Goal: Information Seeking & Learning: Learn about a topic

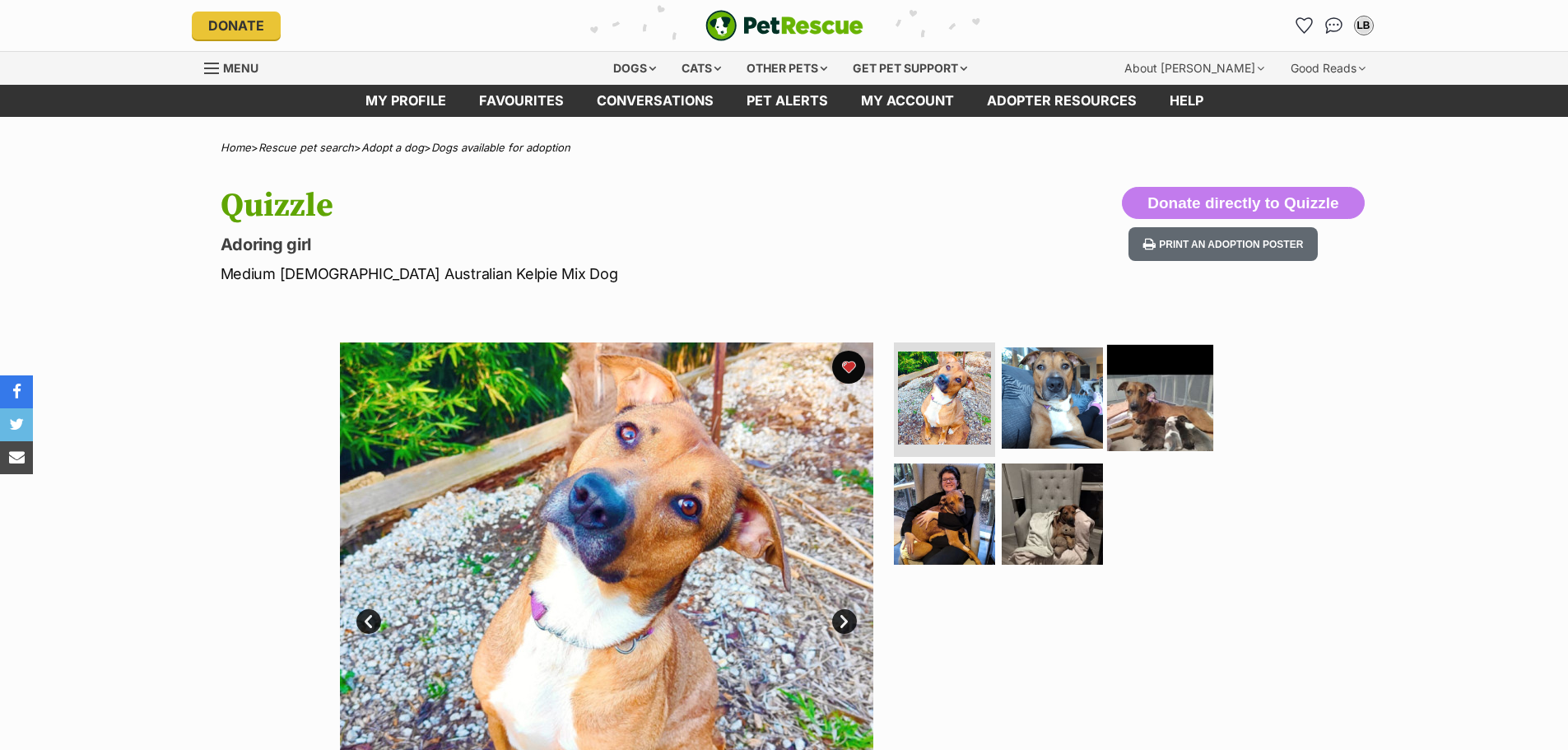
click at [1161, 408] on img at bounding box center [1159, 397] width 106 height 106
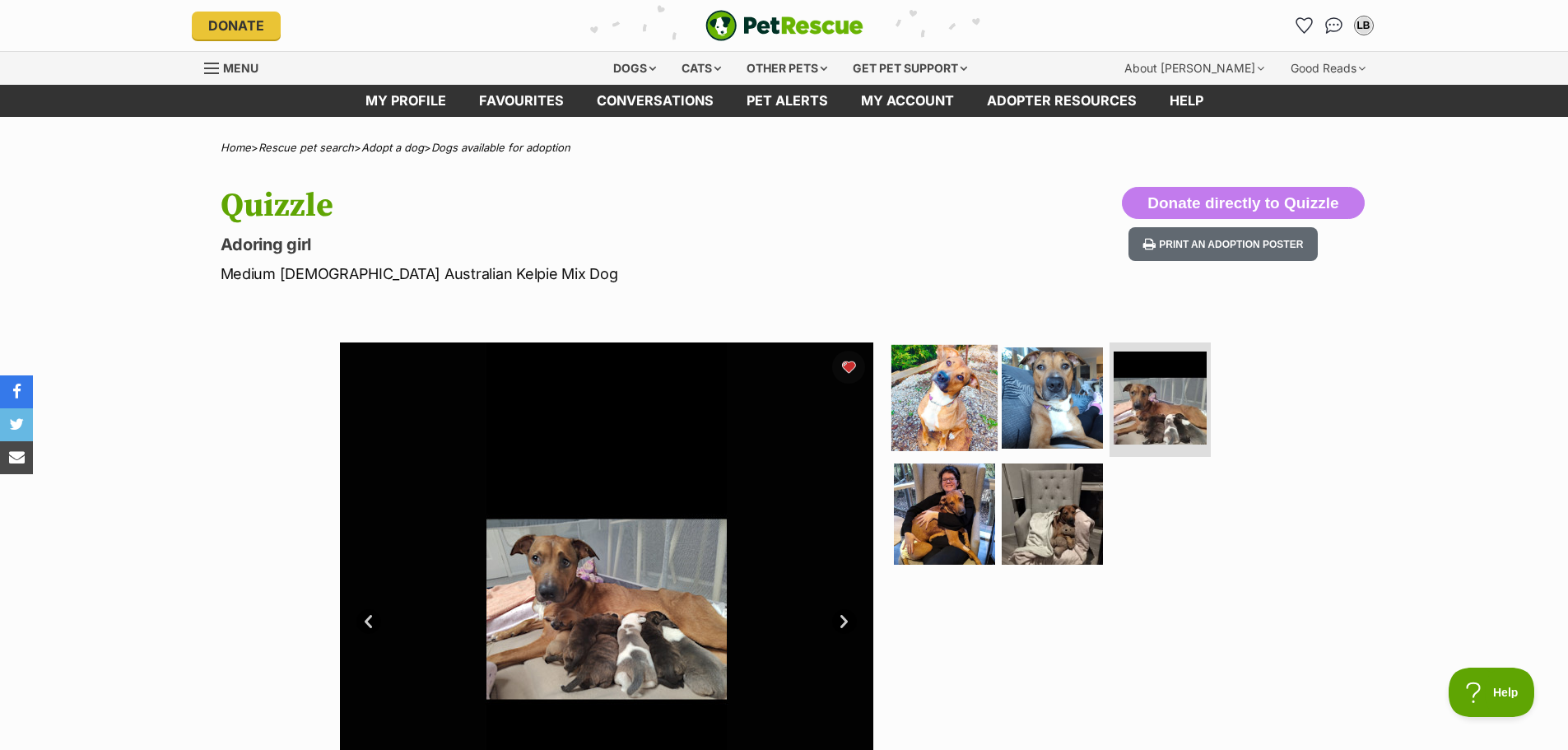
click at [936, 394] on img at bounding box center [944, 397] width 106 height 106
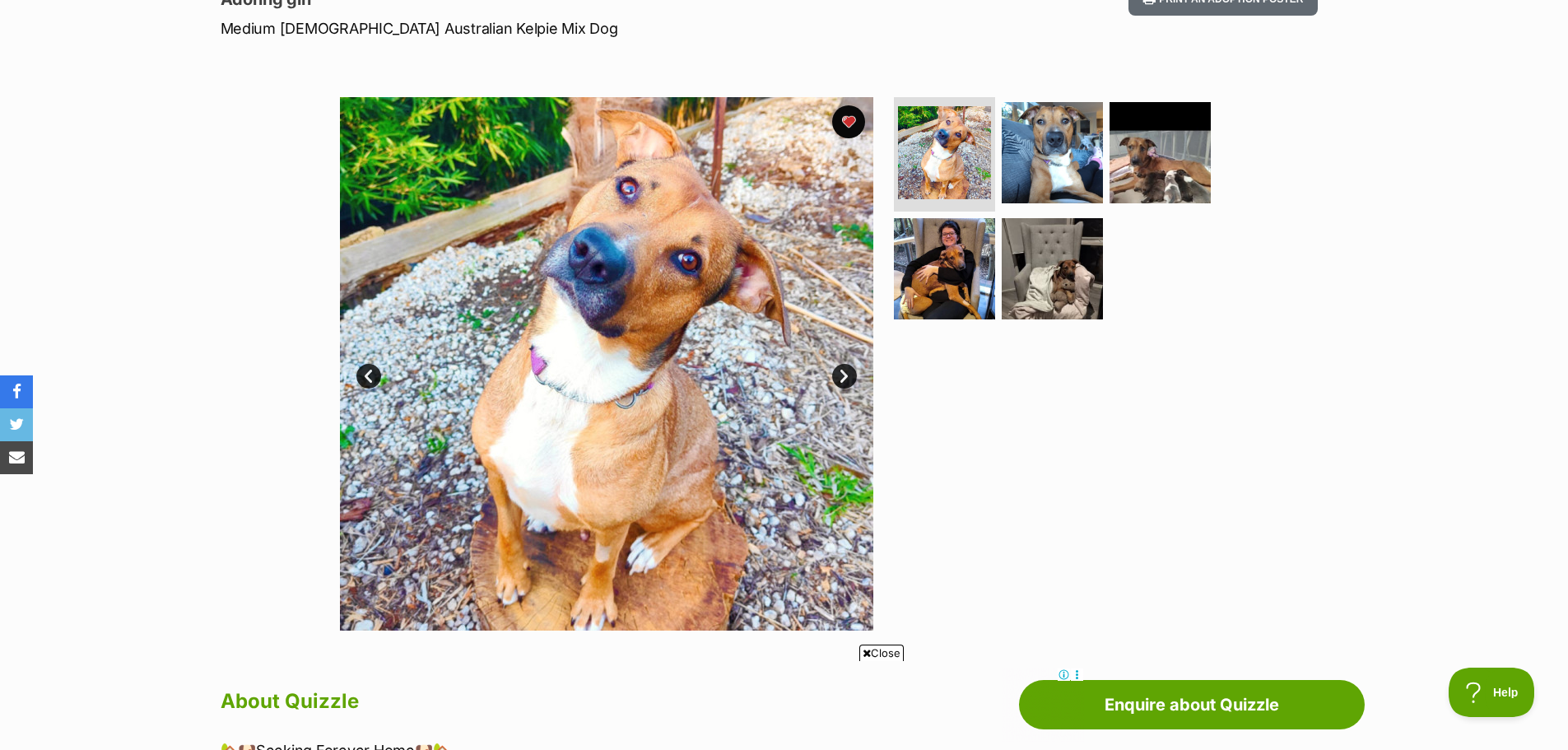
scroll to position [247, 0]
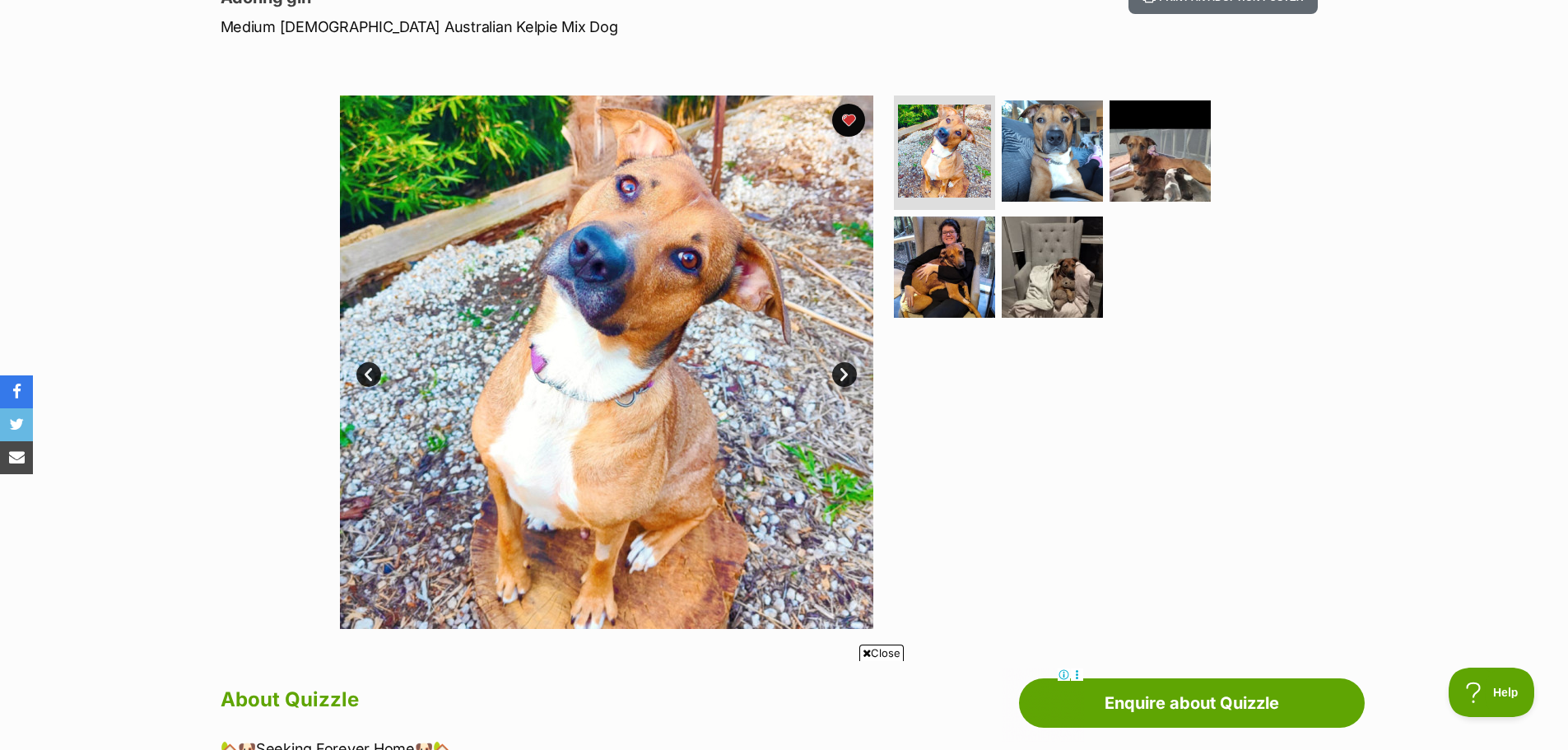
click at [864, 655] on icon at bounding box center [867, 653] width 9 height 10
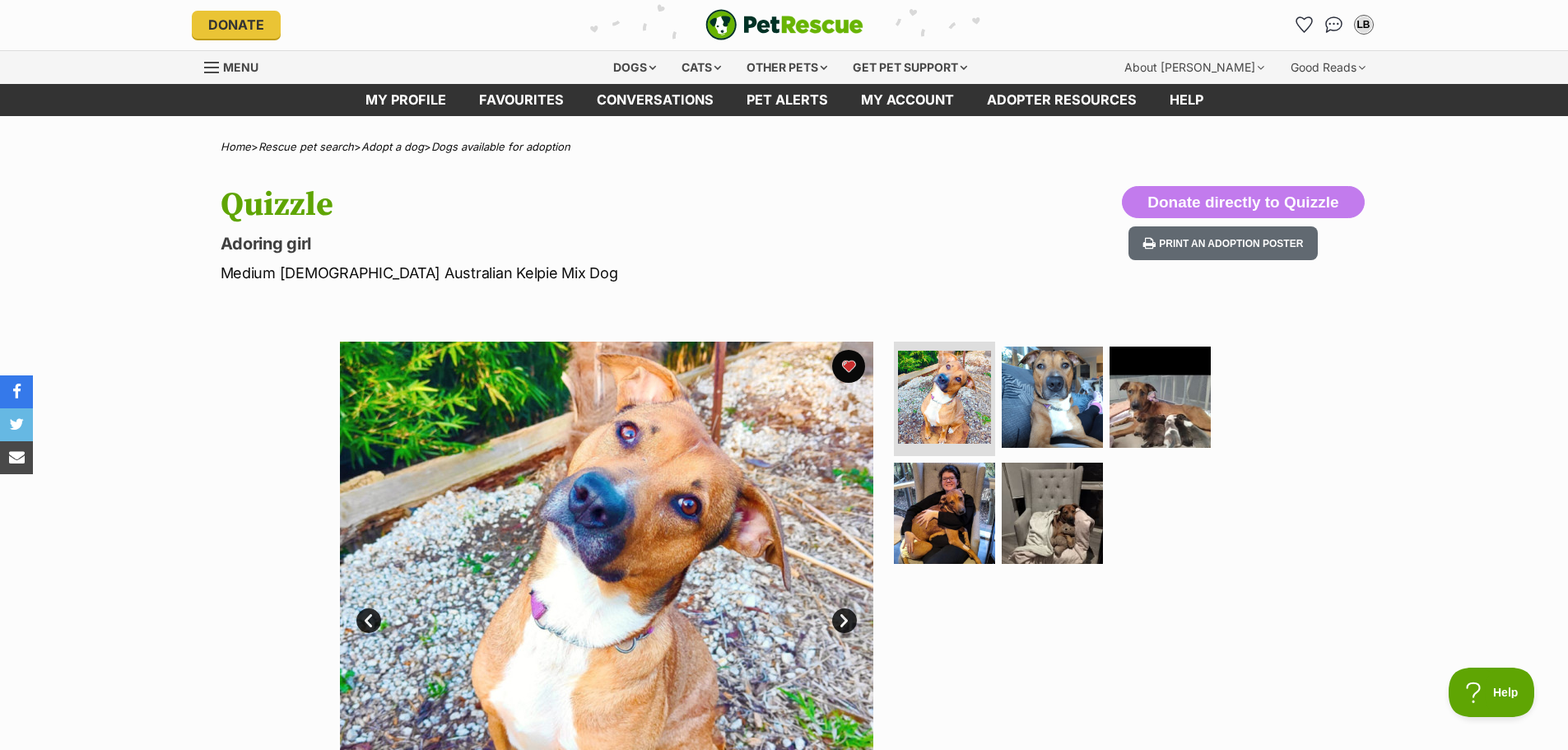
scroll to position [0, 0]
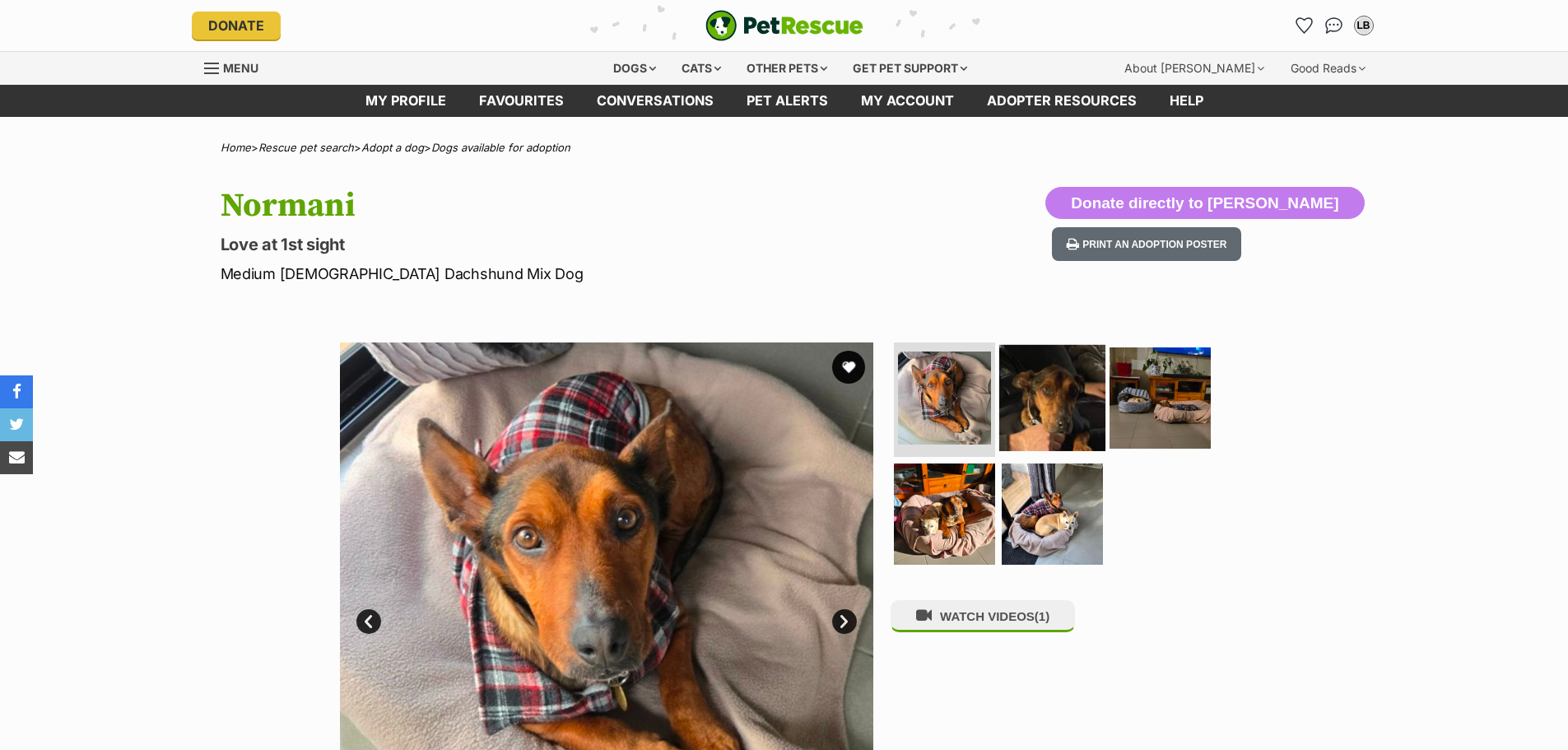
click at [1056, 395] on img at bounding box center [1052, 397] width 106 height 106
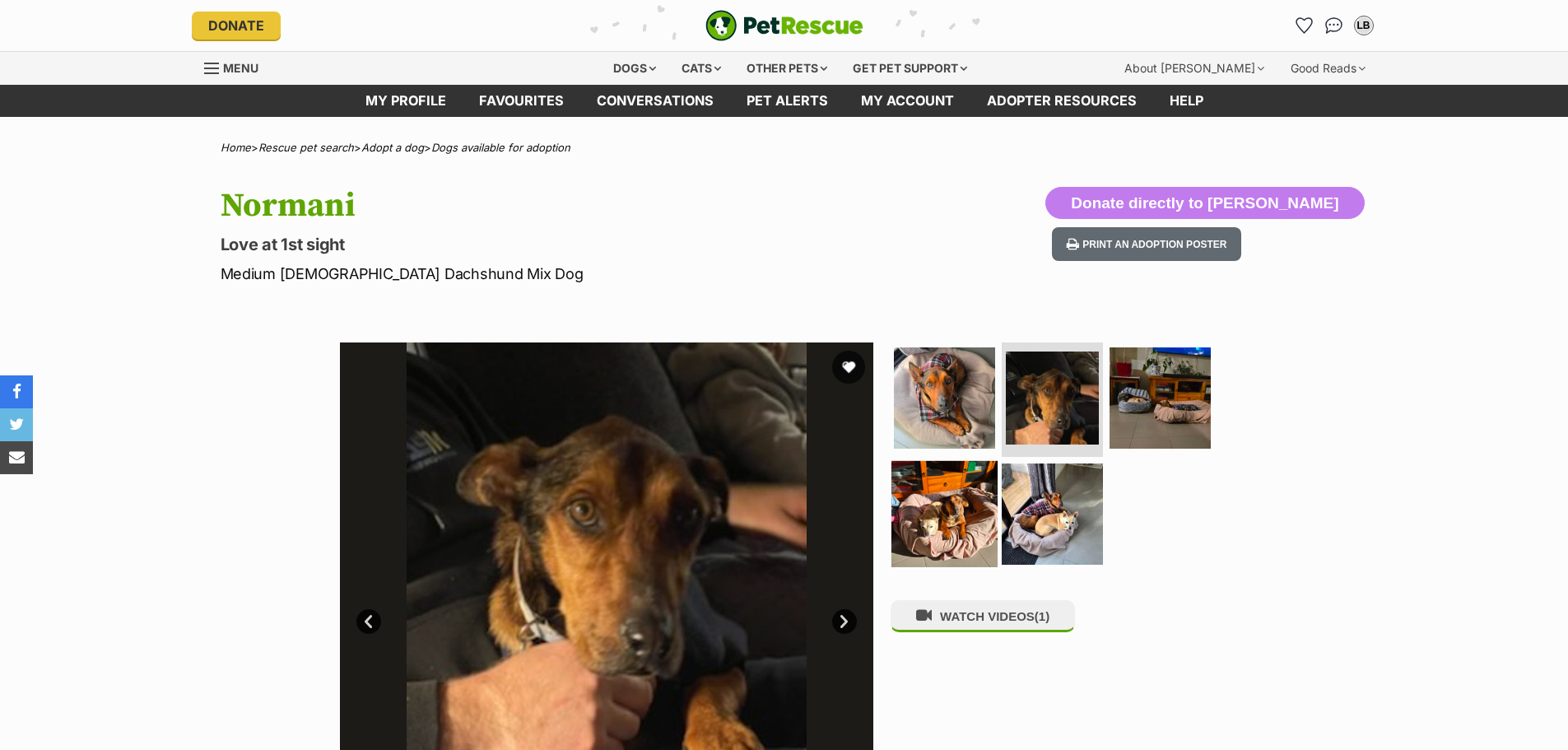
click at [950, 495] on img at bounding box center [944, 513] width 106 height 106
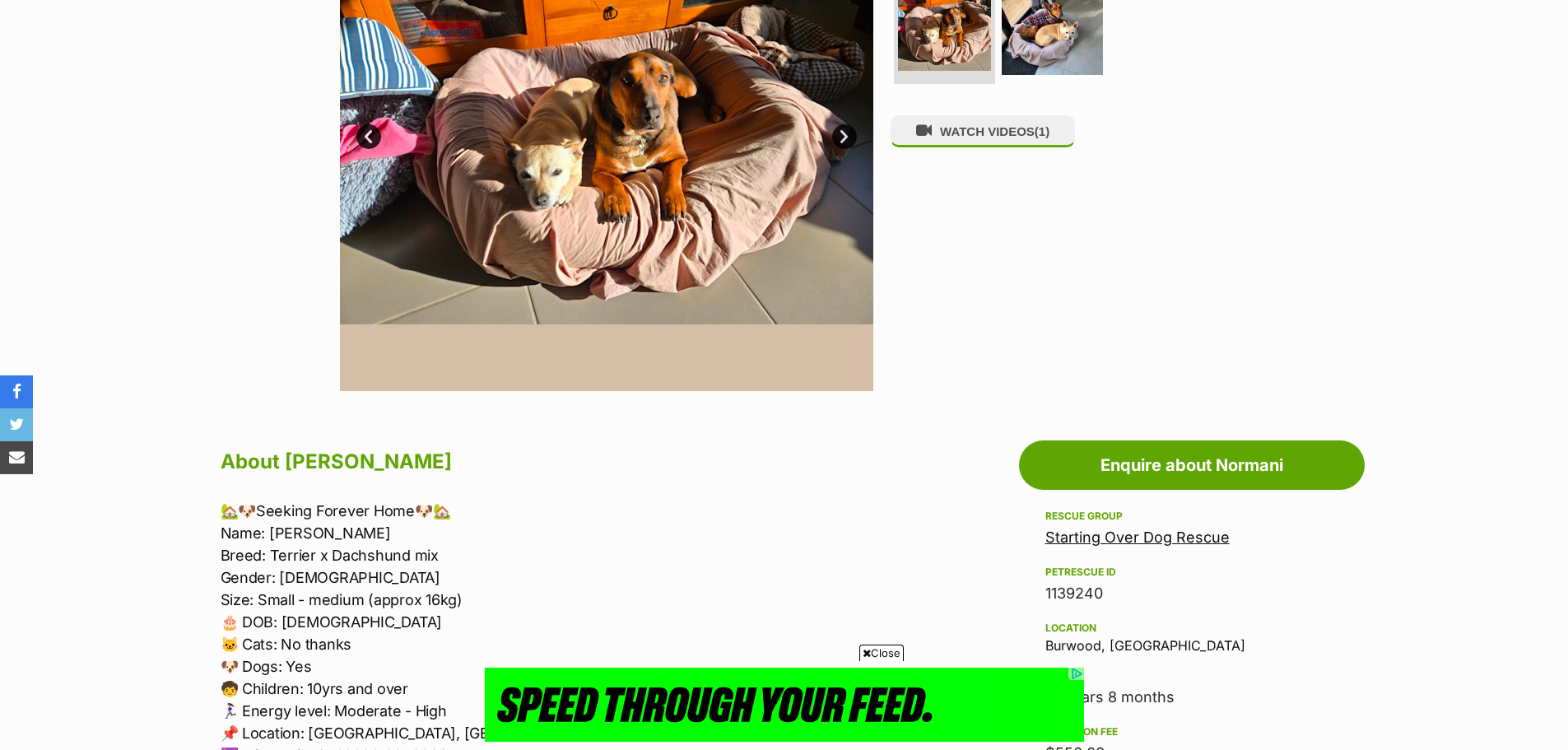
scroll to position [494, 0]
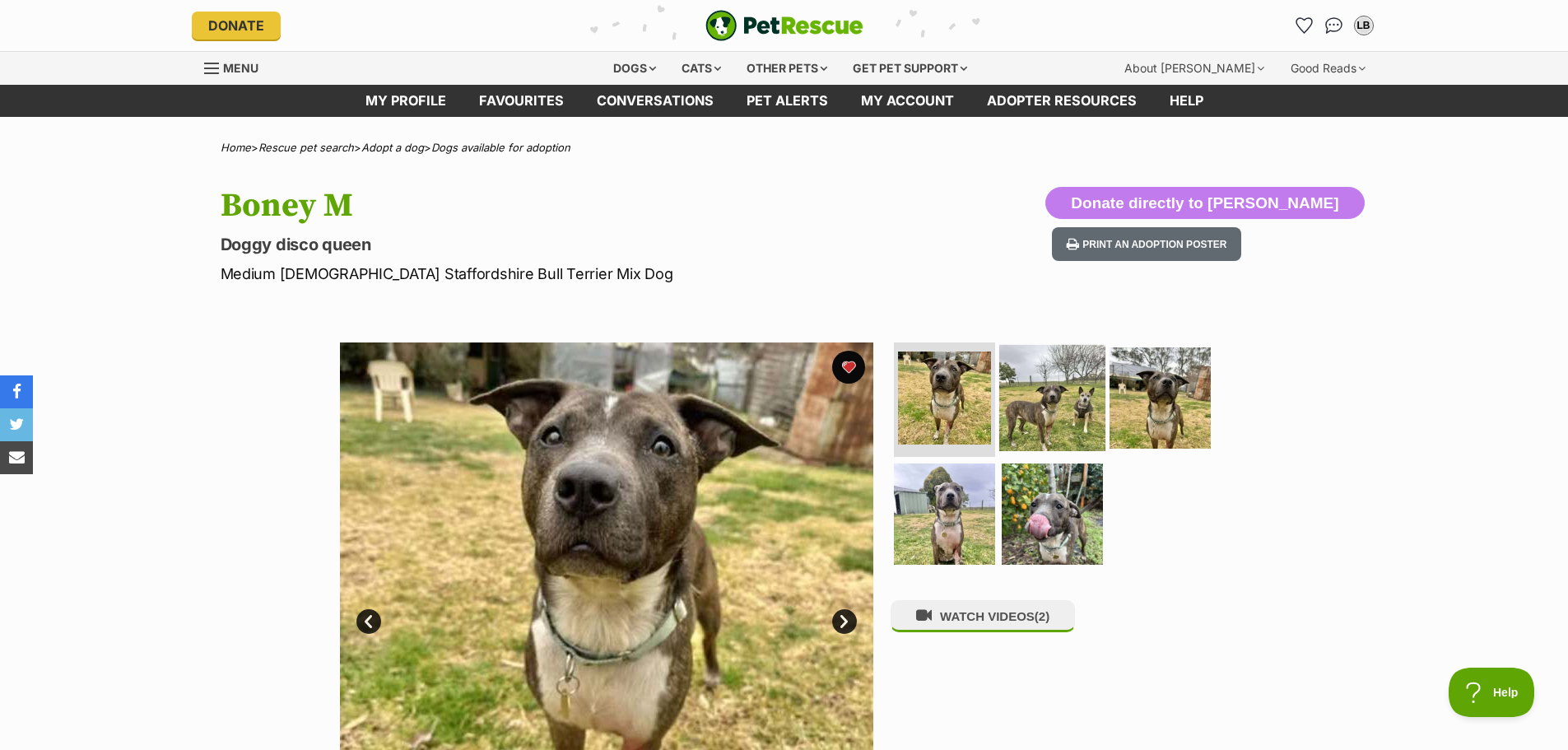
click at [1036, 402] on img at bounding box center [1052, 397] width 106 height 106
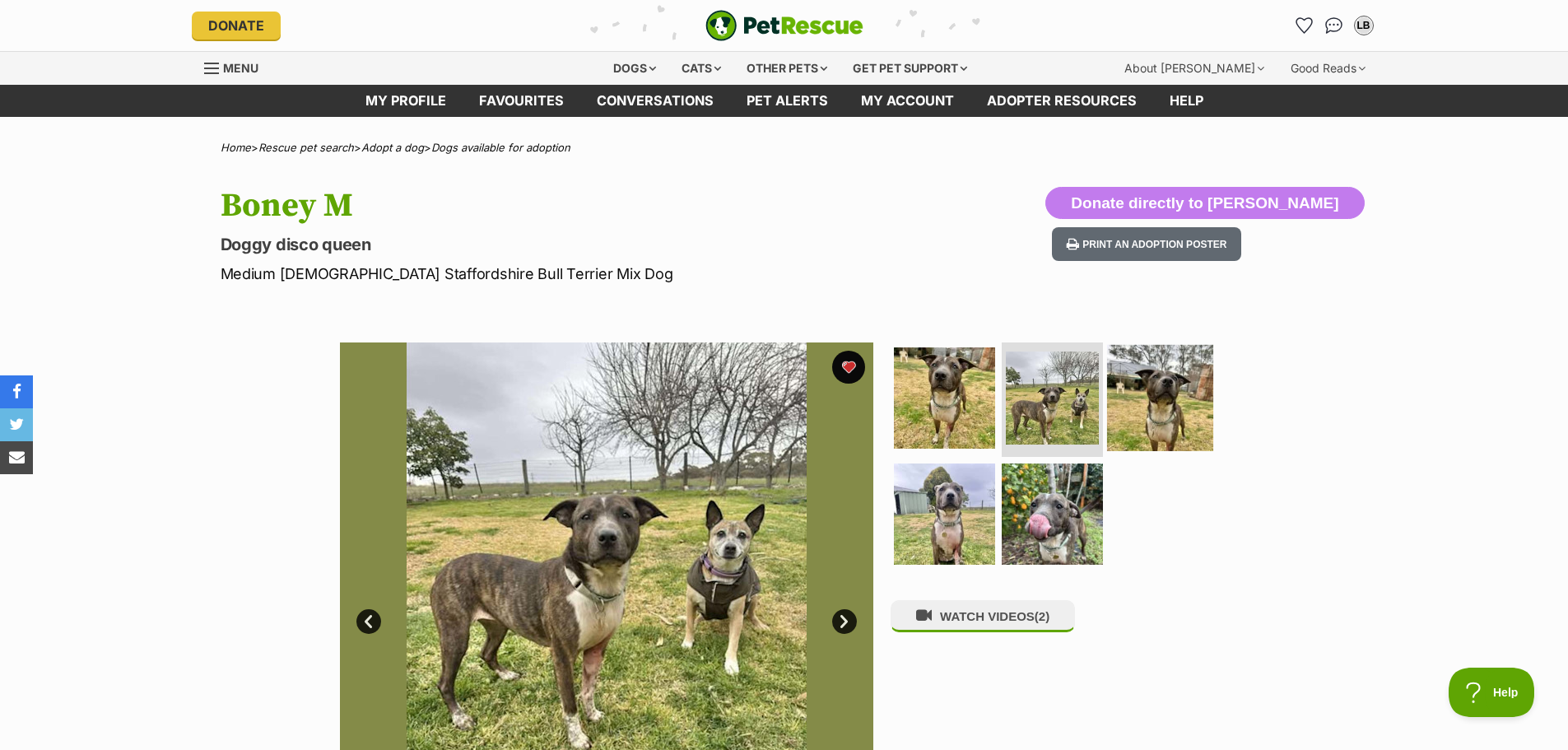
click at [1165, 395] on img at bounding box center [1159, 397] width 106 height 106
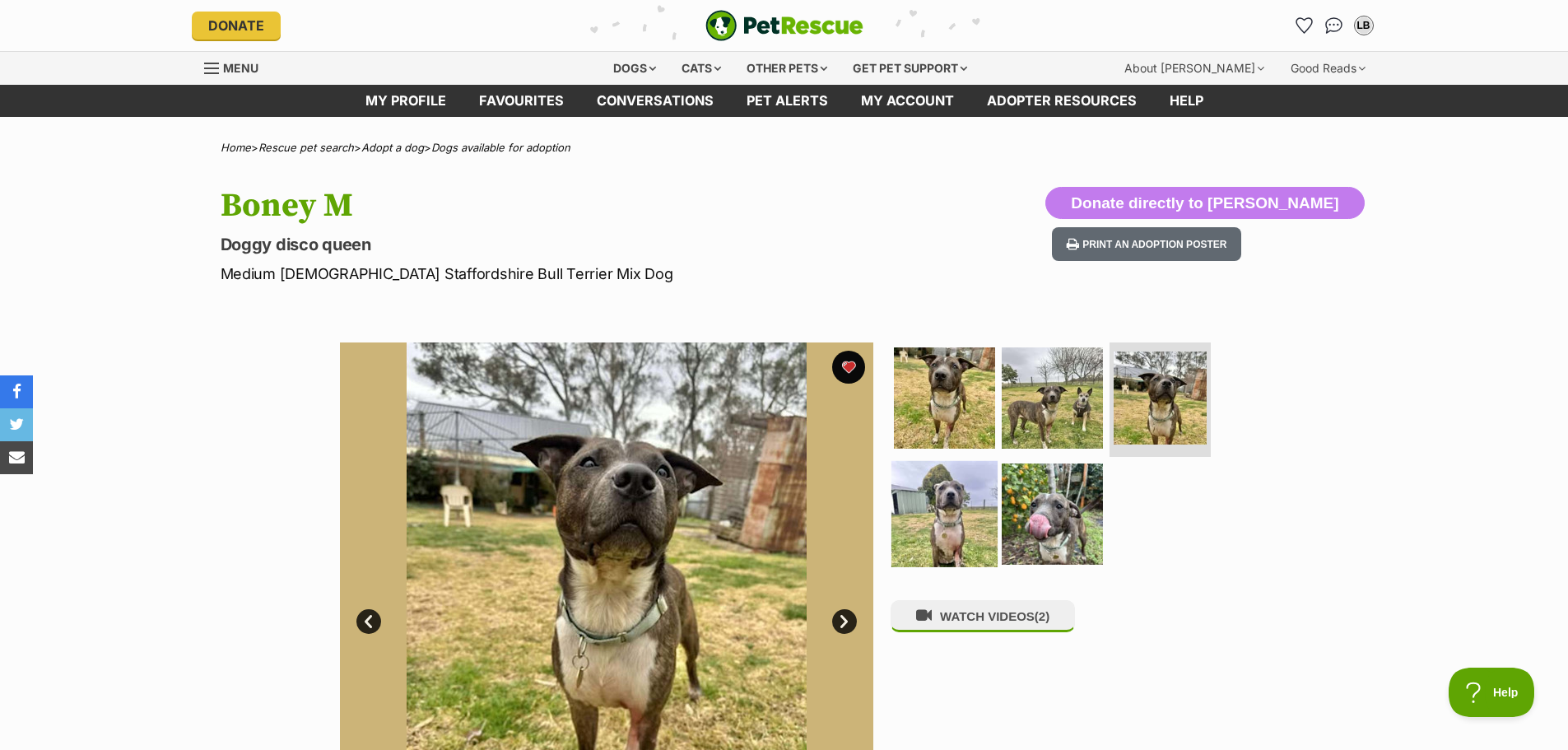
click at [950, 510] on img at bounding box center [944, 513] width 106 height 106
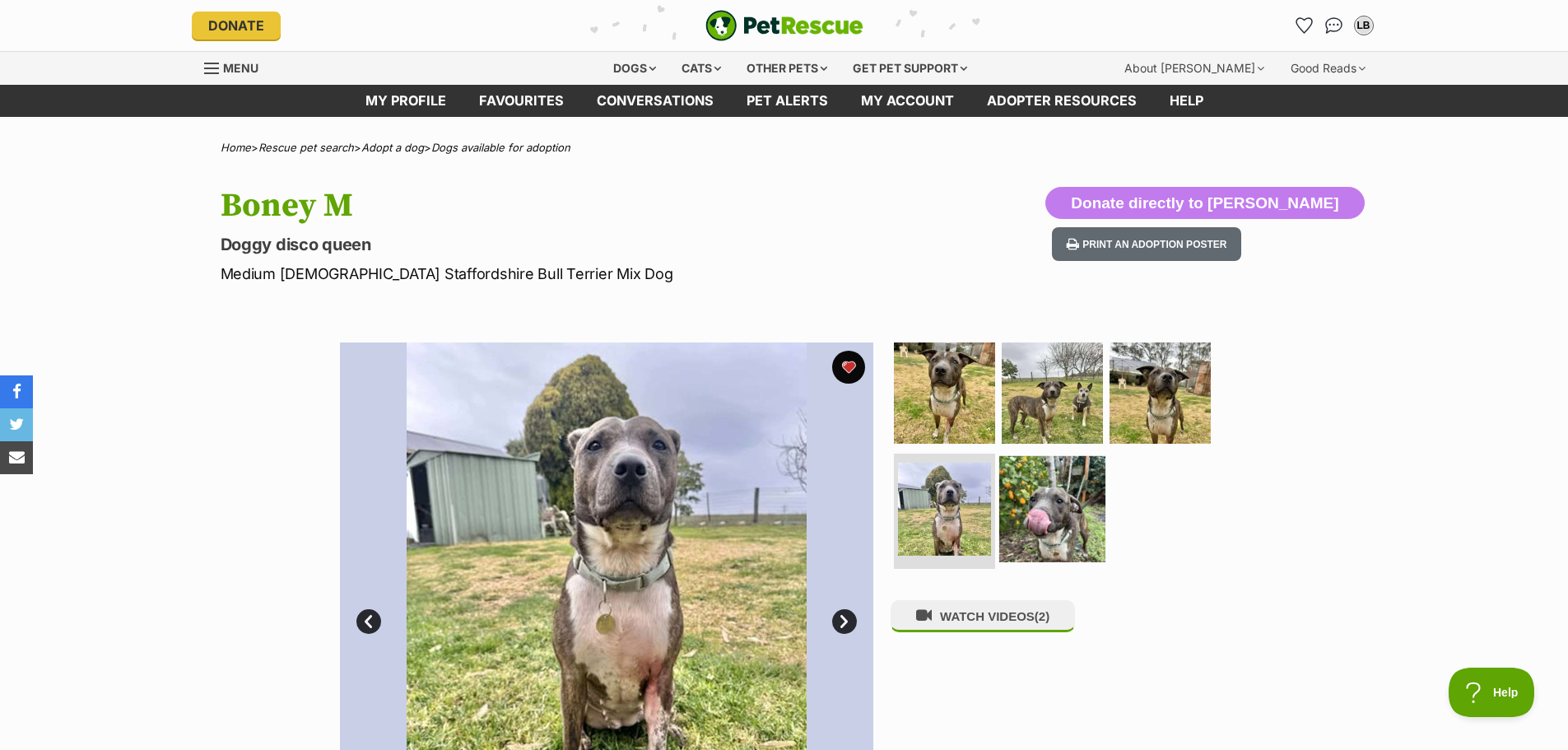
click at [1057, 518] on img at bounding box center [1052, 508] width 106 height 106
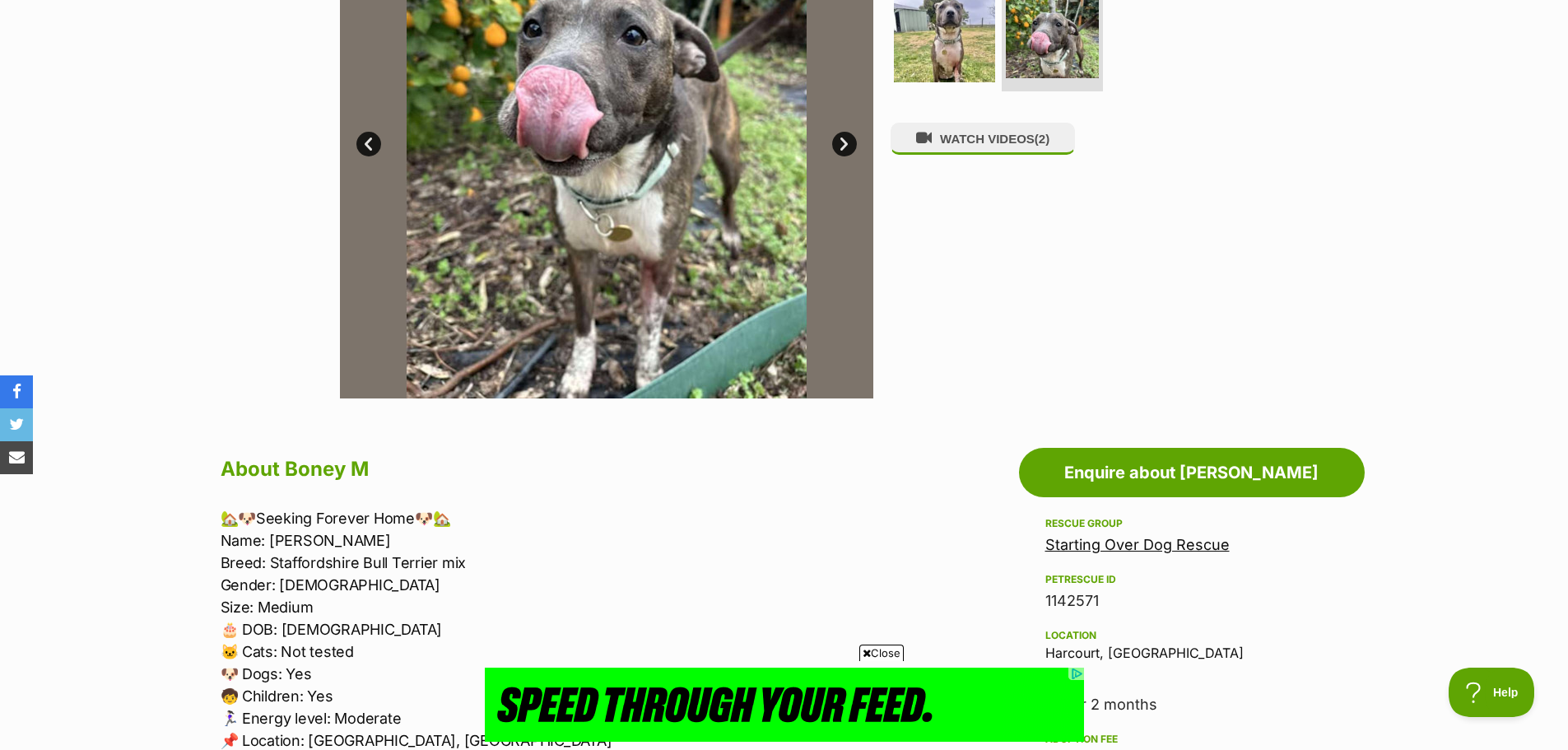
scroll to position [494, 0]
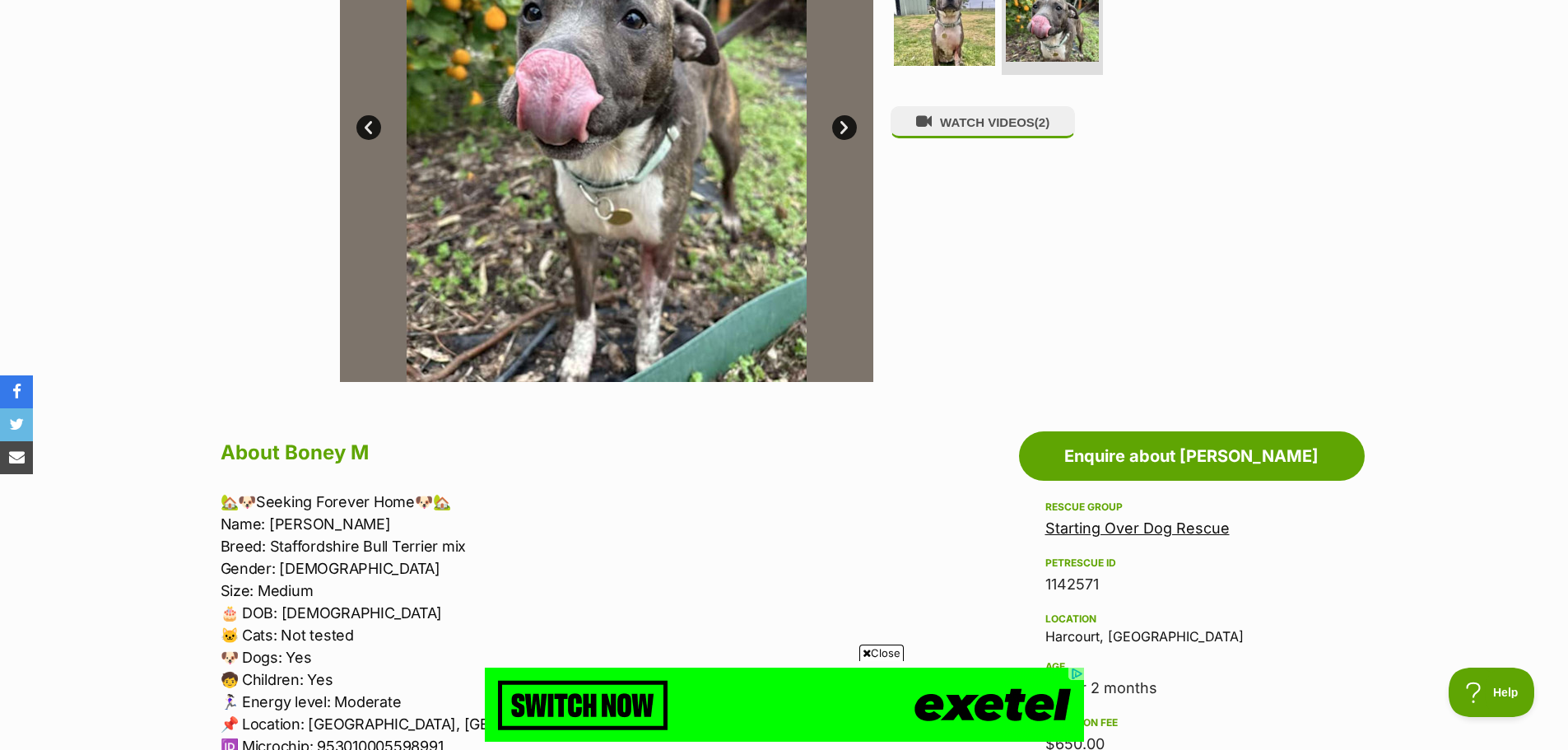
click at [865, 651] on icon at bounding box center [867, 653] width 9 height 10
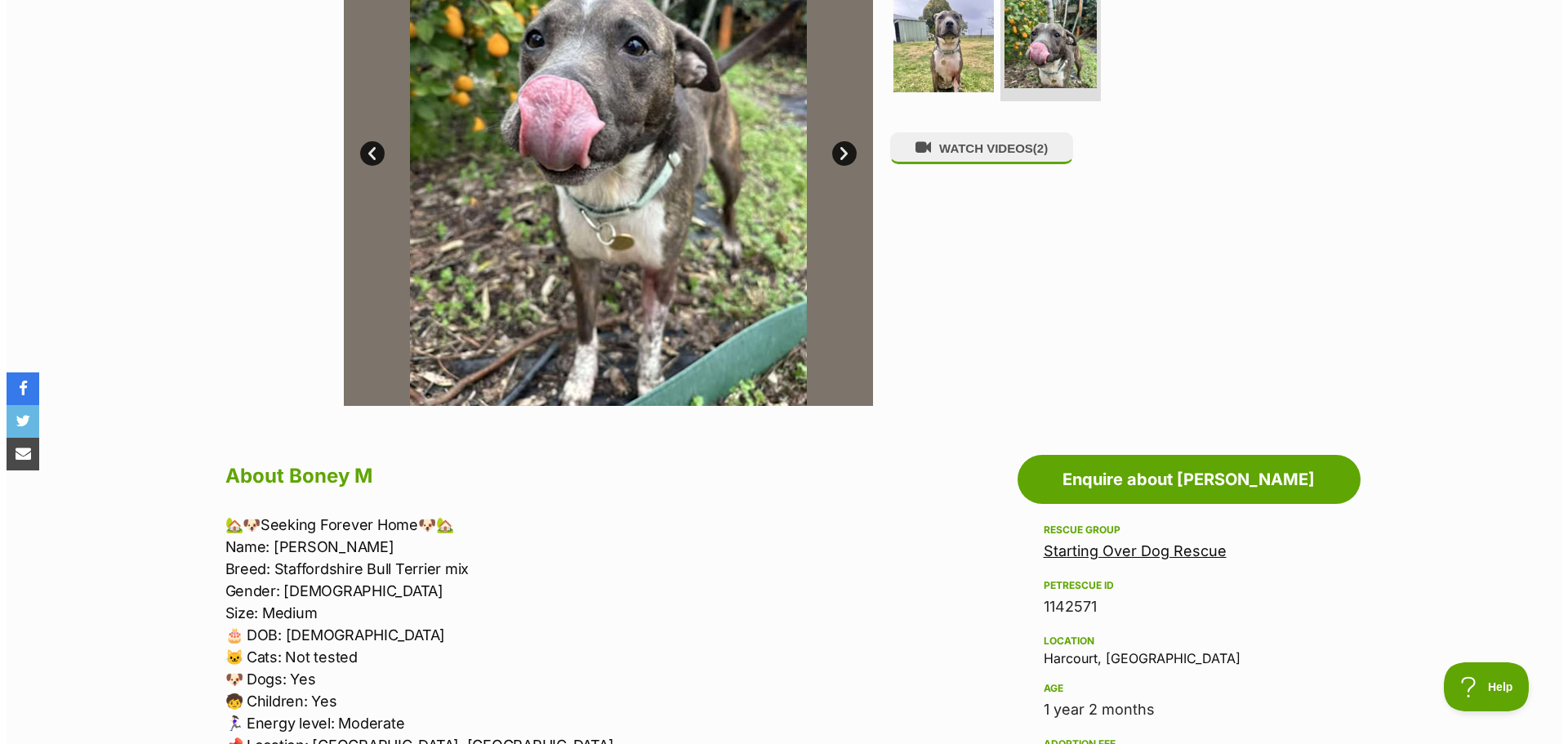
scroll to position [245, 0]
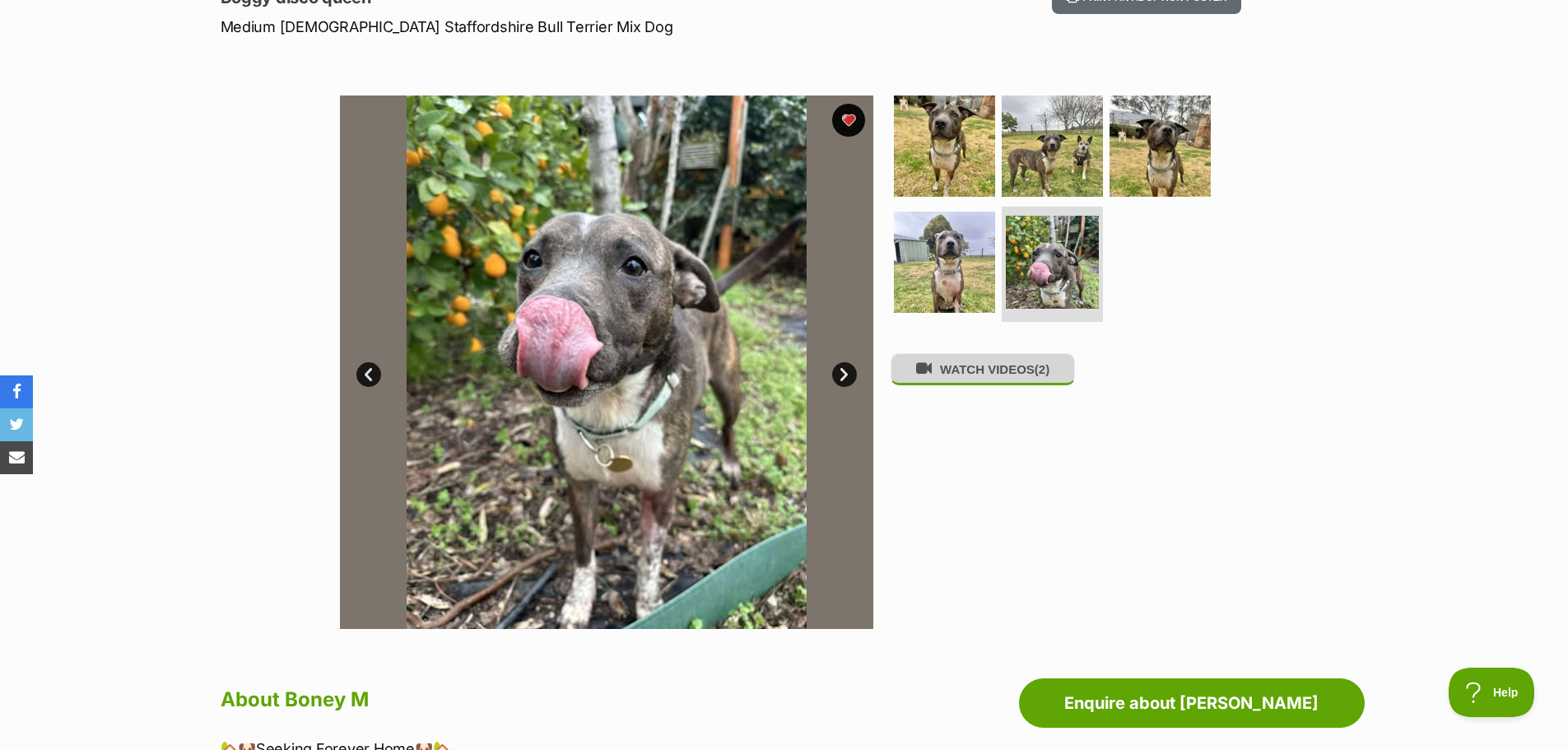
click at [964, 378] on button "WATCH VIDEOS (2)" at bounding box center [983, 369] width 184 height 32
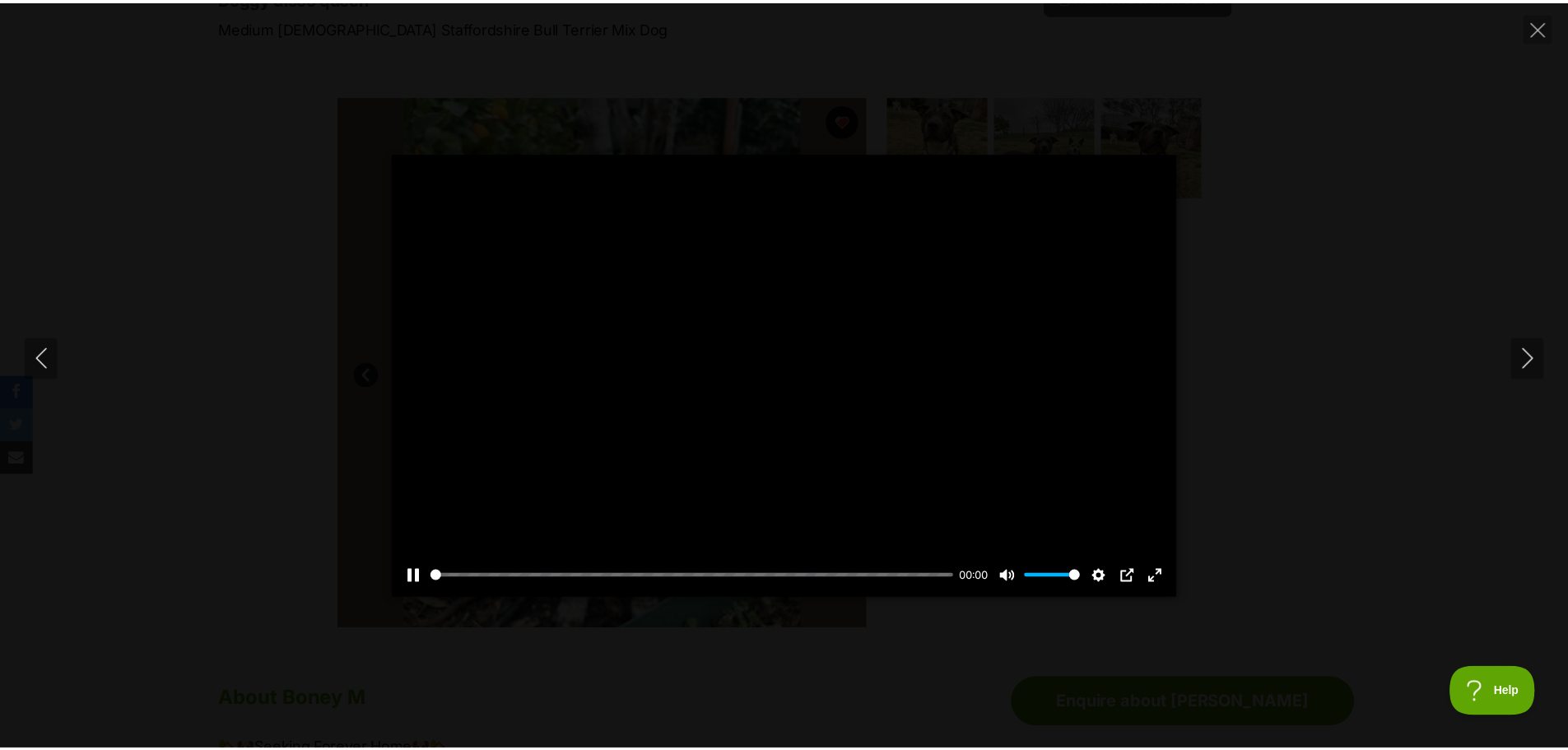
scroll to position [0, 0]
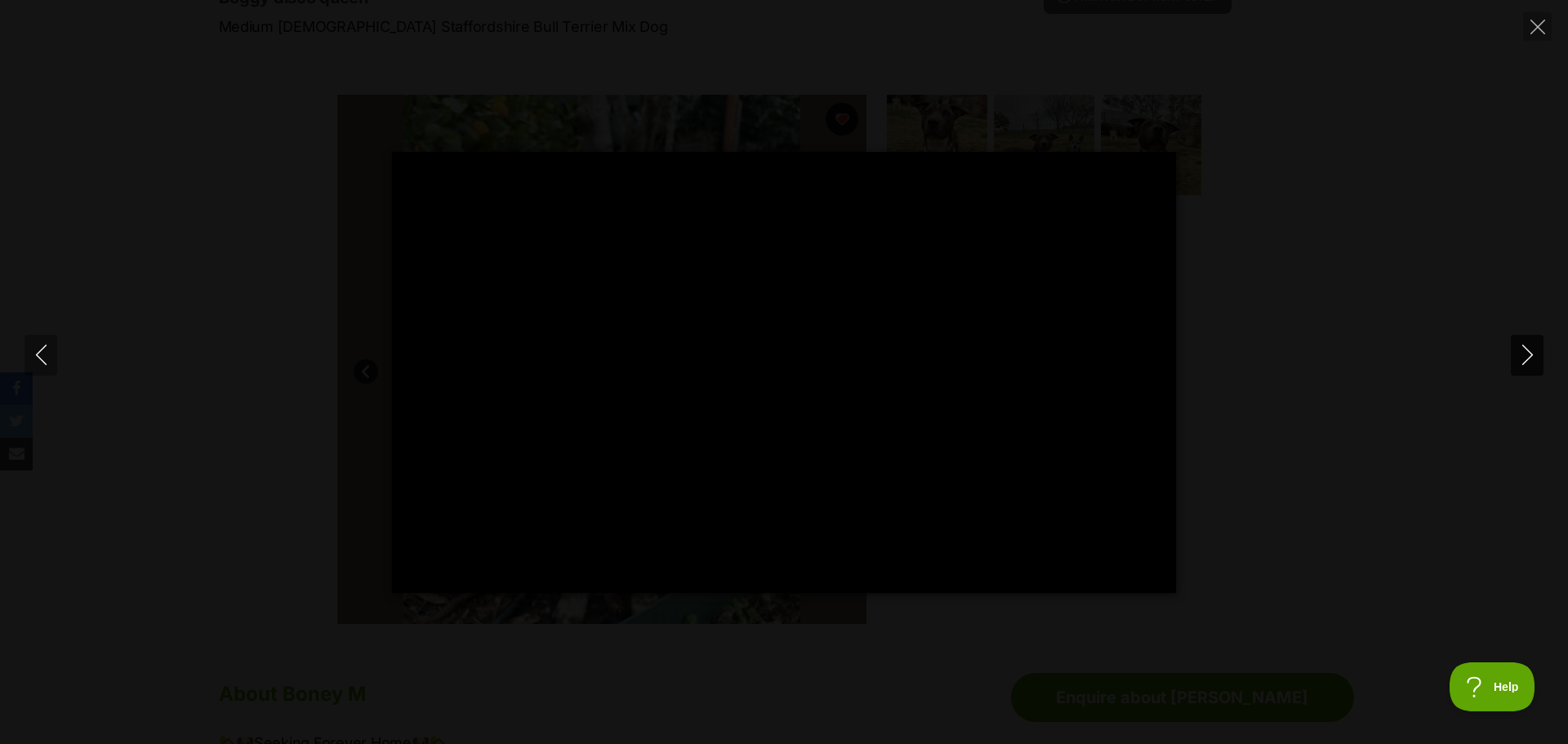
click at [1522, 353] on icon "Next" at bounding box center [1527, 355] width 20 height 20
type input "85.52"
click at [1537, 31] on icon "Close" at bounding box center [1537, 26] width 15 height 15
type input "94.8"
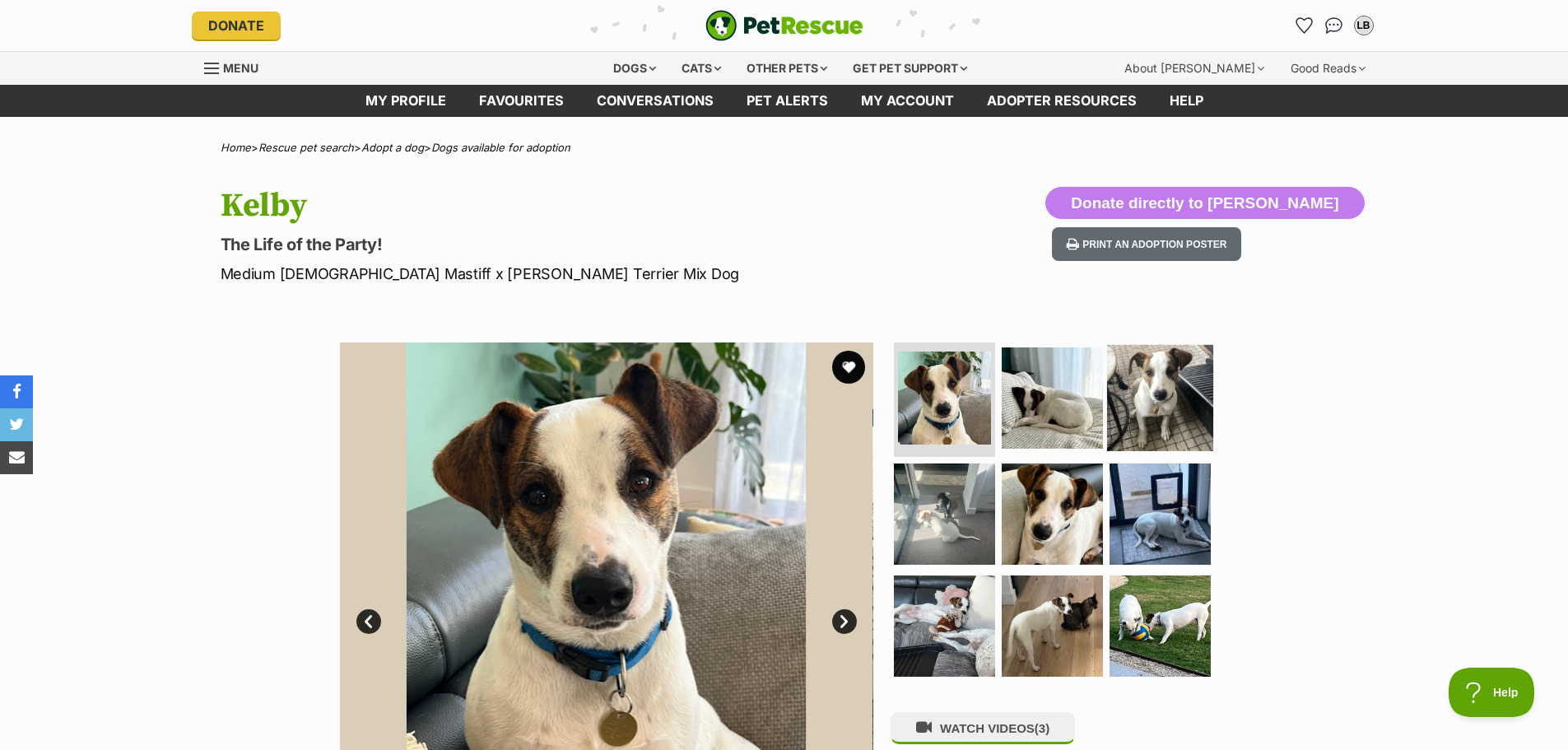
click at [1146, 390] on img at bounding box center [1159, 397] width 106 height 106
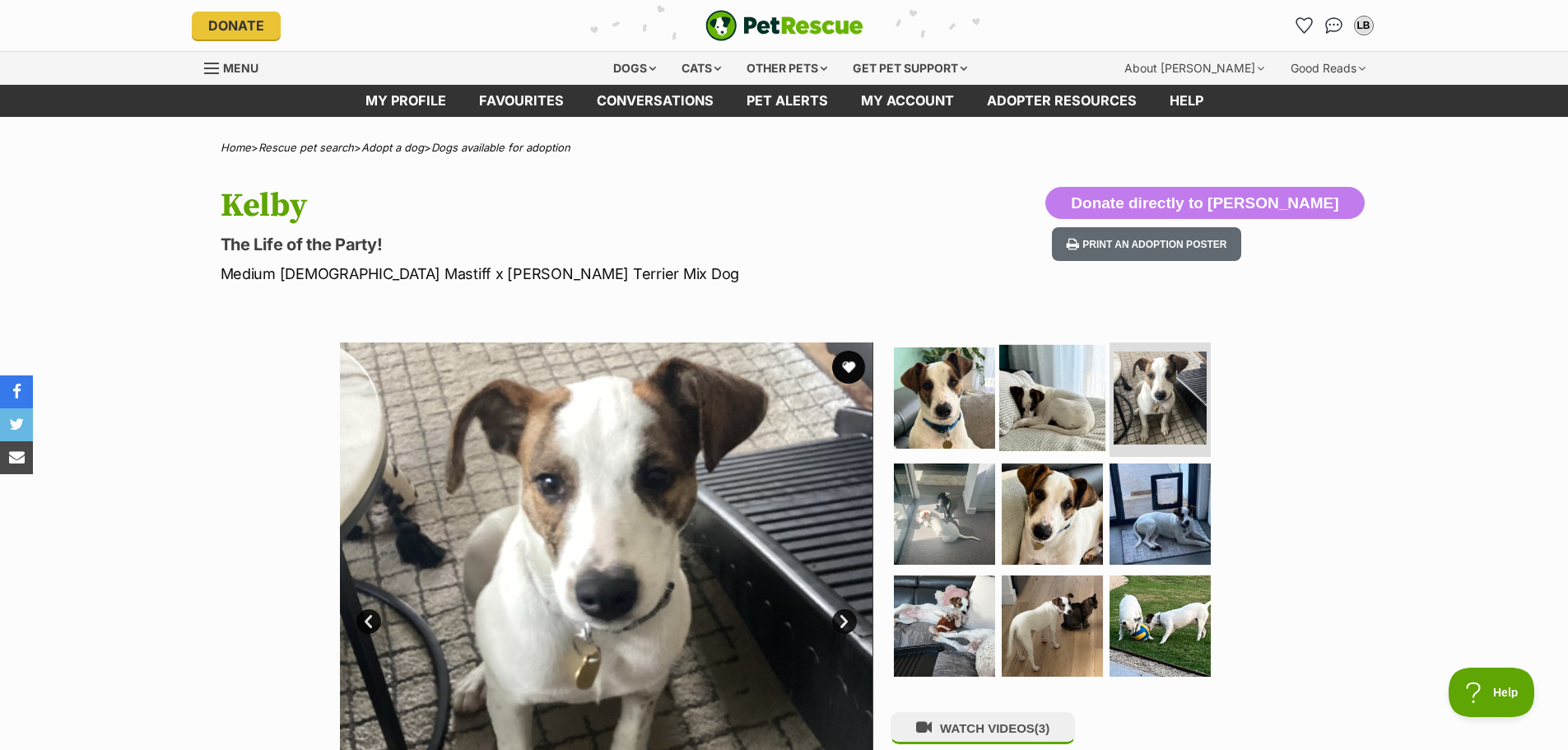
click at [1058, 403] on img at bounding box center [1052, 397] width 106 height 106
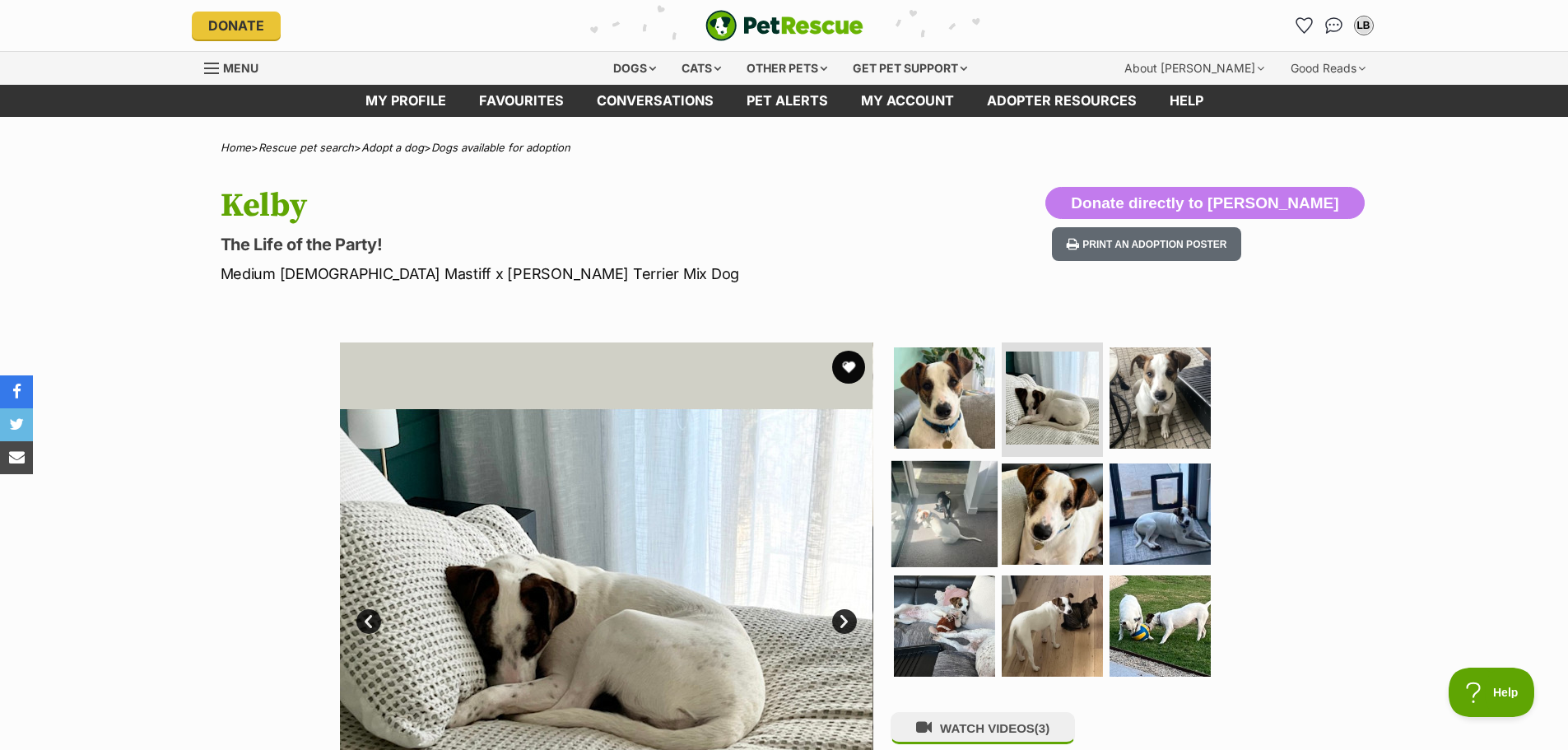
click at [956, 519] on img at bounding box center [944, 513] width 106 height 106
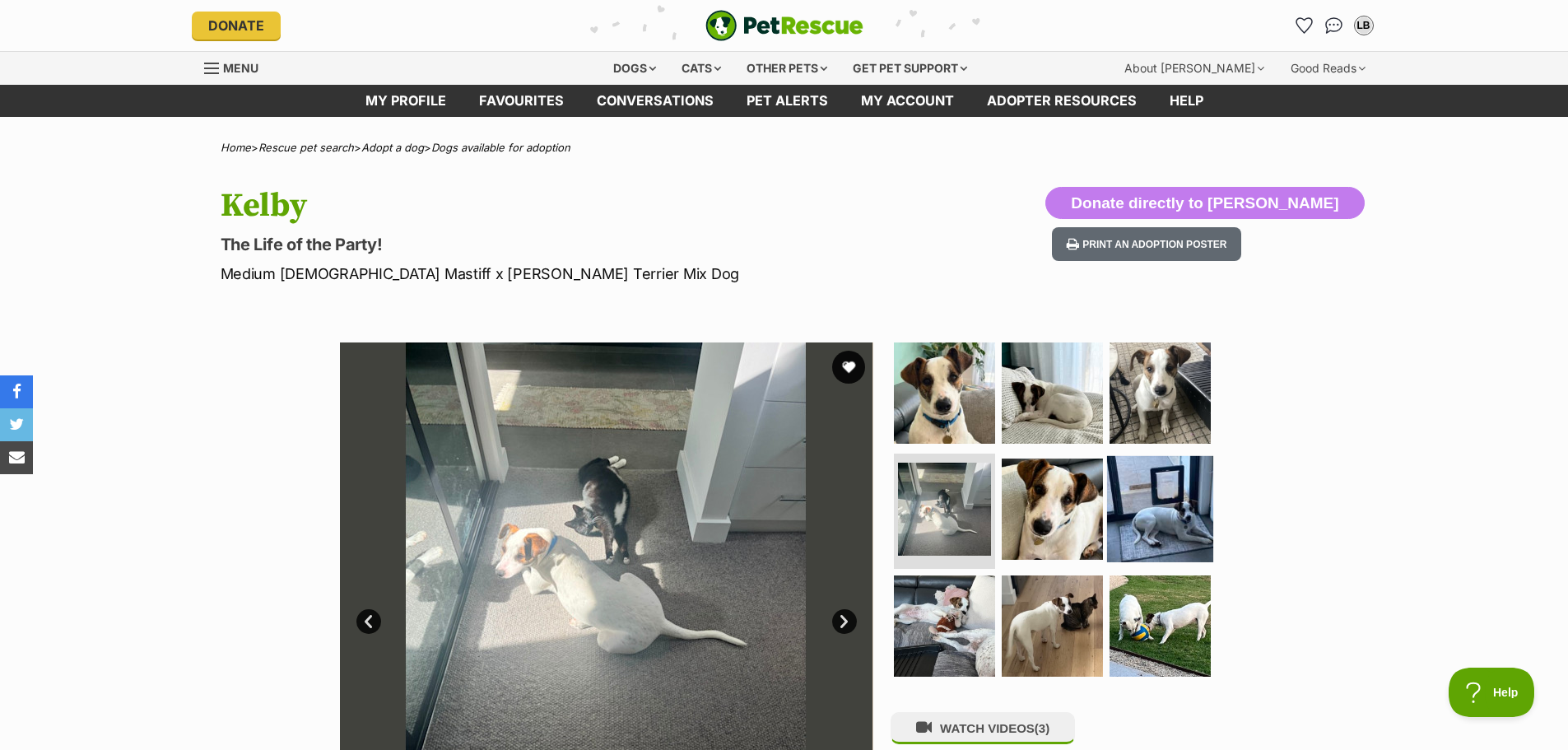
click at [1156, 505] on img at bounding box center [1159, 508] width 106 height 106
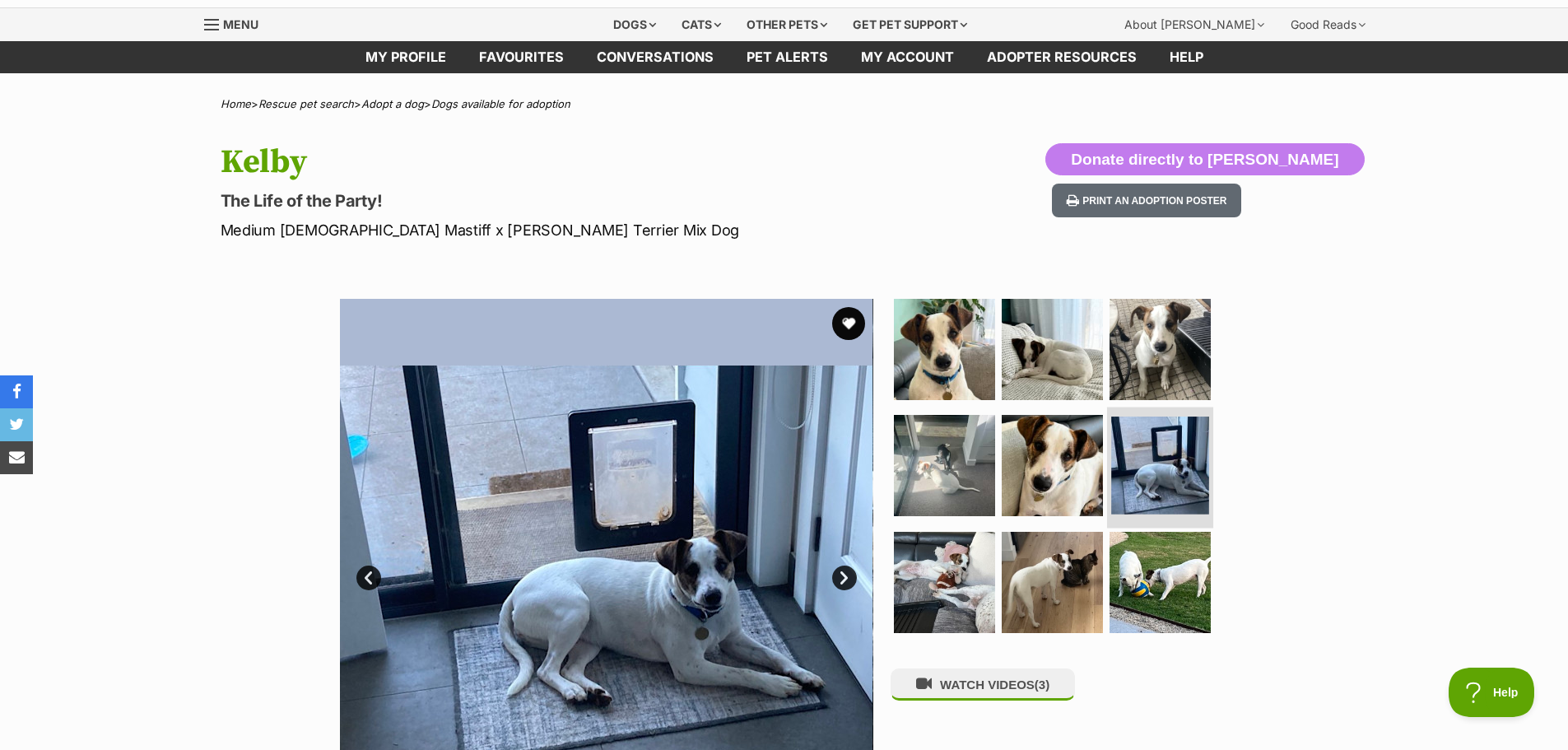
scroll to position [83, 0]
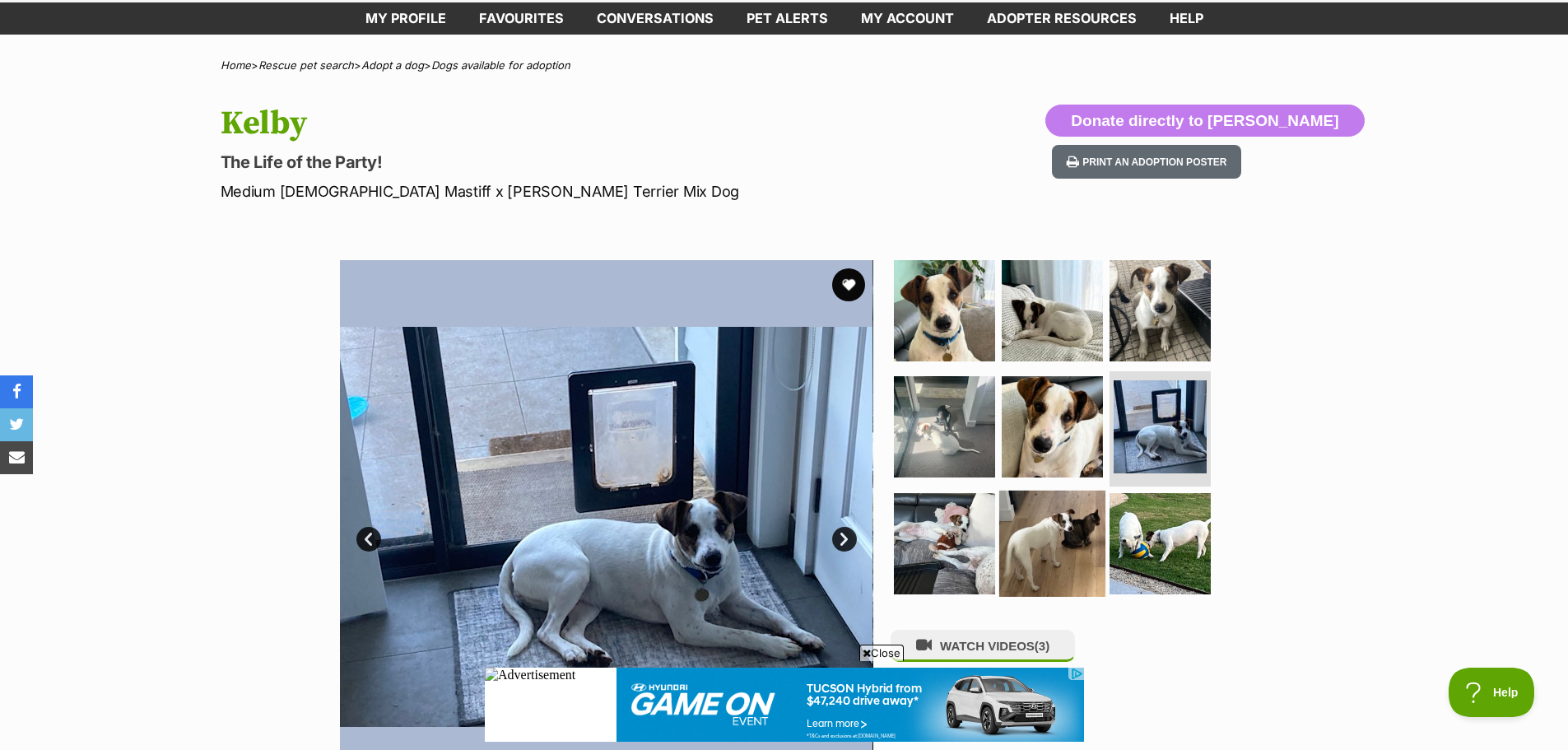
click at [1050, 554] on img at bounding box center [1052, 543] width 106 height 106
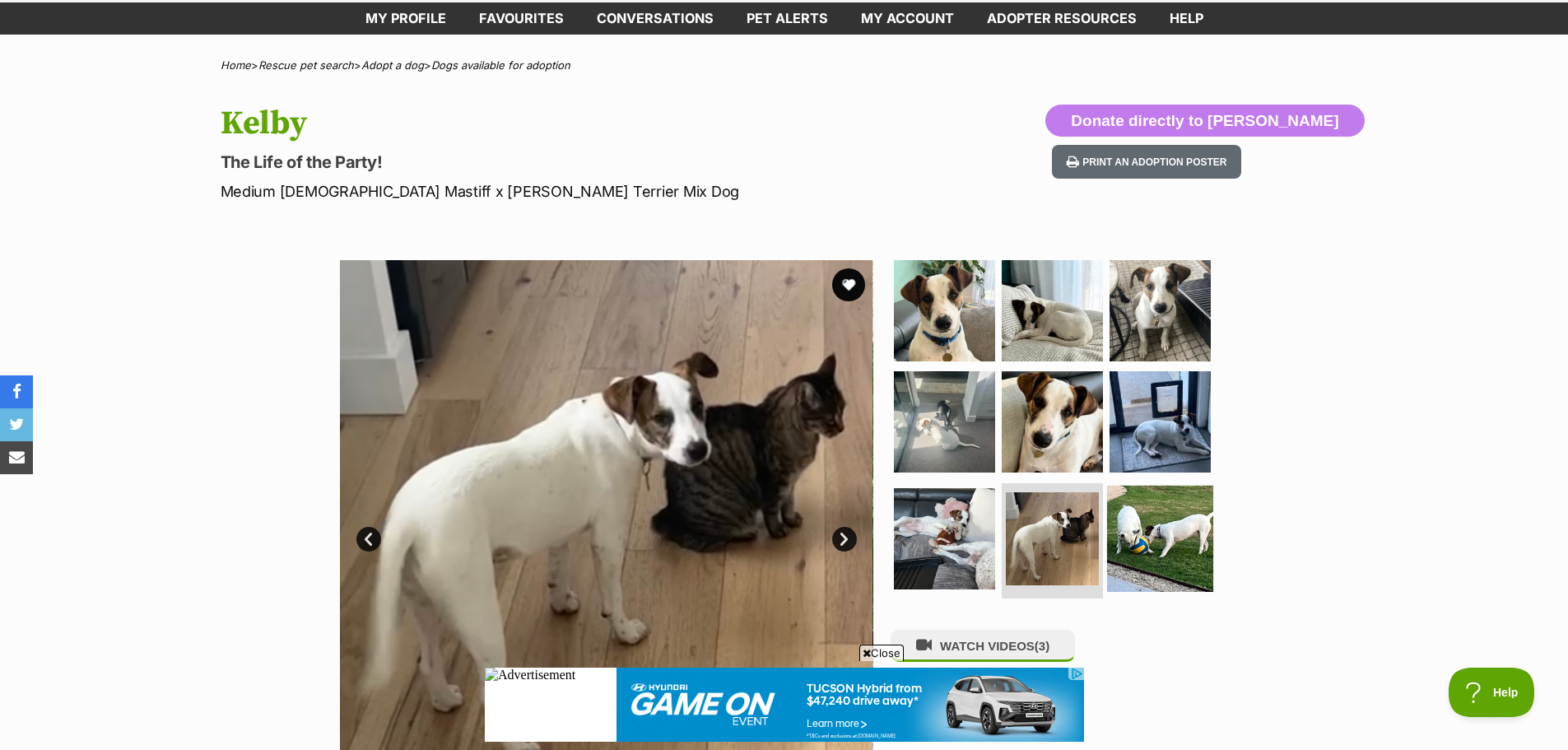
click at [1165, 540] on img at bounding box center [1159, 538] width 106 height 106
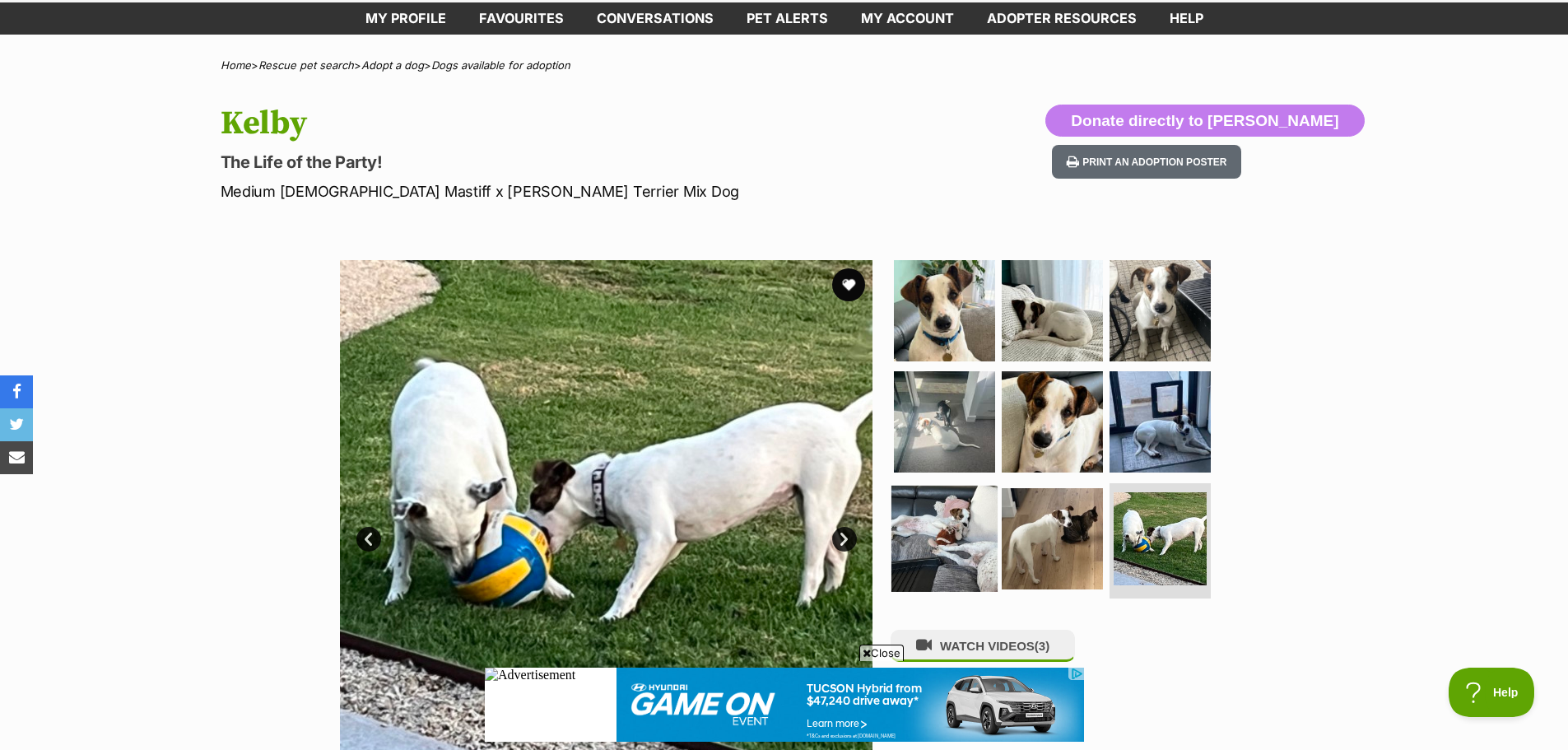
click at [963, 533] on img at bounding box center [944, 538] width 106 height 106
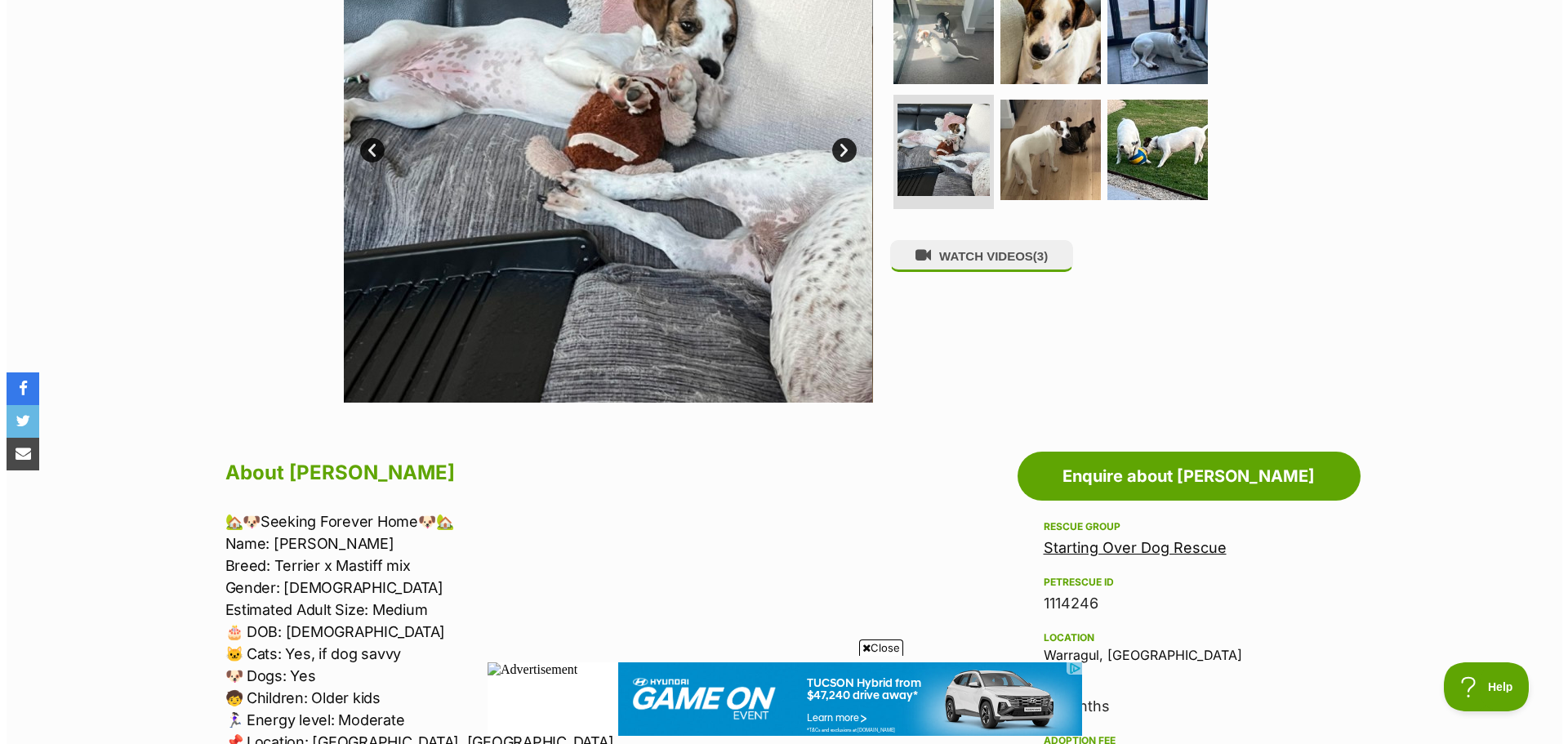
scroll to position [327, 0]
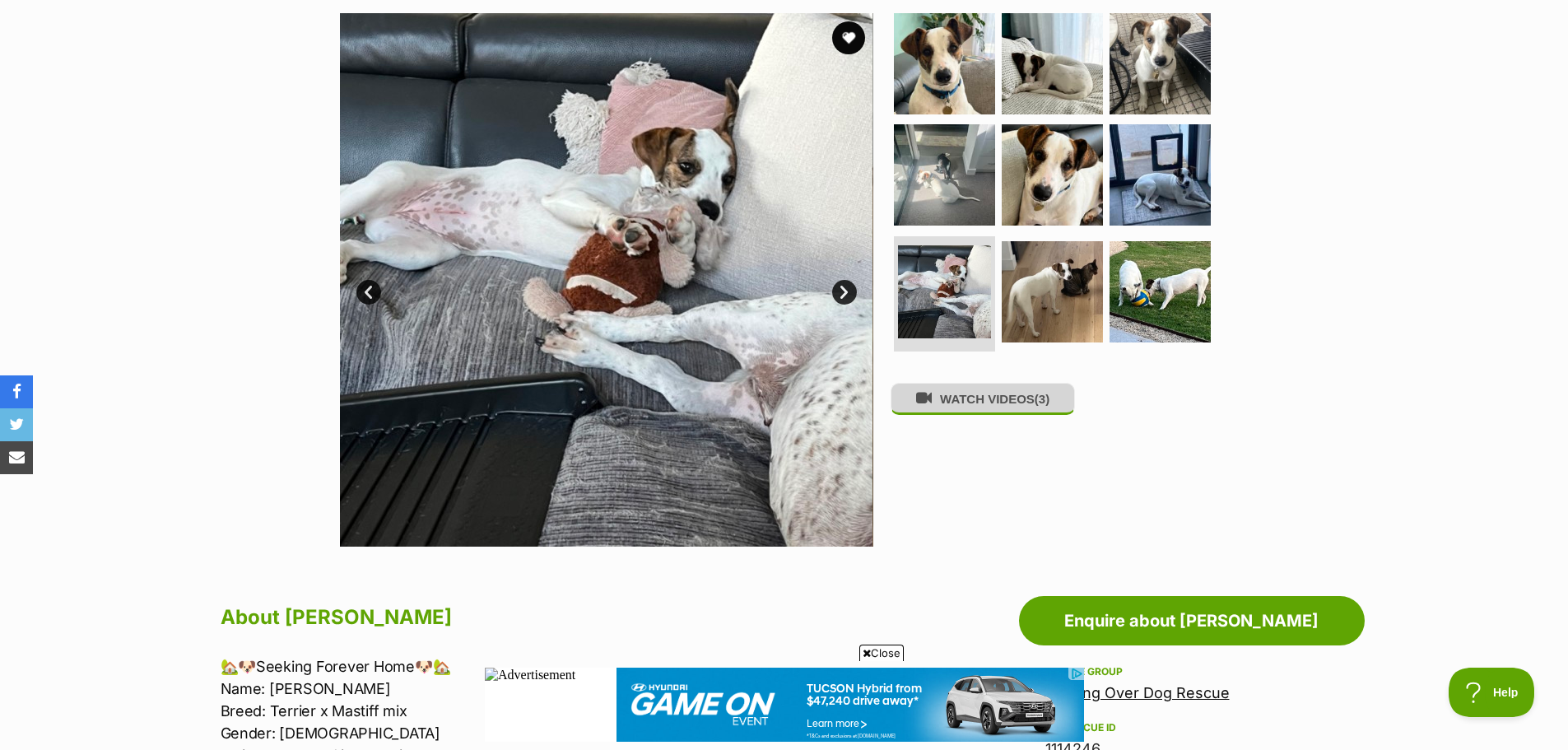
click at [981, 400] on button "WATCH VIDEOS (3)" at bounding box center [983, 398] width 184 height 32
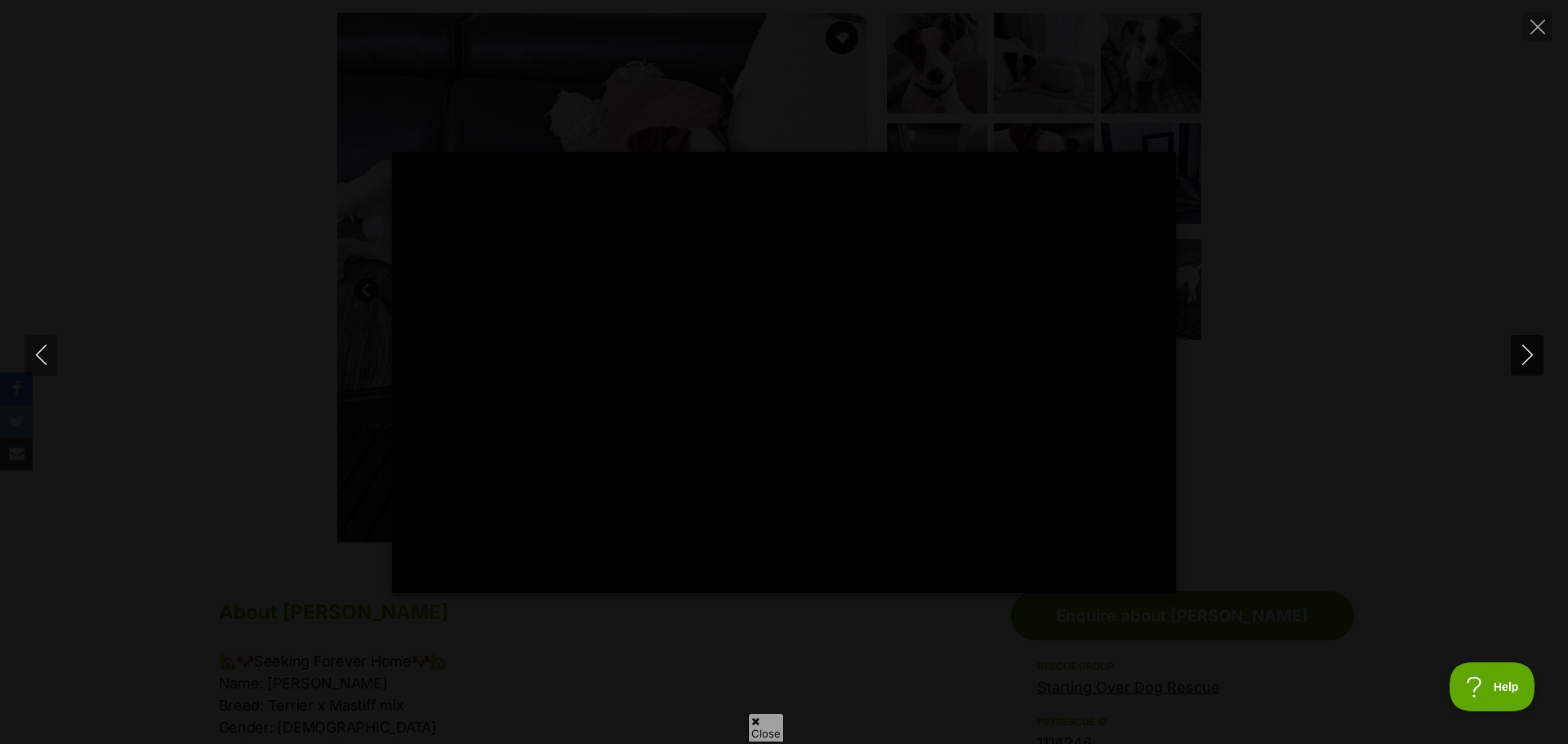
scroll to position [0, 0]
click at [1522, 356] on icon "Next" at bounding box center [1527, 355] width 20 height 20
type input "13.65"
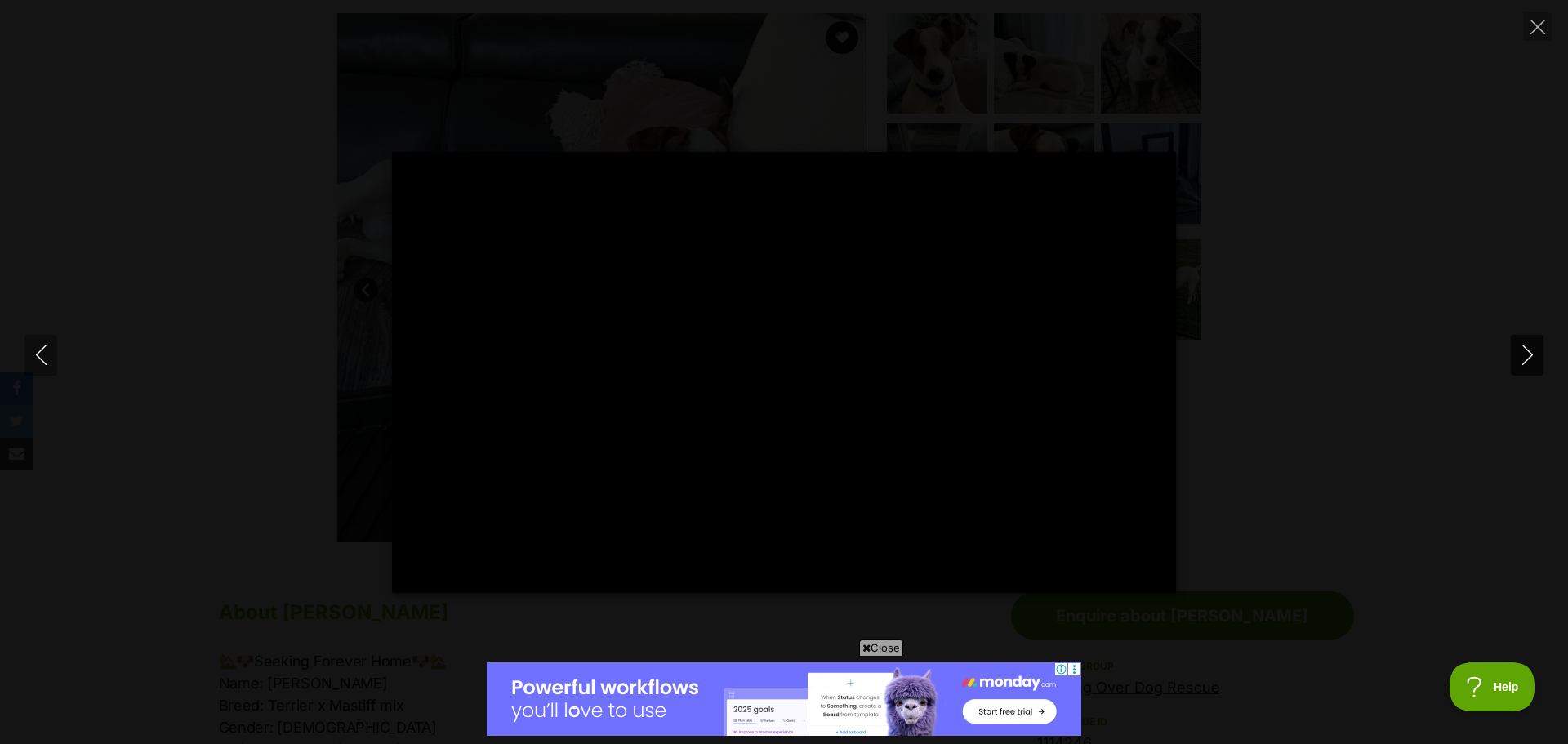
click at [1522, 356] on icon "Next" at bounding box center [1527, 355] width 20 height 20
type input "30.36"
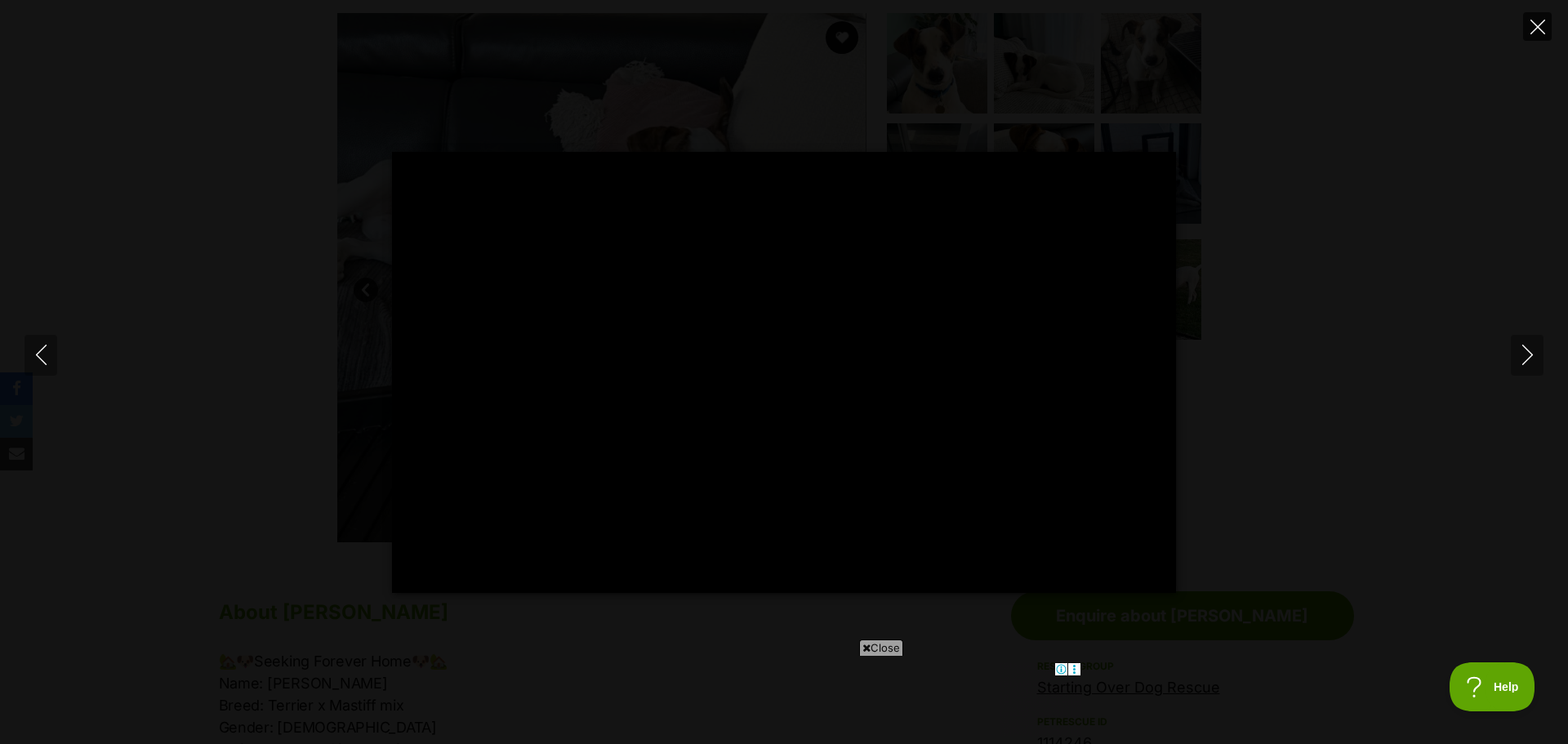
click at [1536, 25] on icon "Close" at bounding box center [1537, 26] width 15 height 15
type input "26.43"
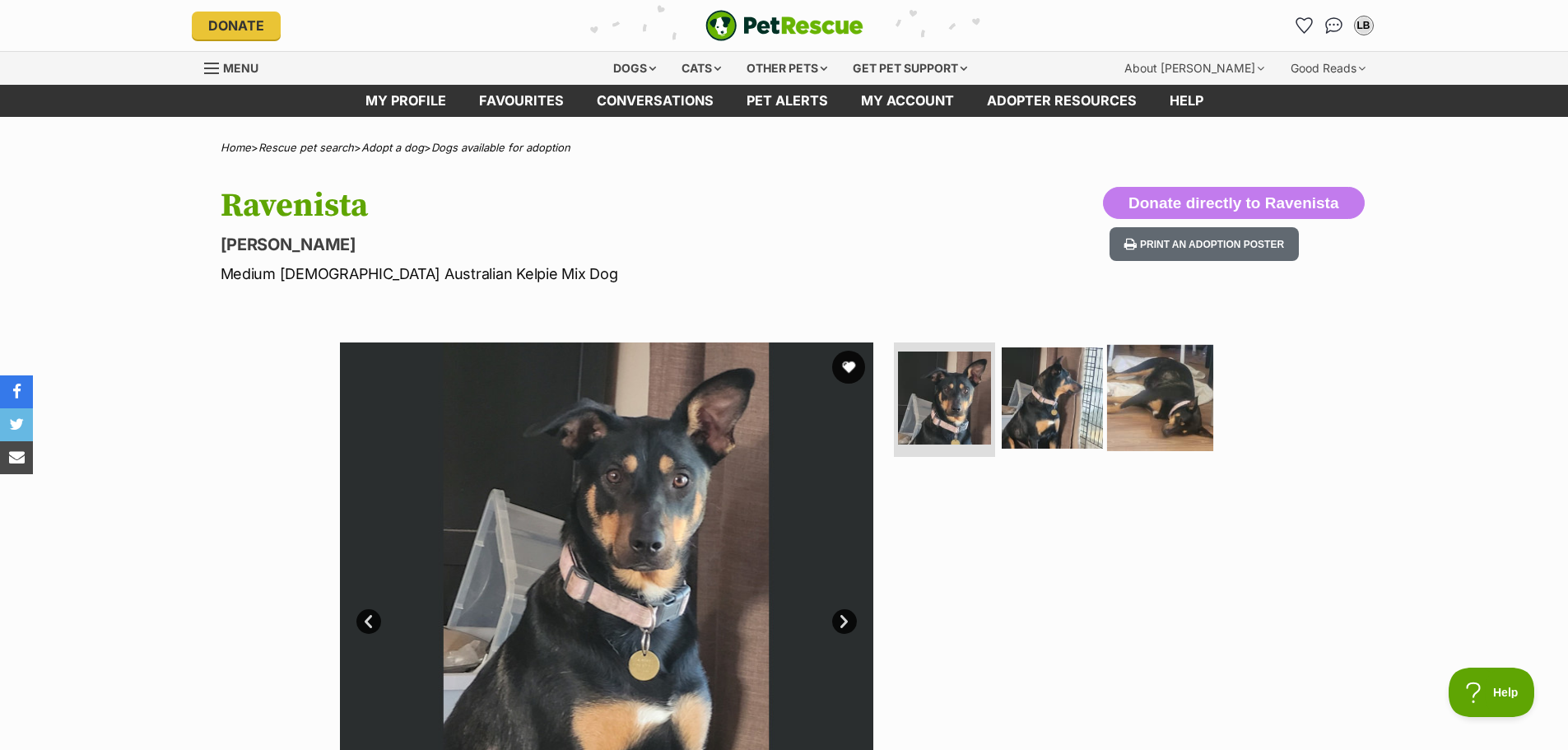
click at [1167, 389] on img at bounding box center [1159, 397] width 106 height 106
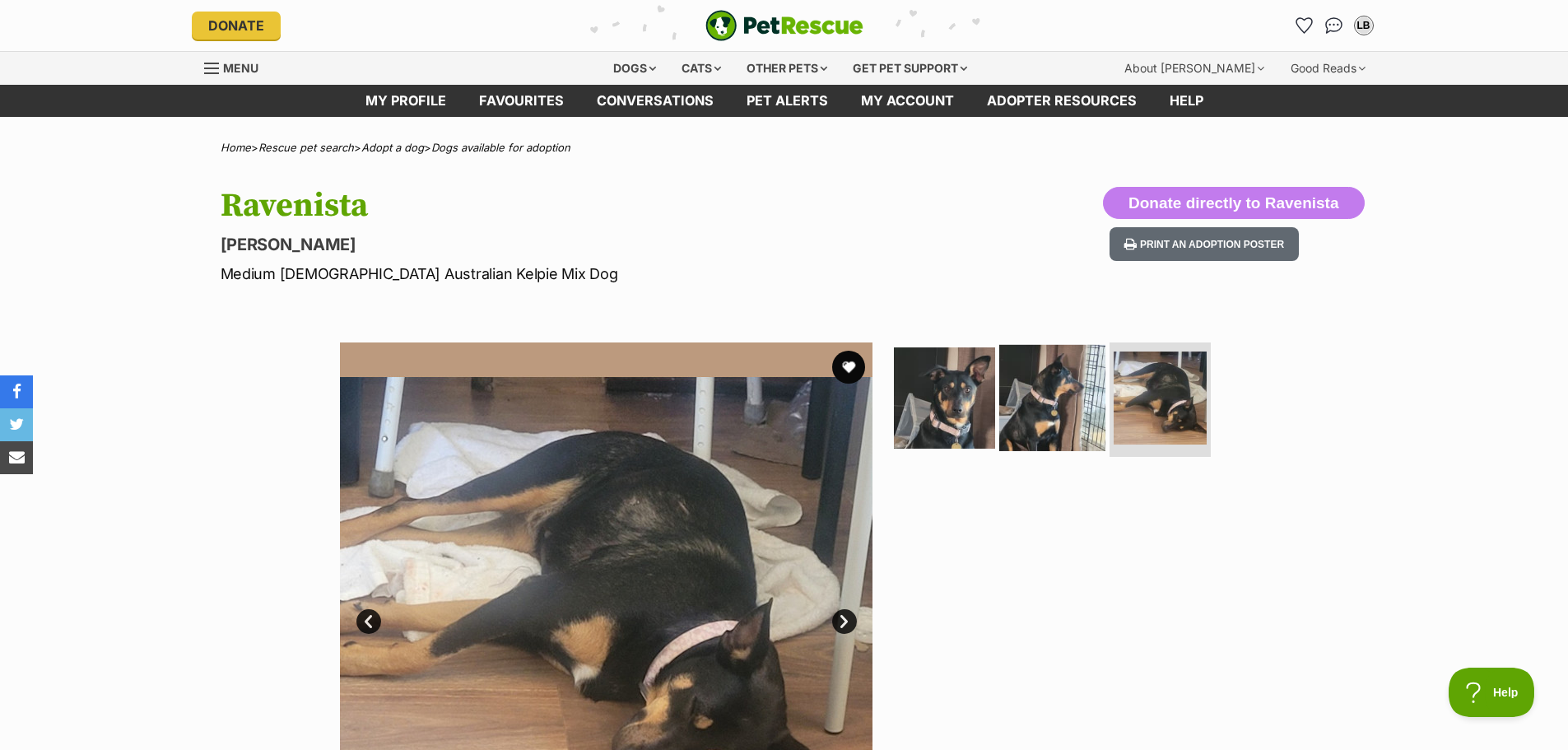
click at [1059, 403] on img at bounding box center [1052, 397] width 106 height 106
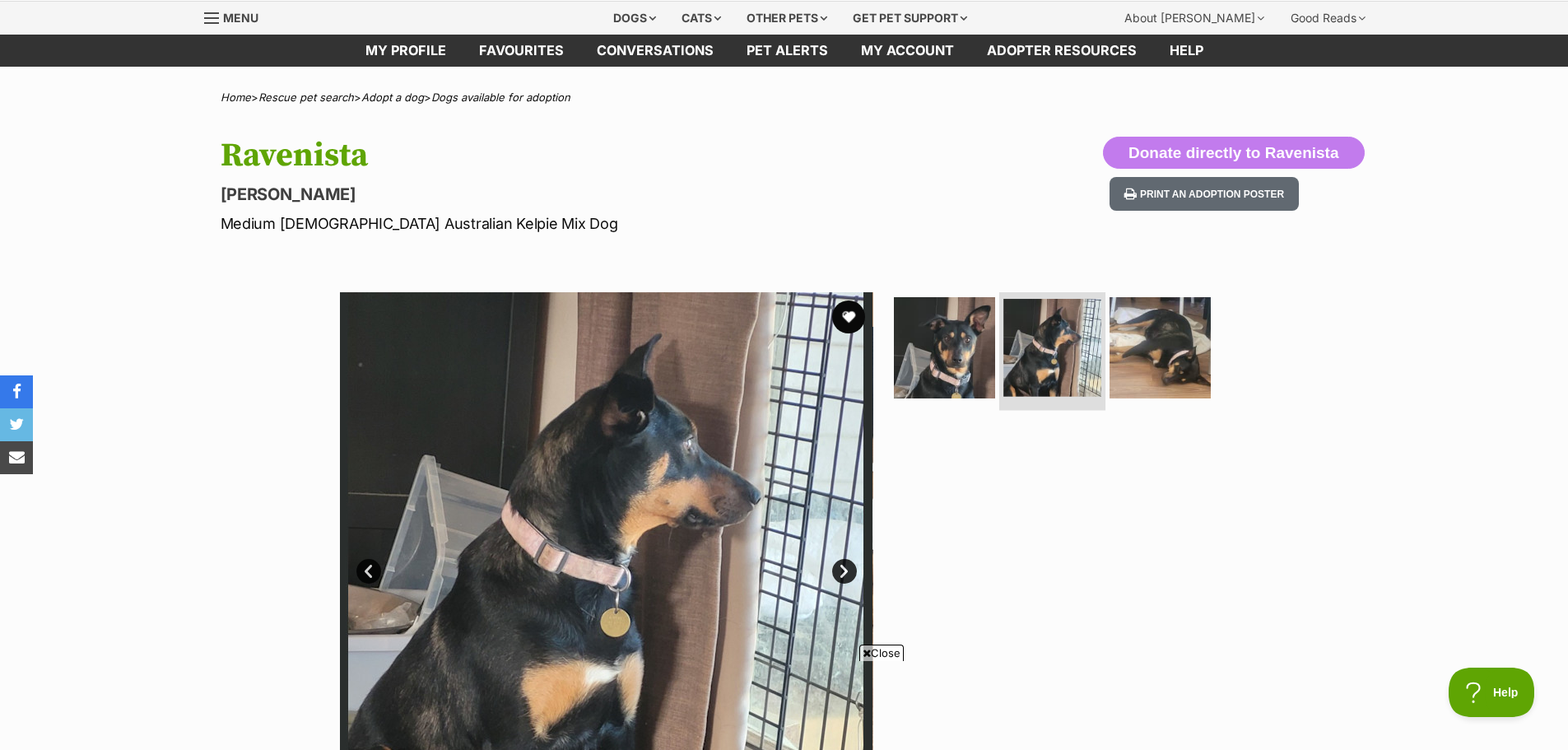
scroll to position [247, 0]
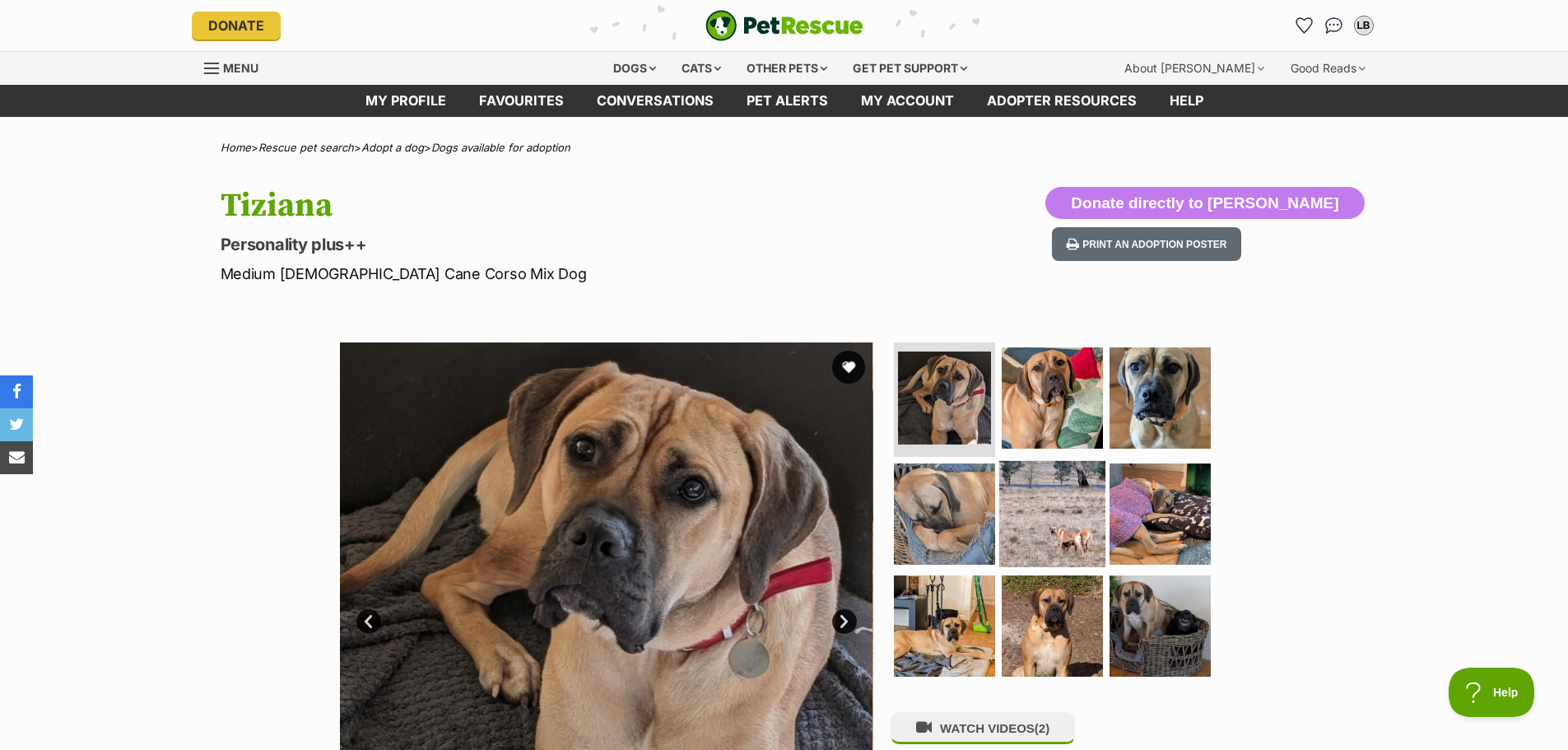
click at [1060, 525] on img at bounding box center [1052, 513] width 106 height 106
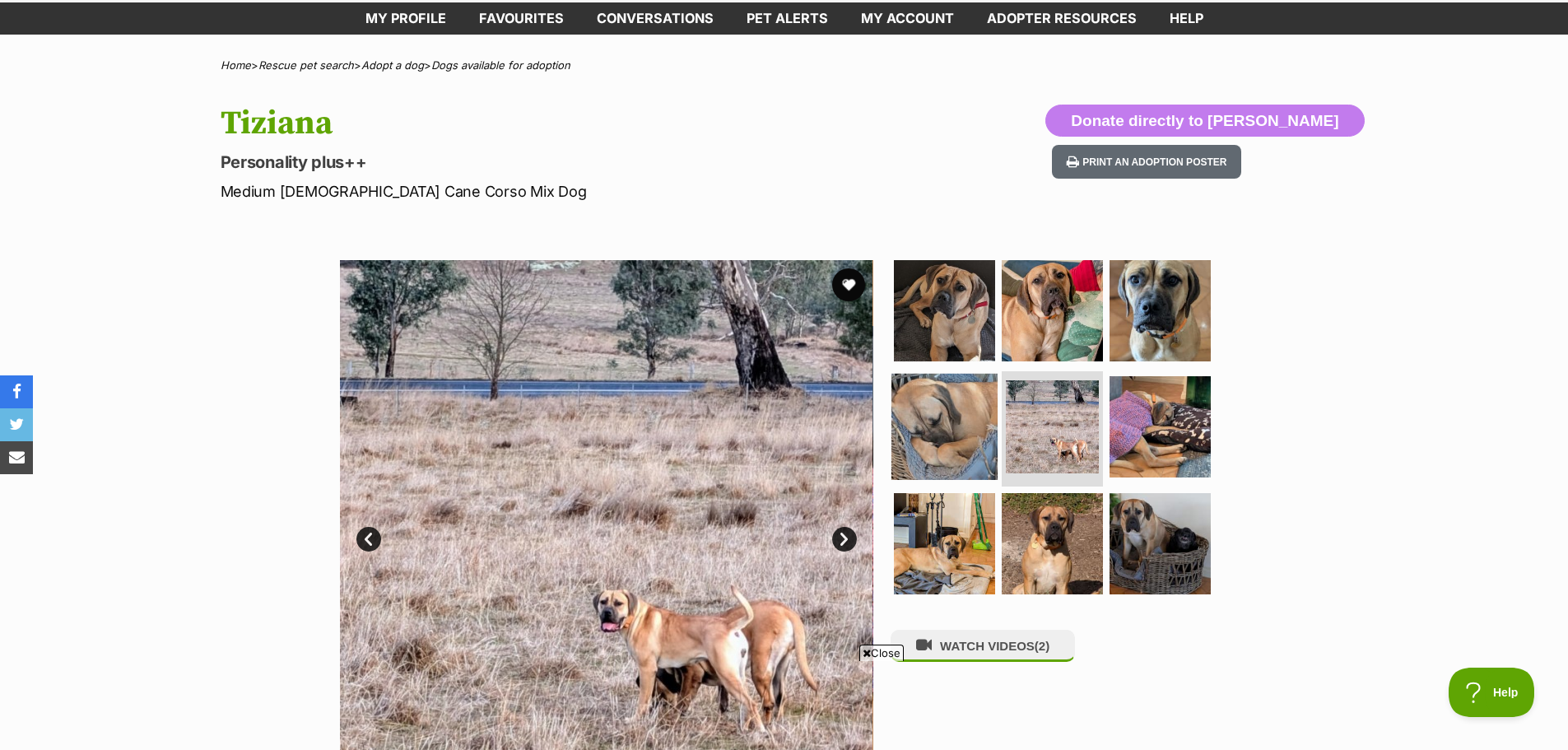
click at [945, 420] on img at bounding box center [944, 427] width 106 height 106
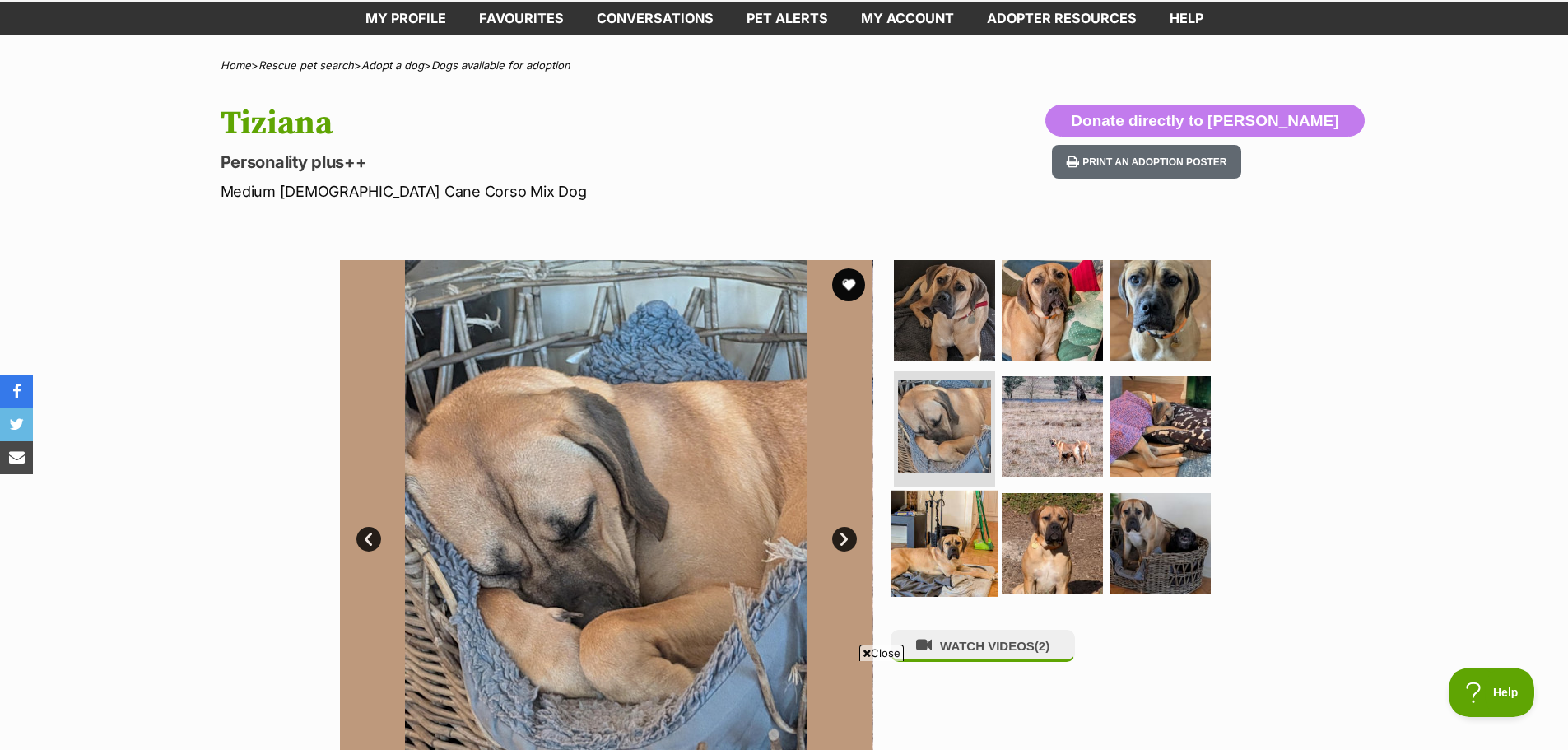
click at [956, 548] on img at bounding box center [944, 543] width 106 height 106
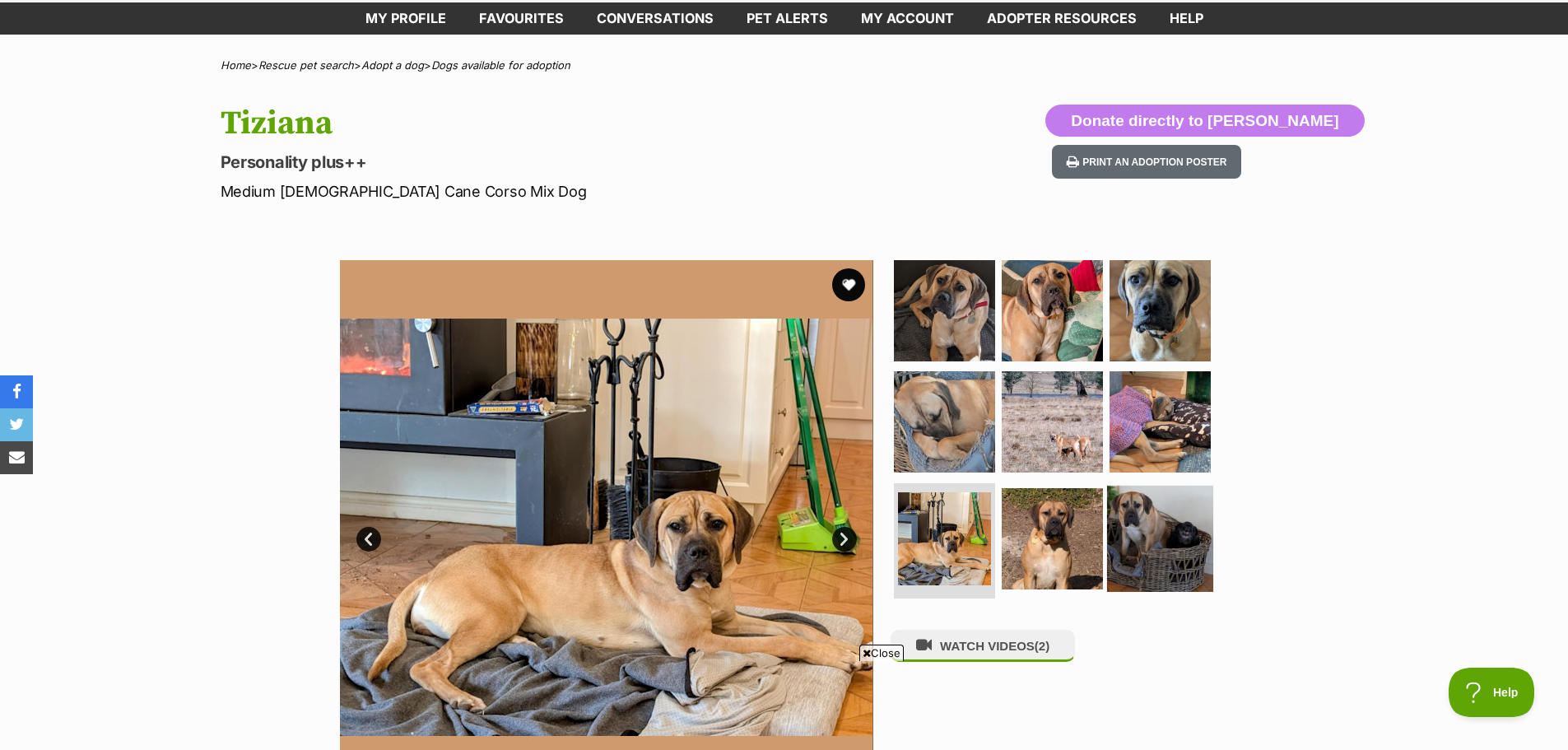
click at [1131, 531] on img at bounding box center [1159, 538] width 106 height 106
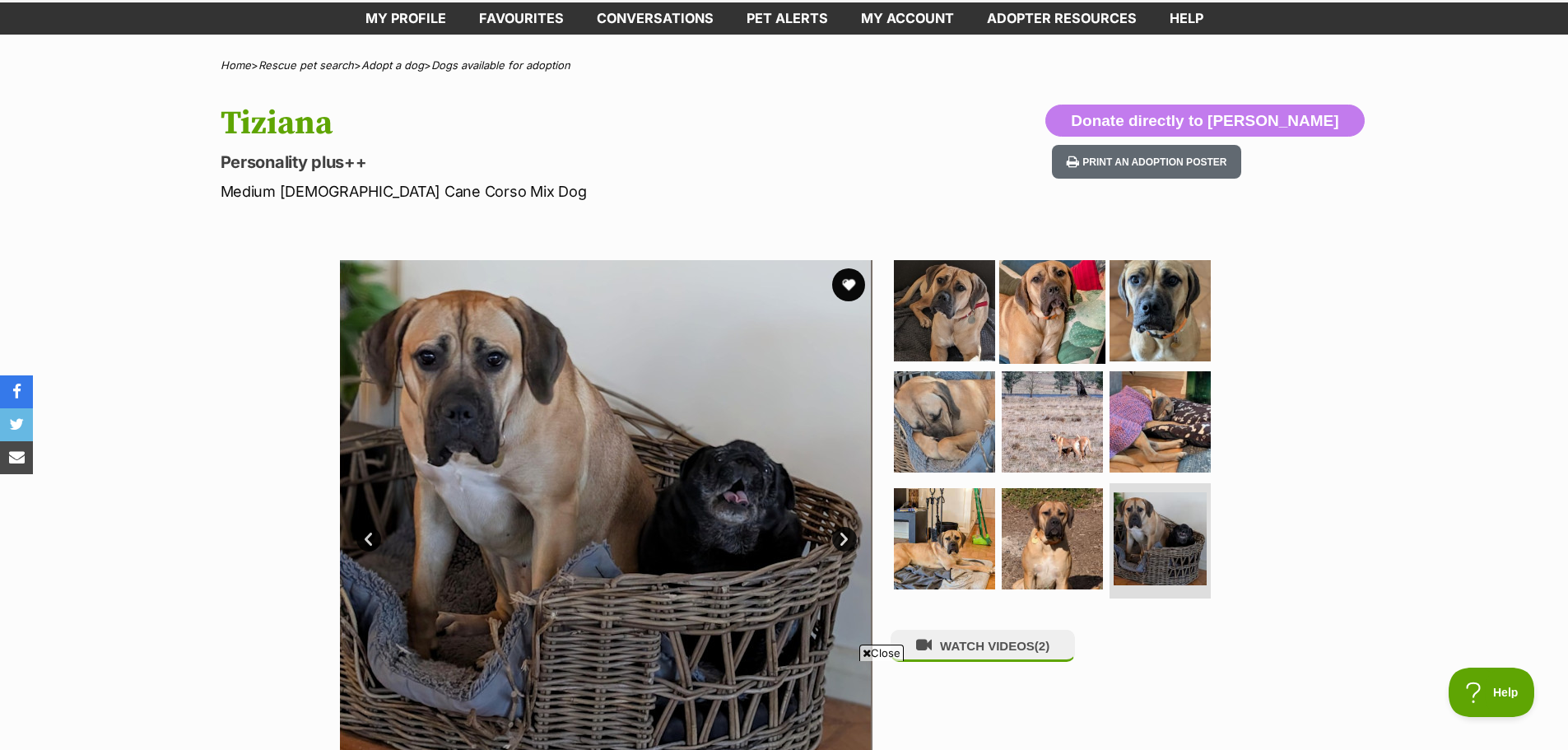
click at [1069, 317] on img at bounding box center [1052, 310] width 106 height 106
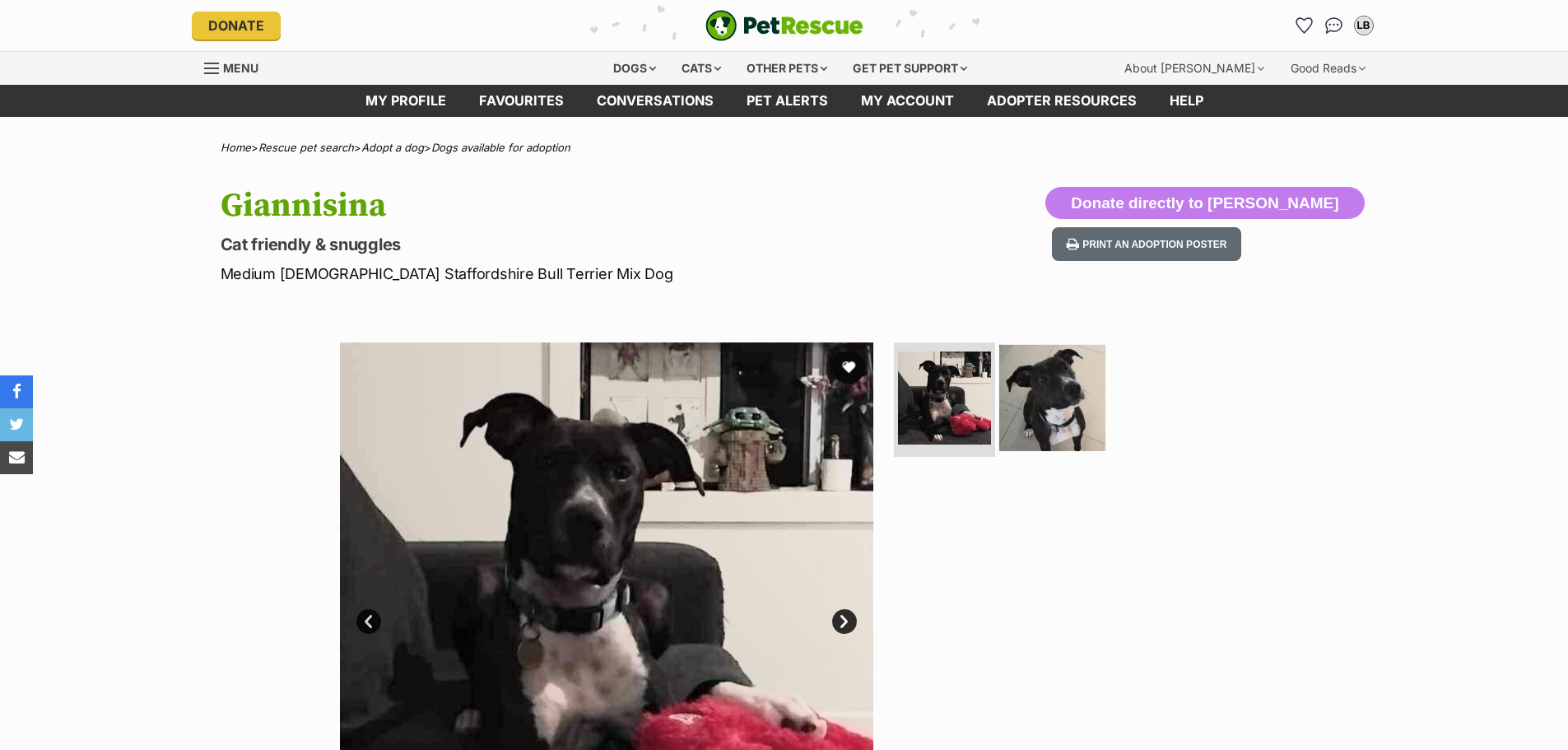
click at [1073, 397] on img at bounding box center [1052, 397] width 106 height 106
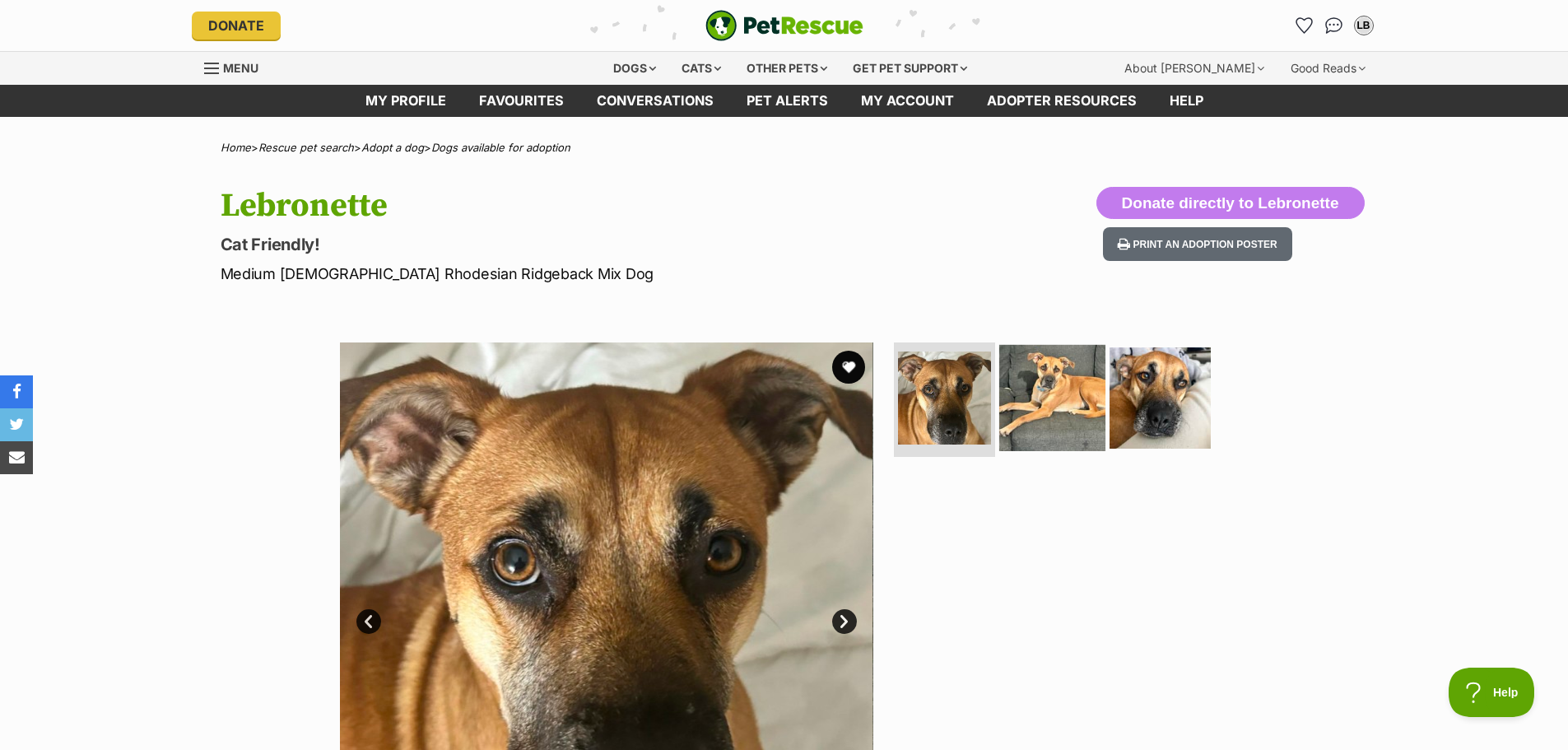
click at [1057, 383] on img at bounding box center [1052, 397] width 106 height 106
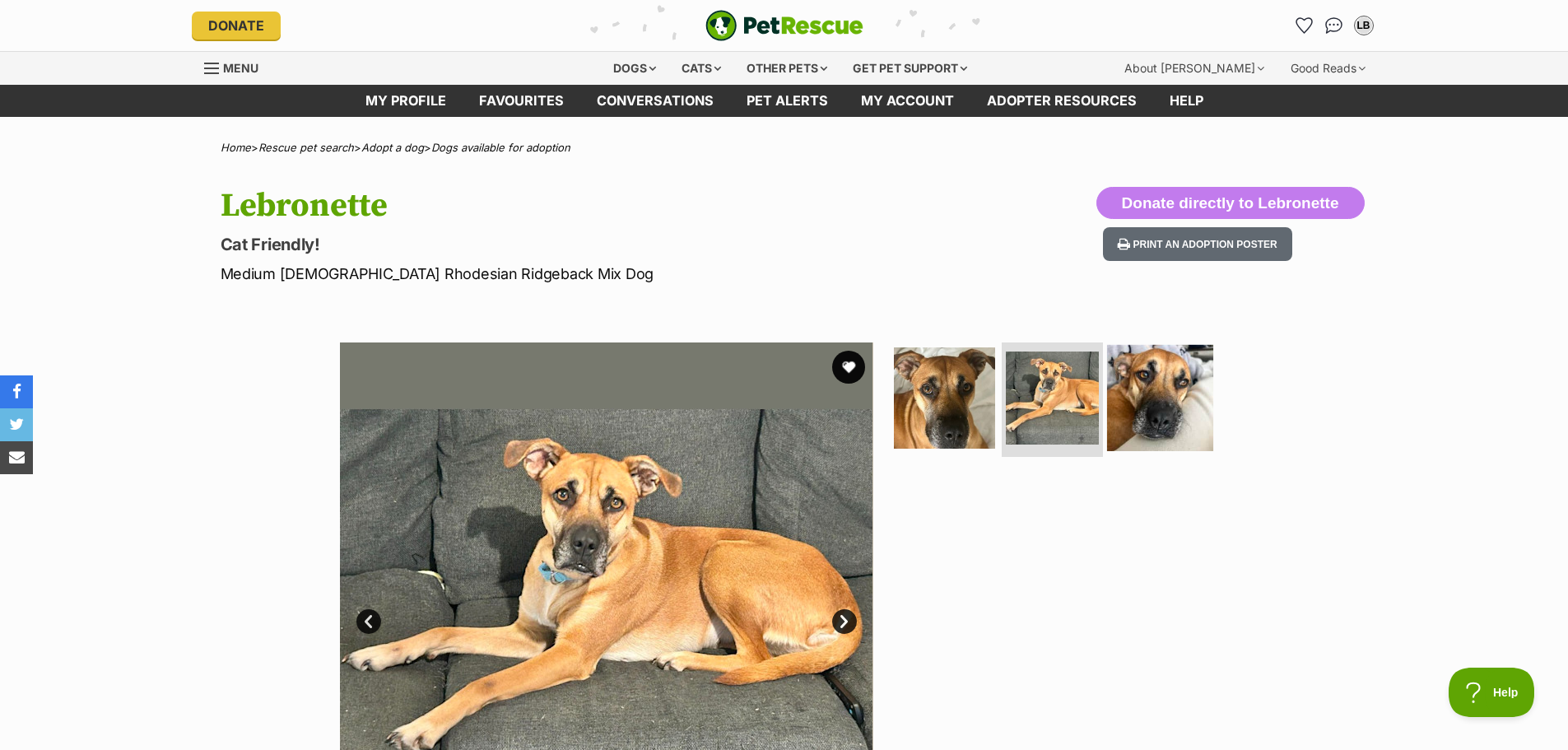
click at [1183, 384] on img at bounding box center [1159, 397] width 106 height 106
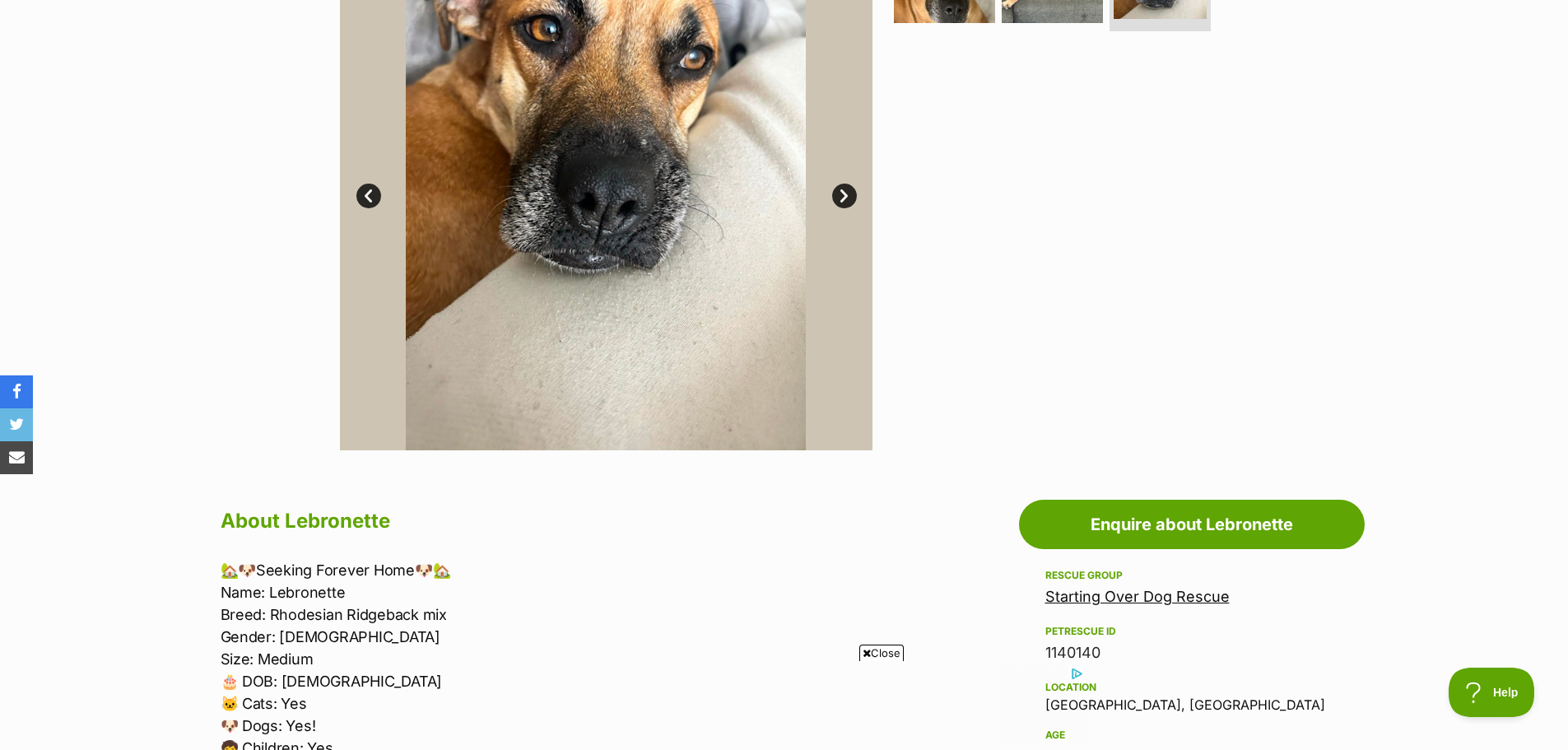
scroll to position [576, 0]
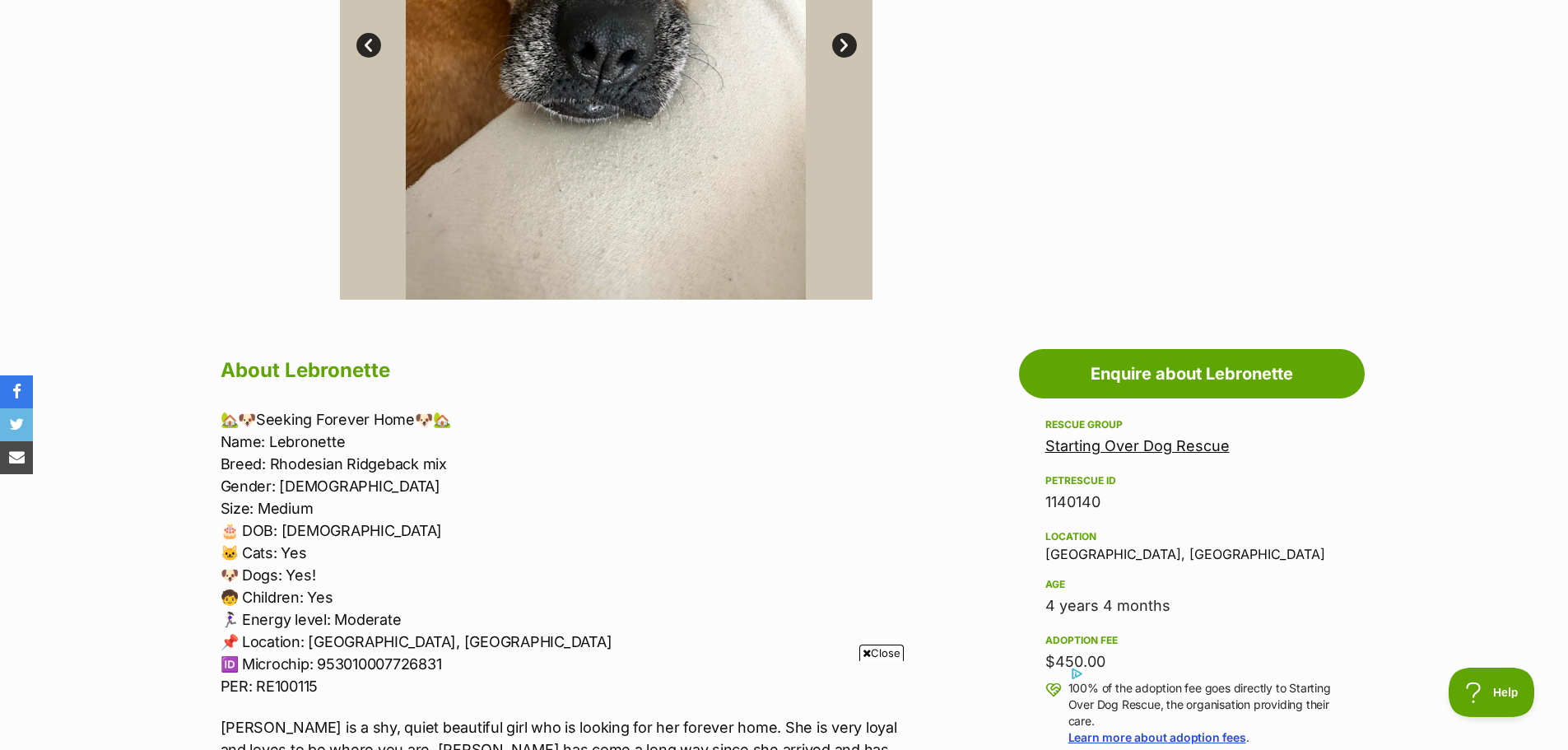
click at [863, 651] on icon at bounding box center [867, 653] width 9 height 10
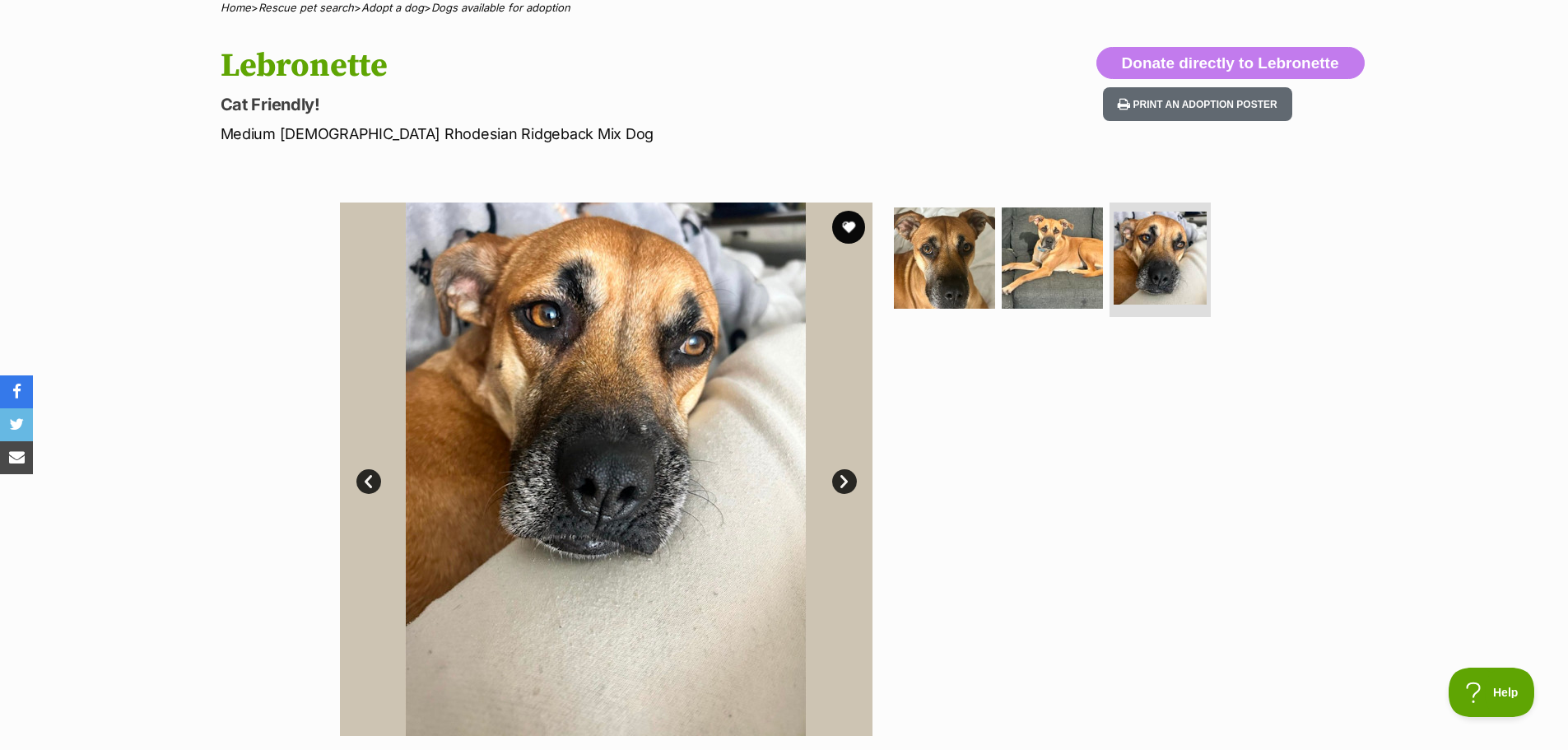
scroll to position [83, 0]
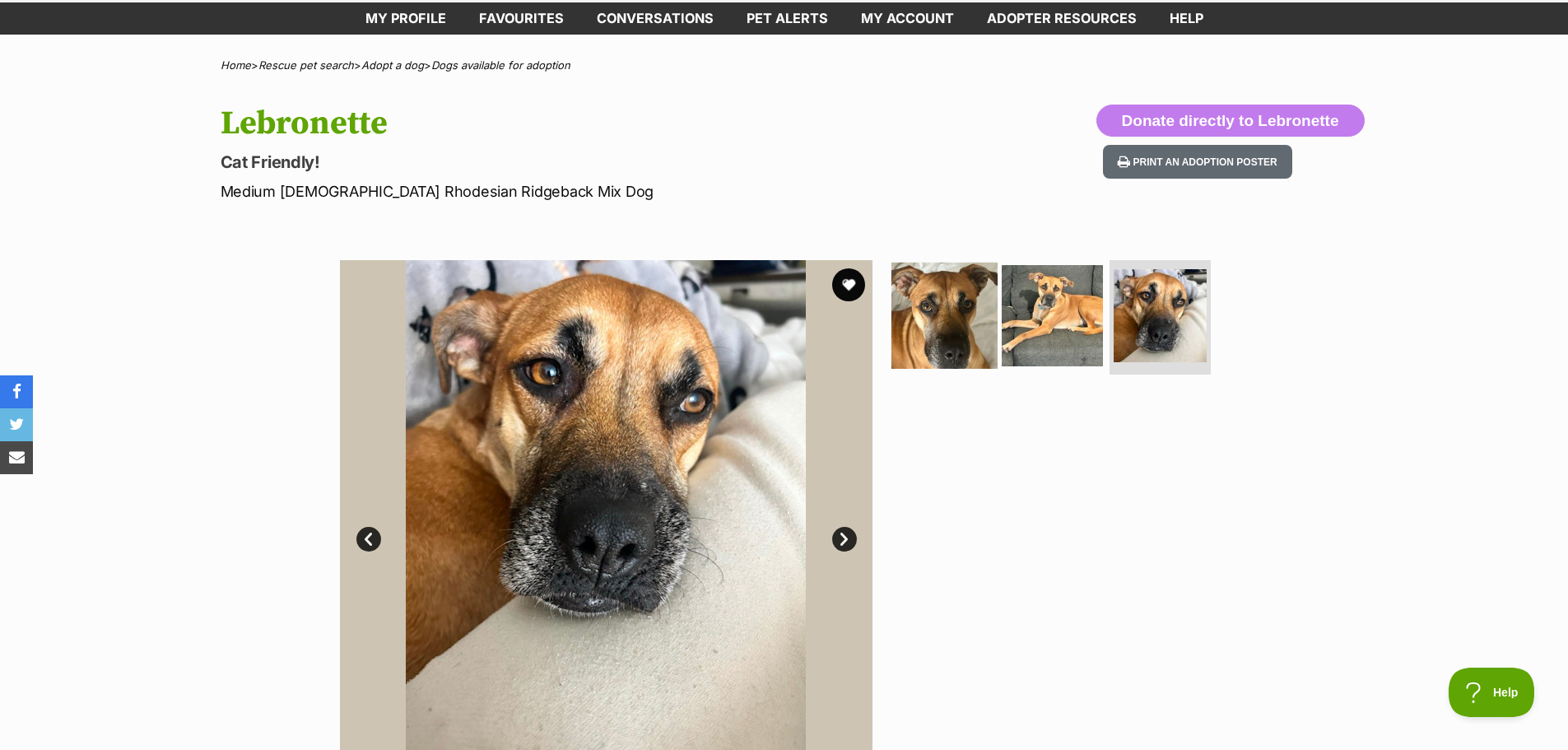
click at [935, 310] on img at bounding box center [944, 314] width 106 height 106
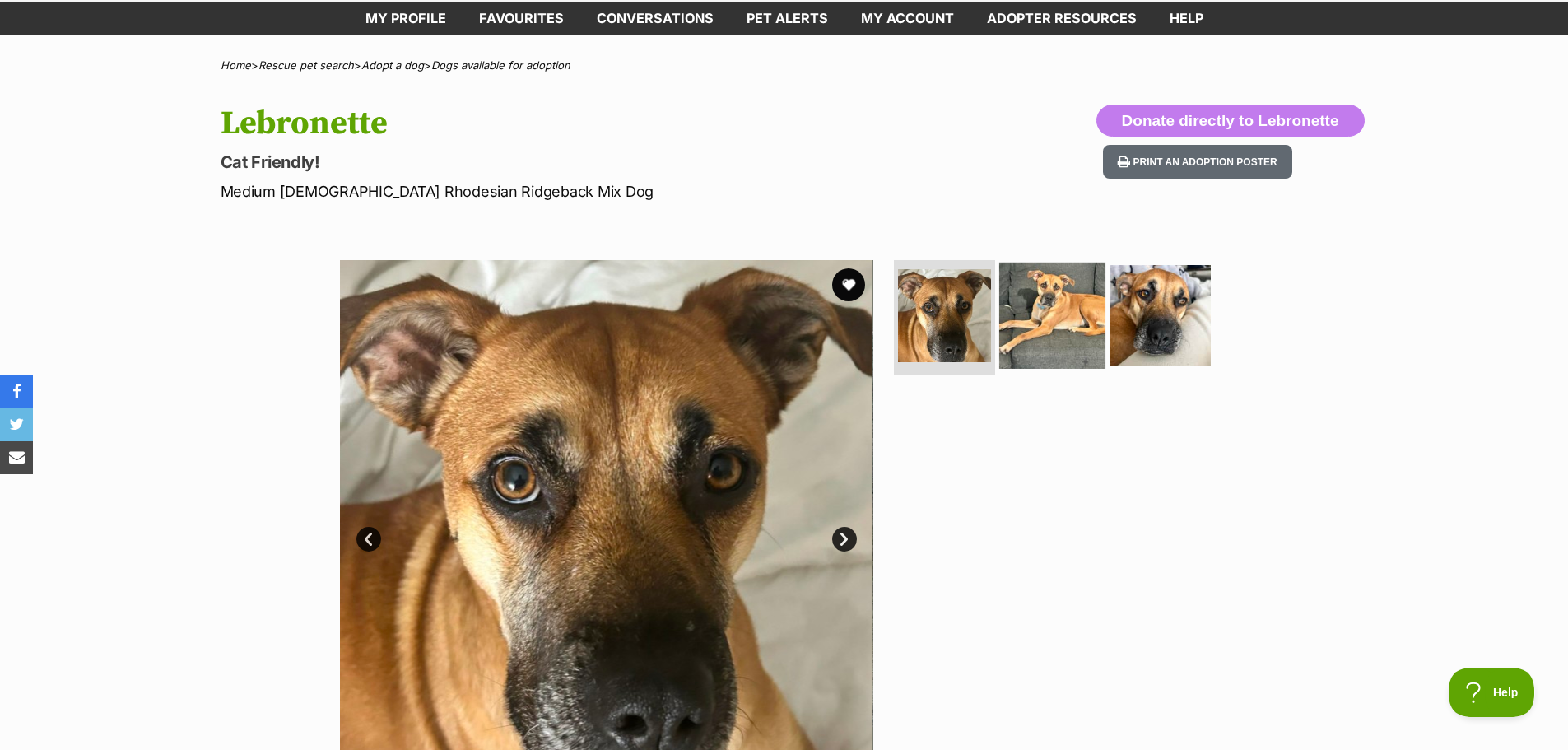
click at [1035, 303] on img at bounding box center [1052, 314] width 106 height 106
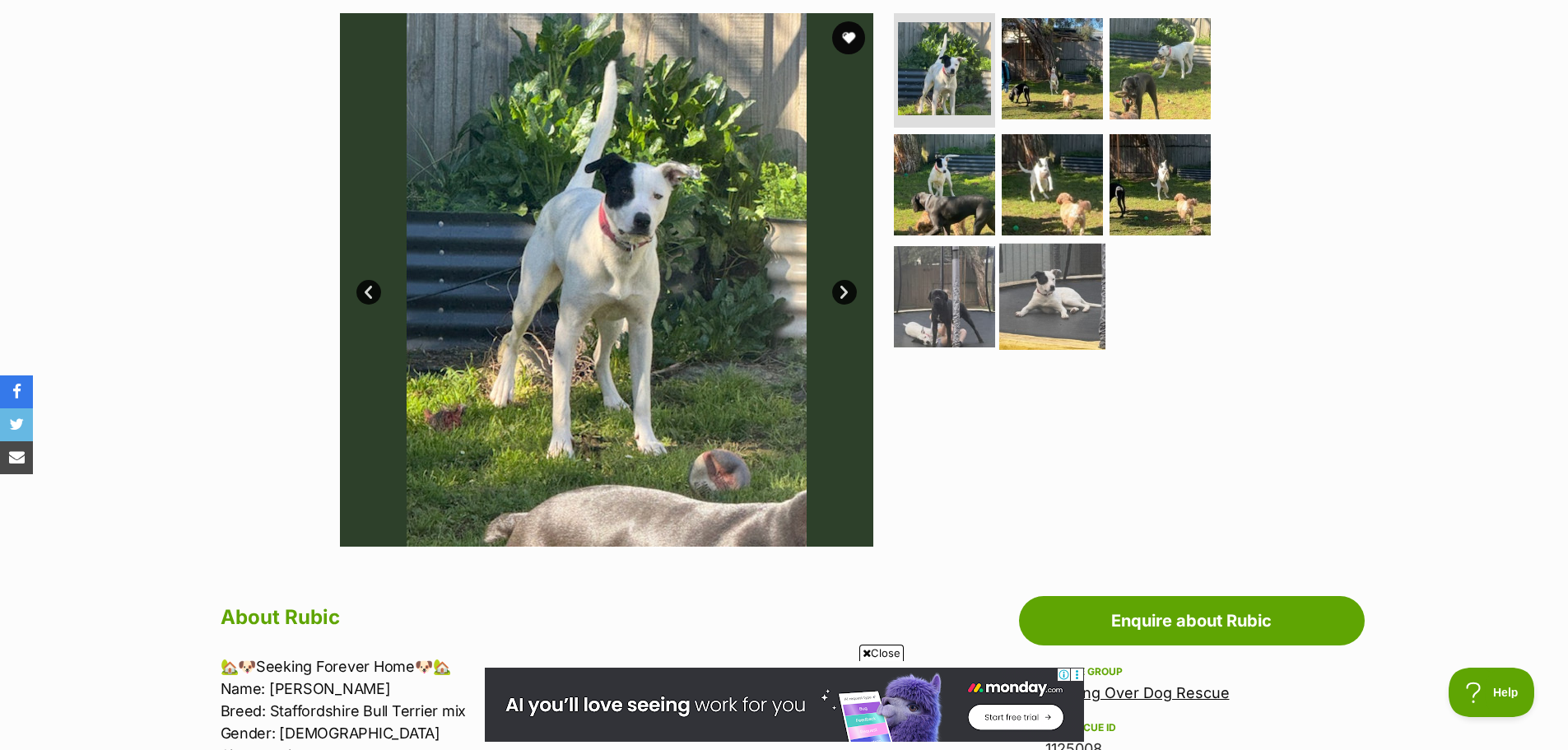
click at [1062, 289] on img at bounding box center [1052, 296] width 106 height 106
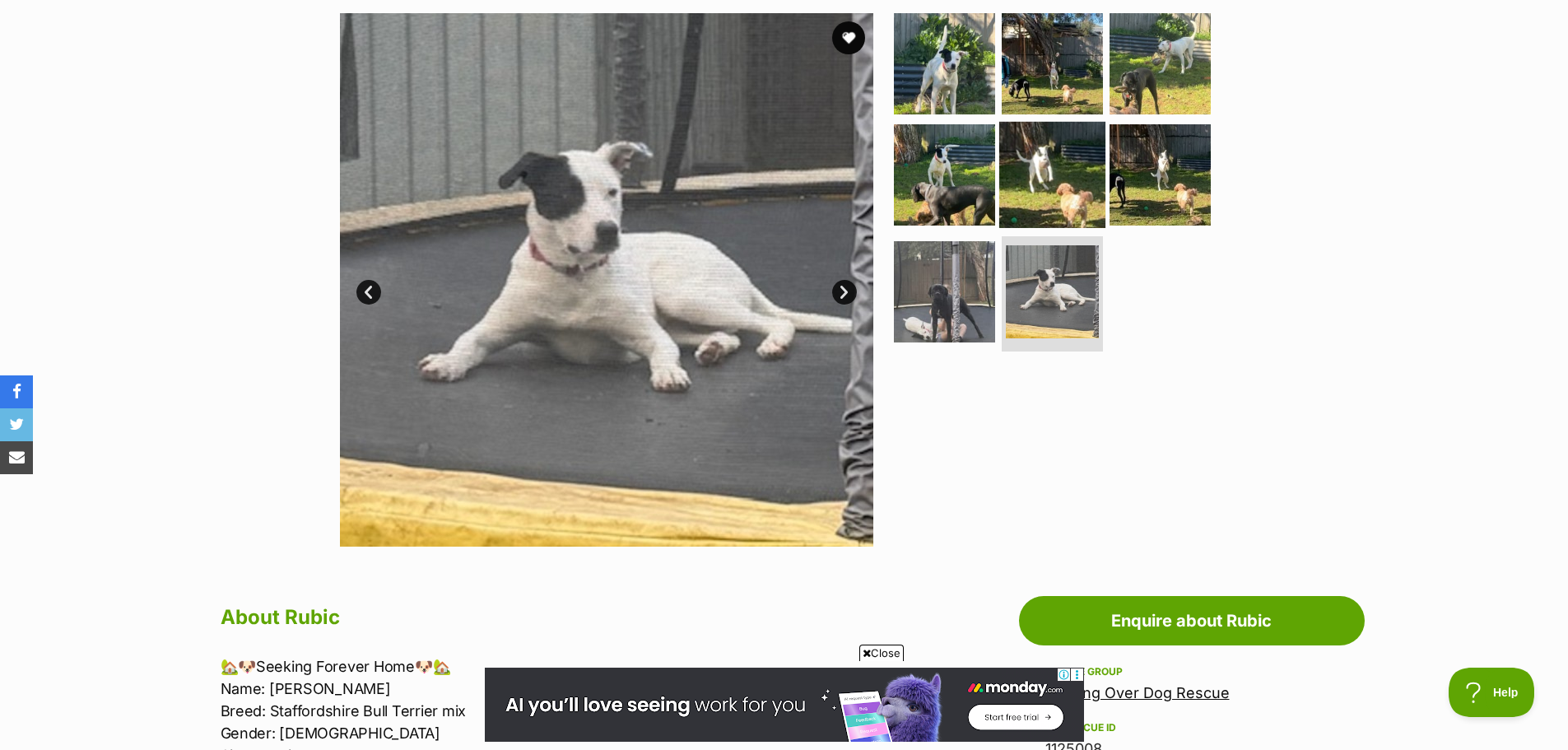
click at [1033, 183] on img at bounding box center [1052, 175] width 106 height 106
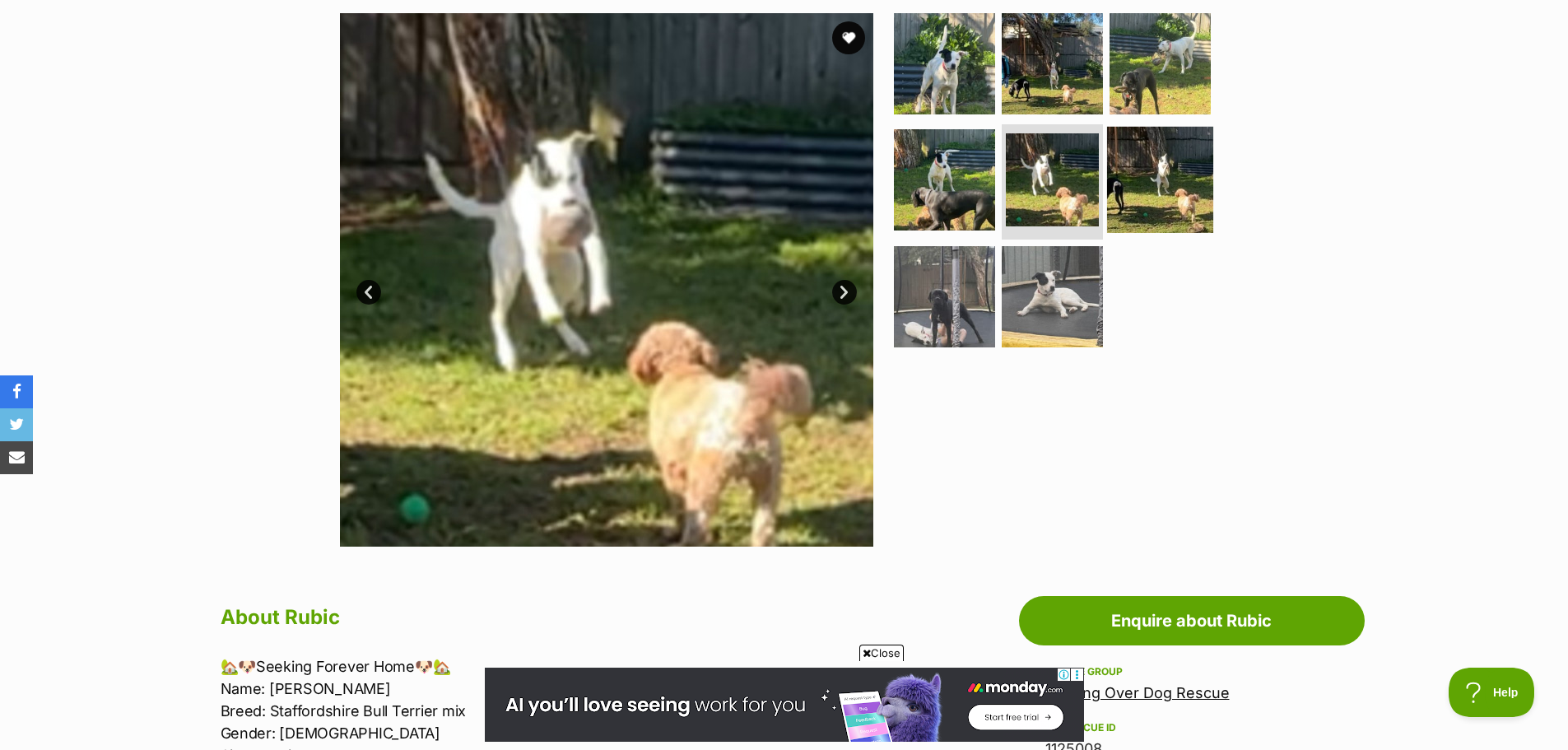
click at [1169, 171] on img at bounding box center [1159, 179] width 106 height 106
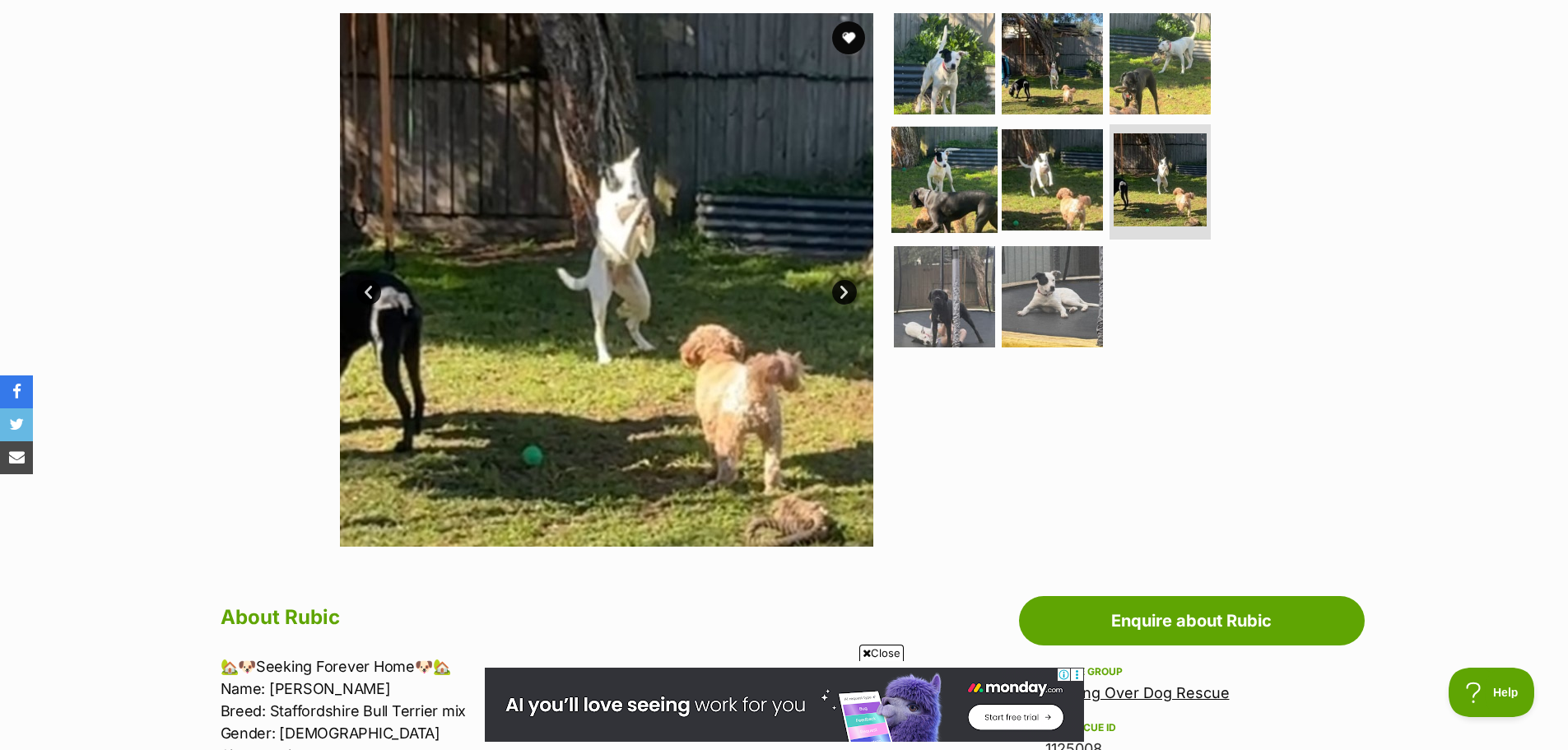
click at [954, 161] on img at bounding box center [944, 179] width 106 height 106
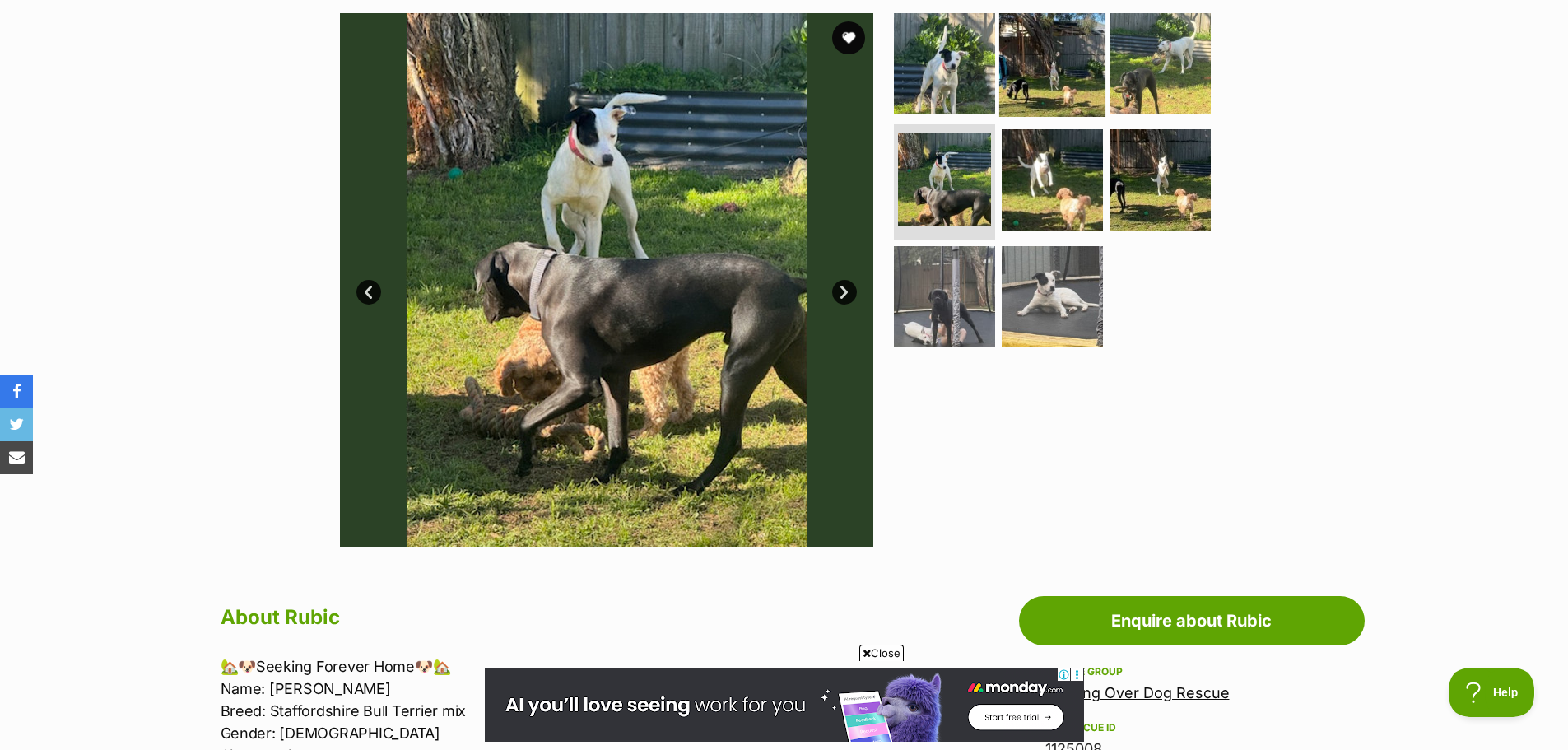
click at [1032, 62] on img at bounding box center [1052, 62] width 106 height 106
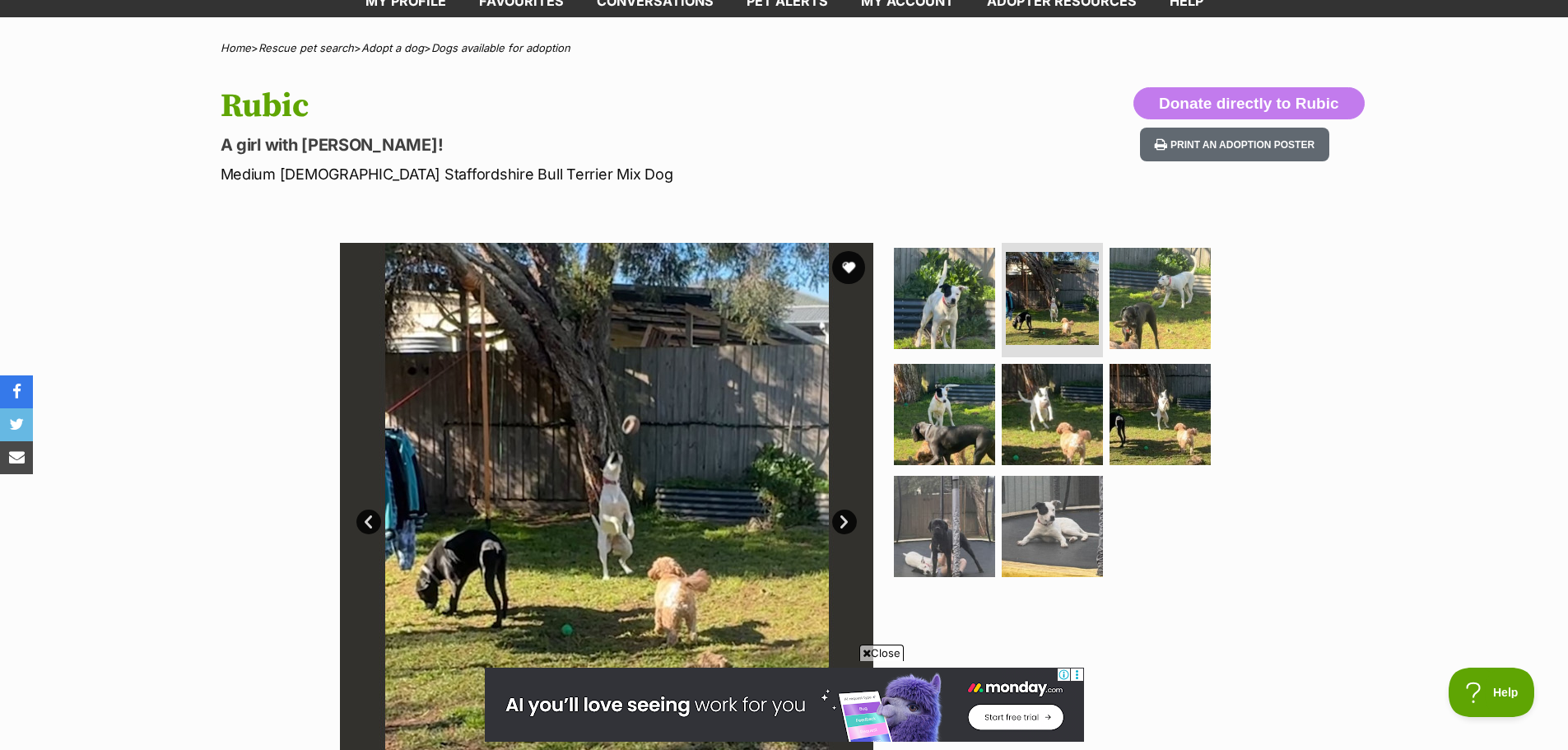
scroll to position [83, 0]
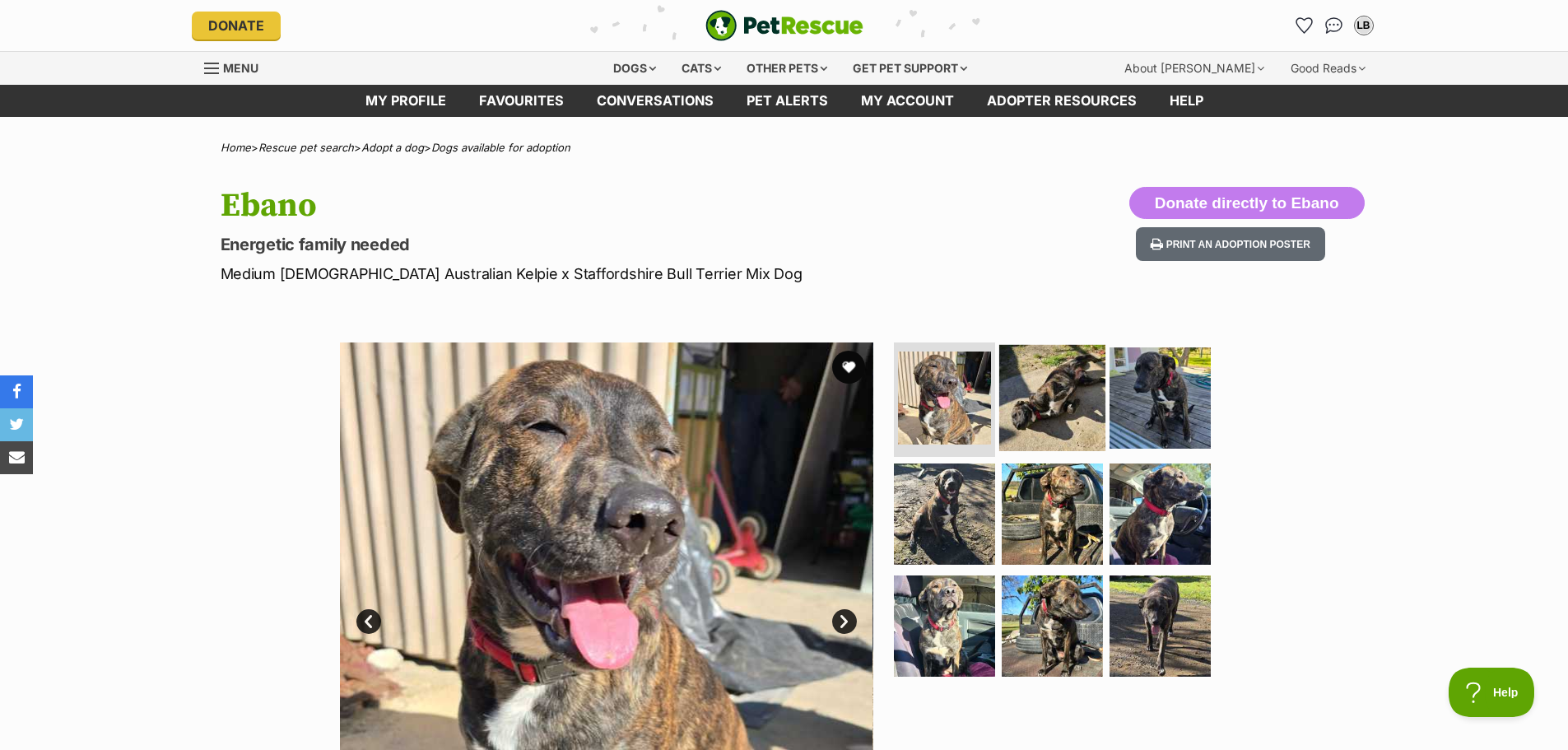
click at [1044, 385] on img at bounding box center [1052, 397] width 106 height 106
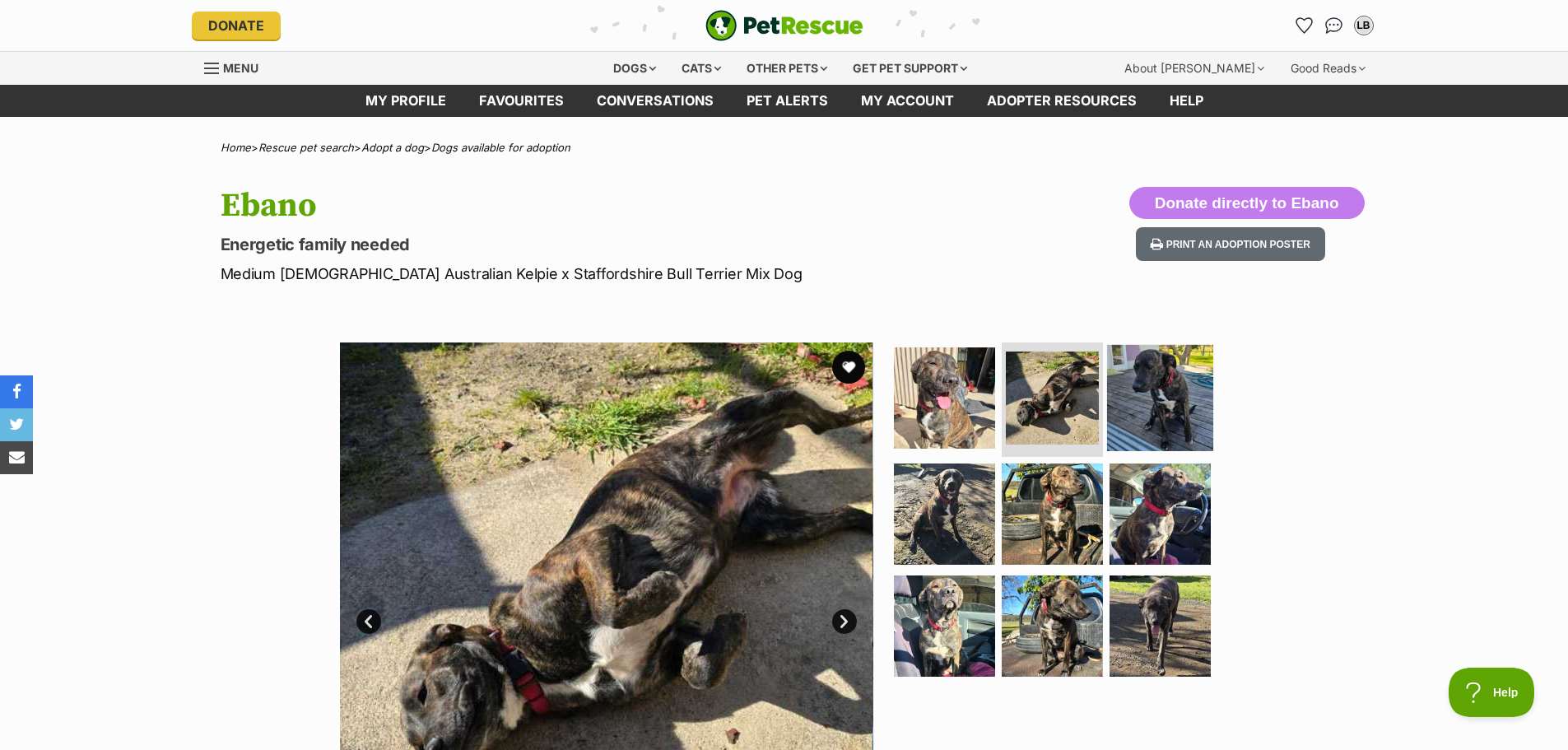
click at [1164, 394] on img at bounding box center [1159, 397] width 106 height 106
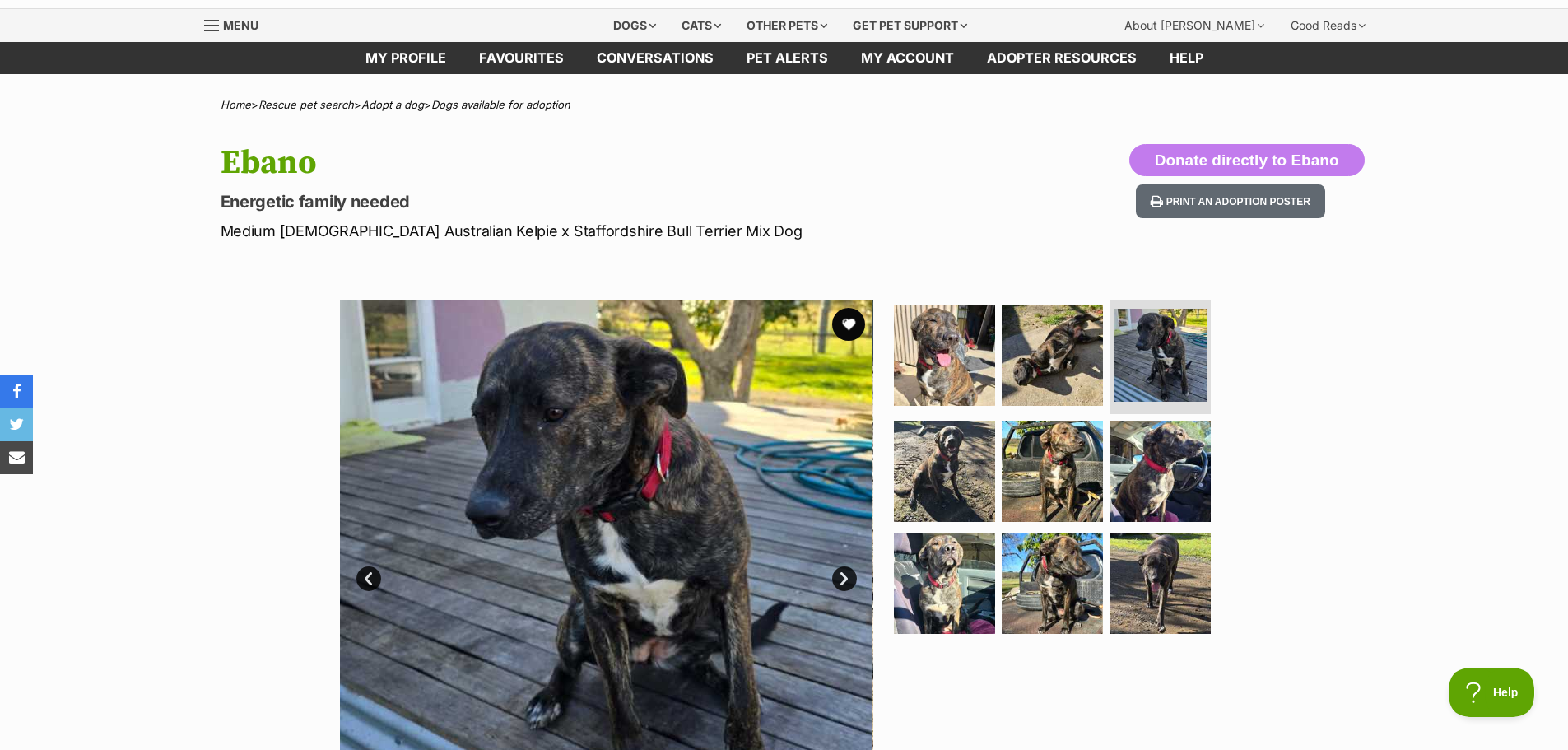
scroll to position [83, 0]
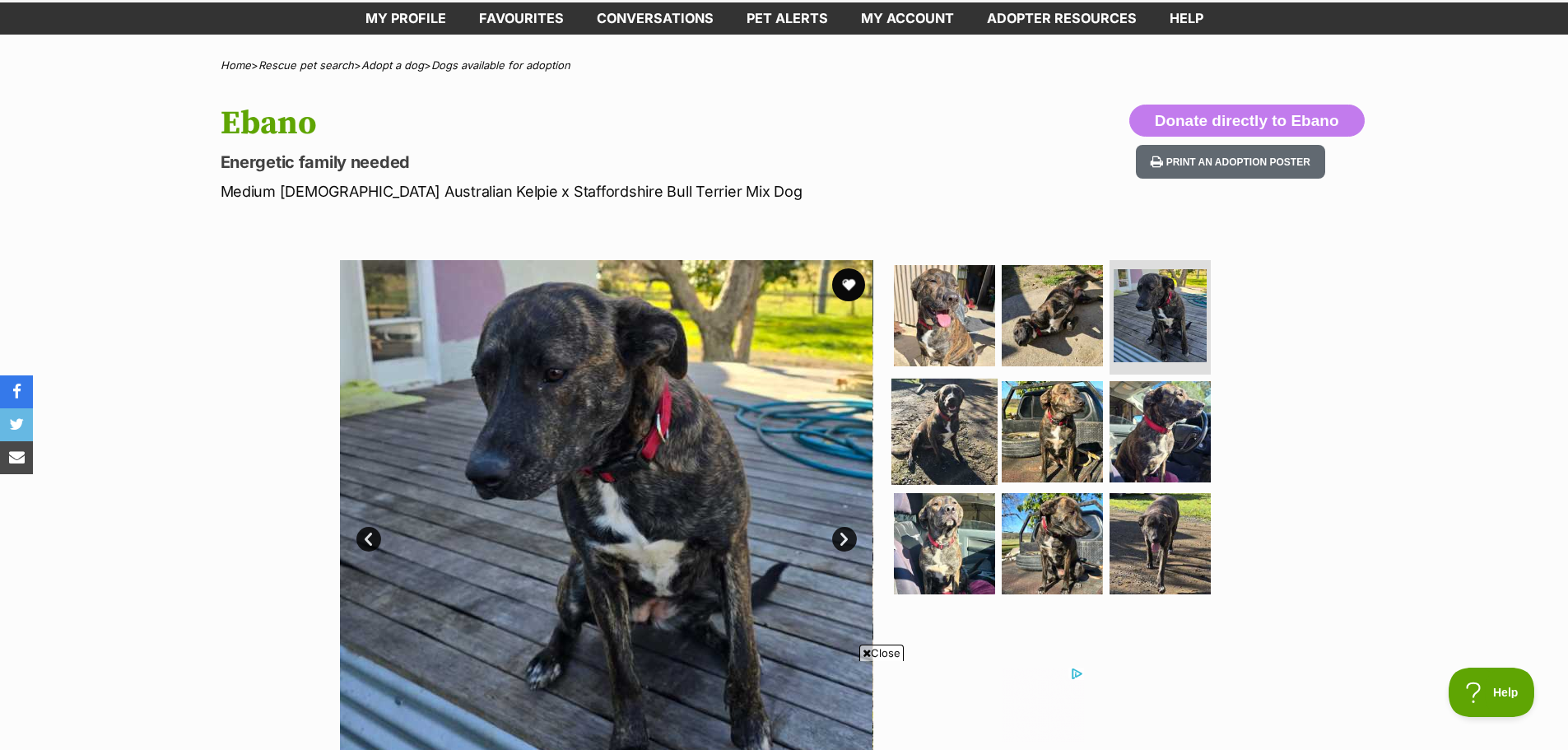
click at [948, 433] on img at bounding box center [944, 431] width 106 height 106
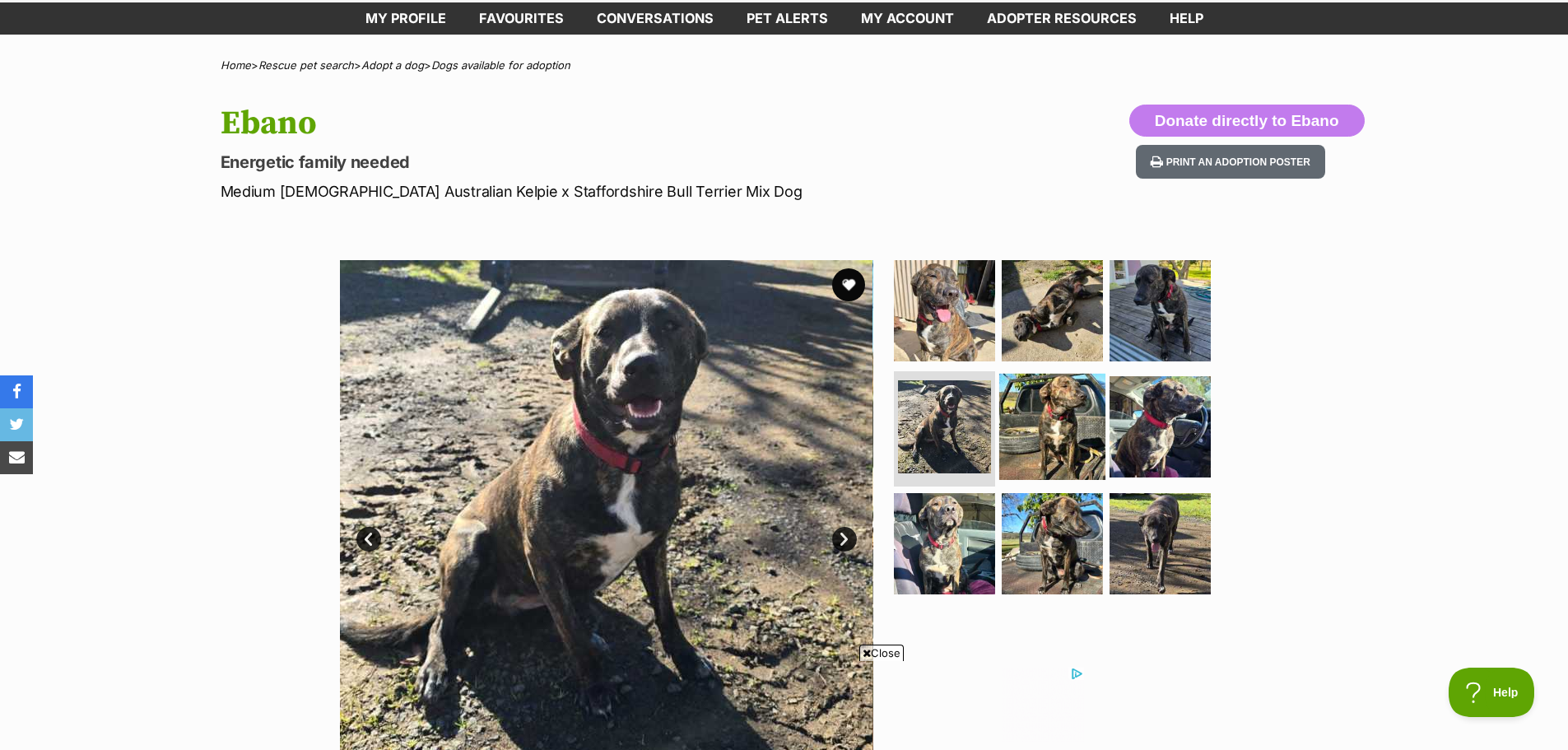
click at [1067, 433] on img at bounding box center [1052, 427] width 106 height 106
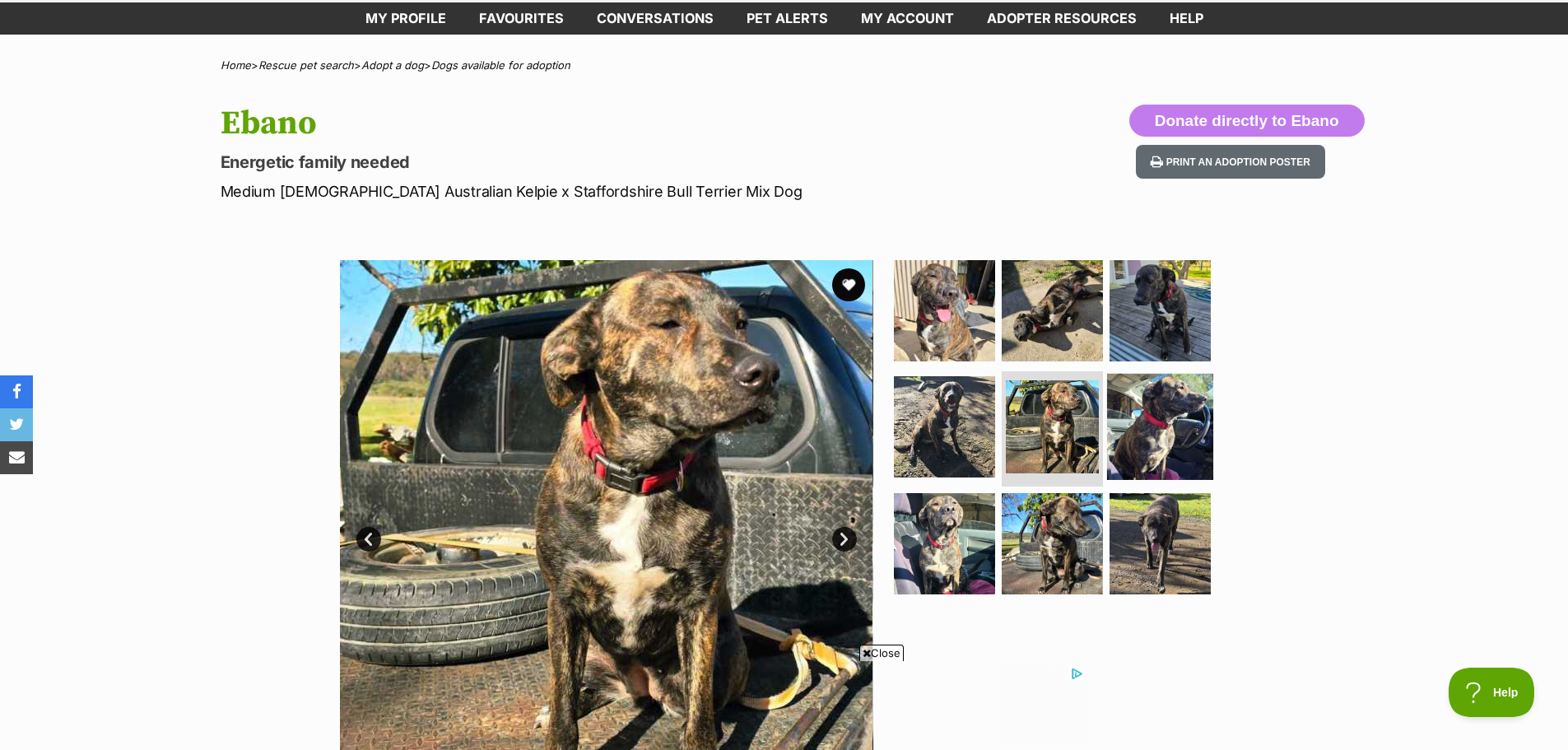
click at [1148, 418] on img at bounding box center [1159, 427] width 106 height 106
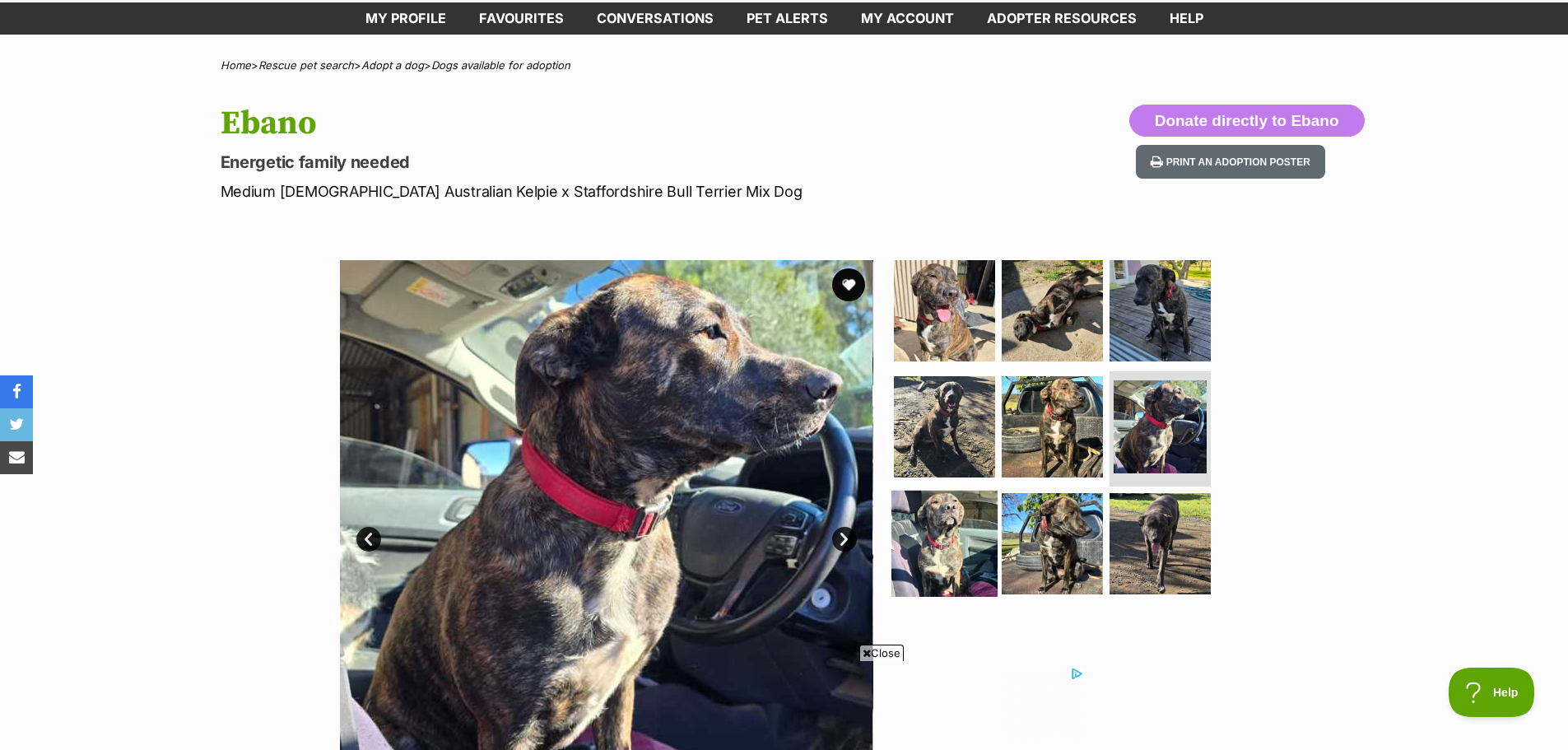
click at [939, 534] on img at bounding box center [944, 543] width 106 height 106
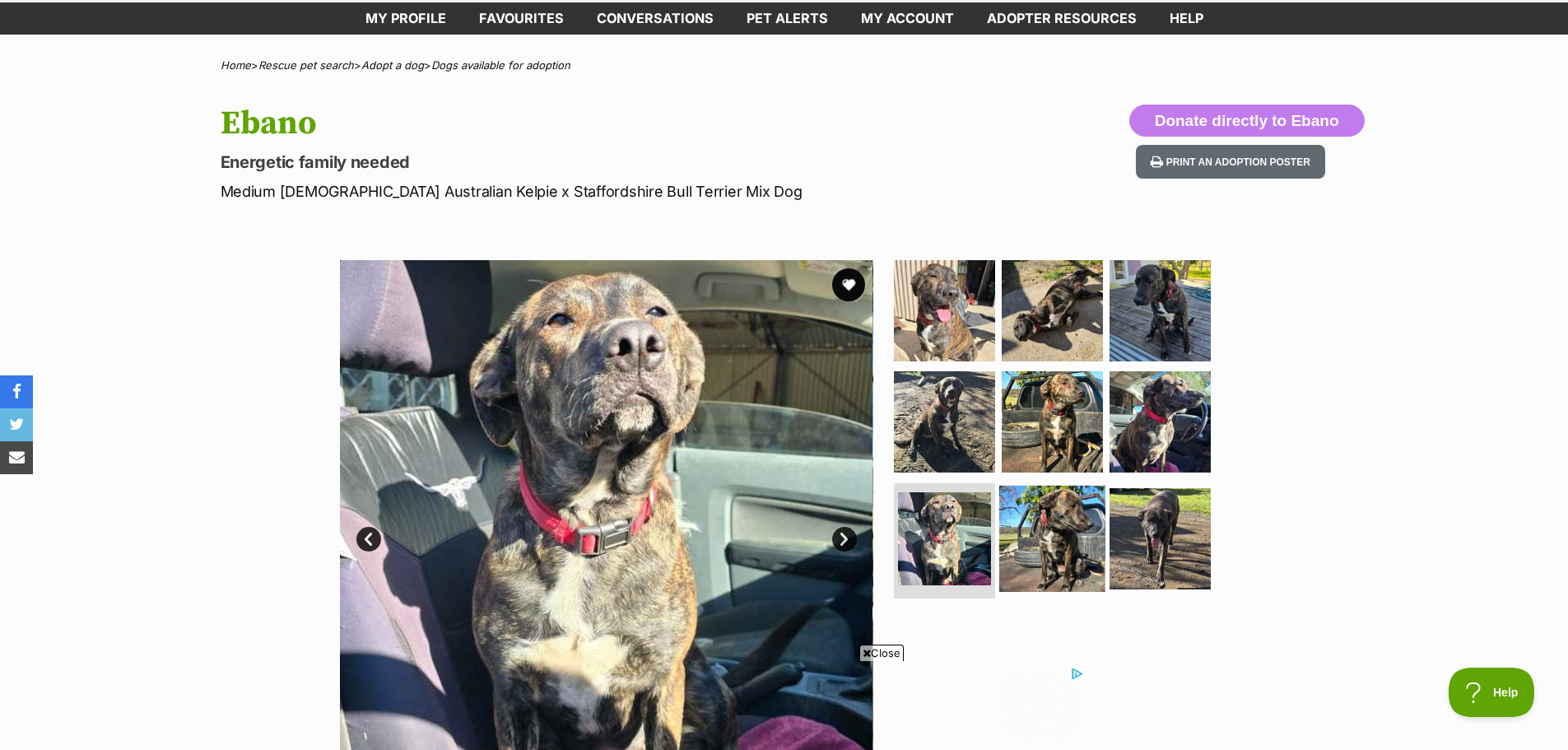
click at [1069, 537] on img at bounding box center [1052, 538] width 106 height 106
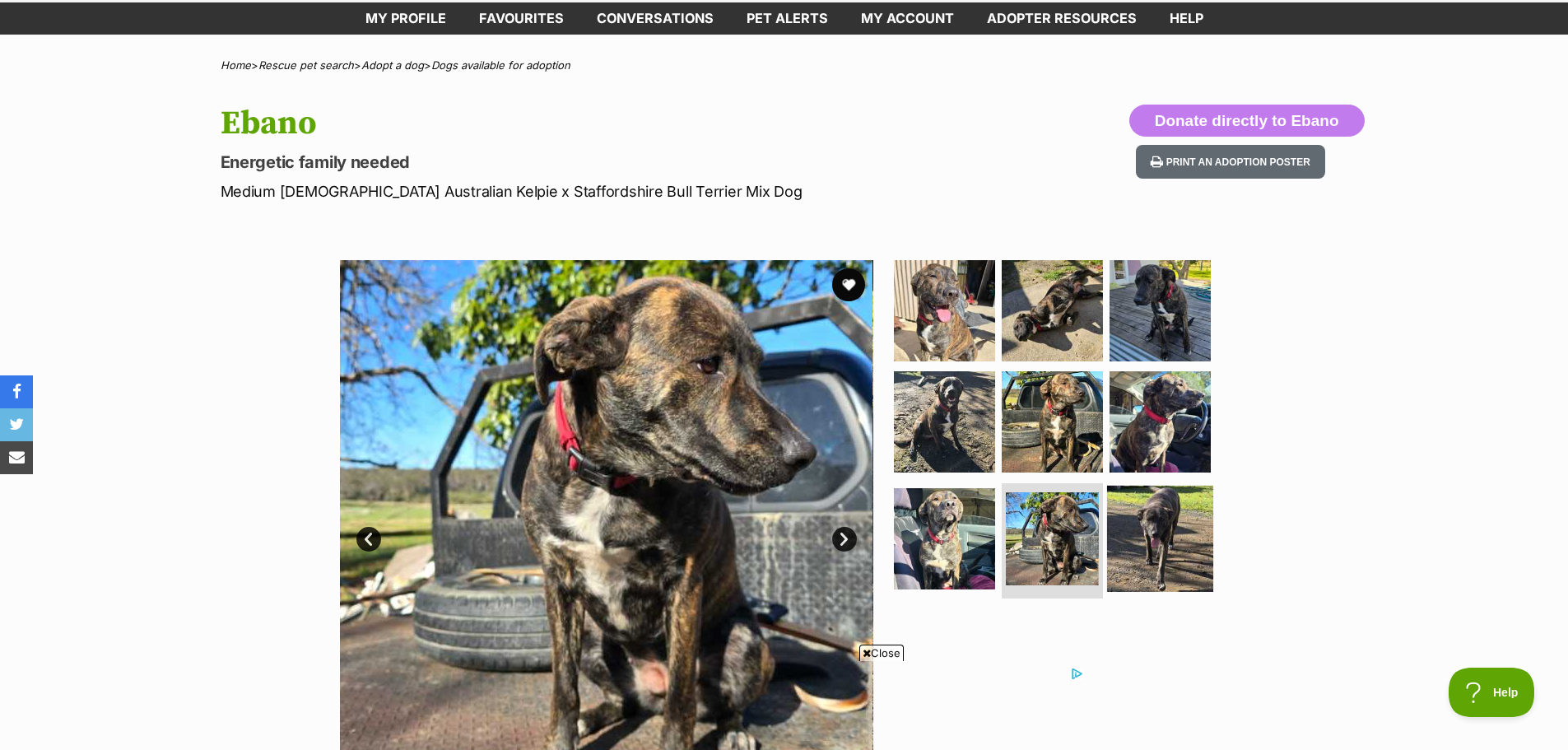
click at [1159, 525] on img at bounding box center [1159, 538] width 106 height 106
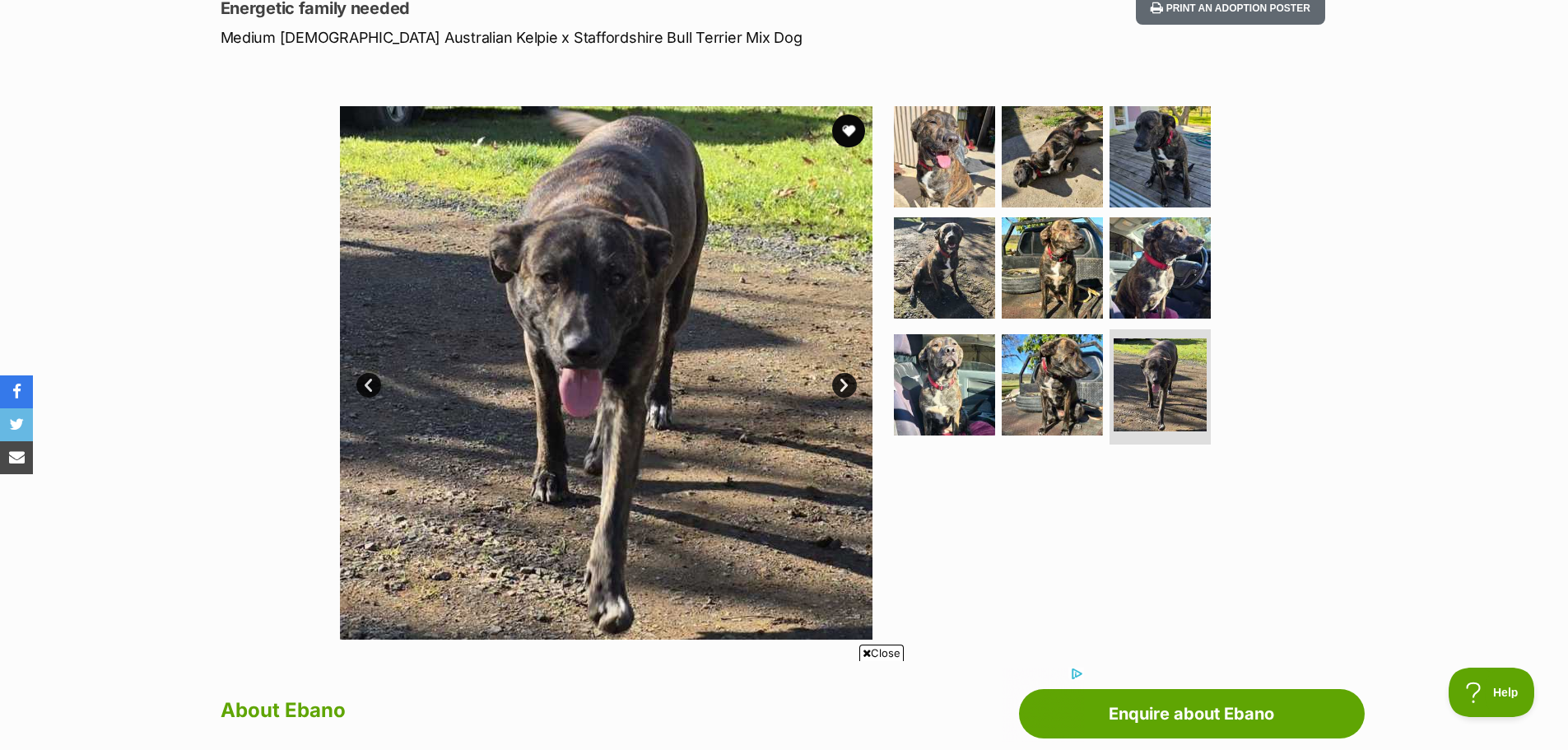
scroll to position [247, 0]
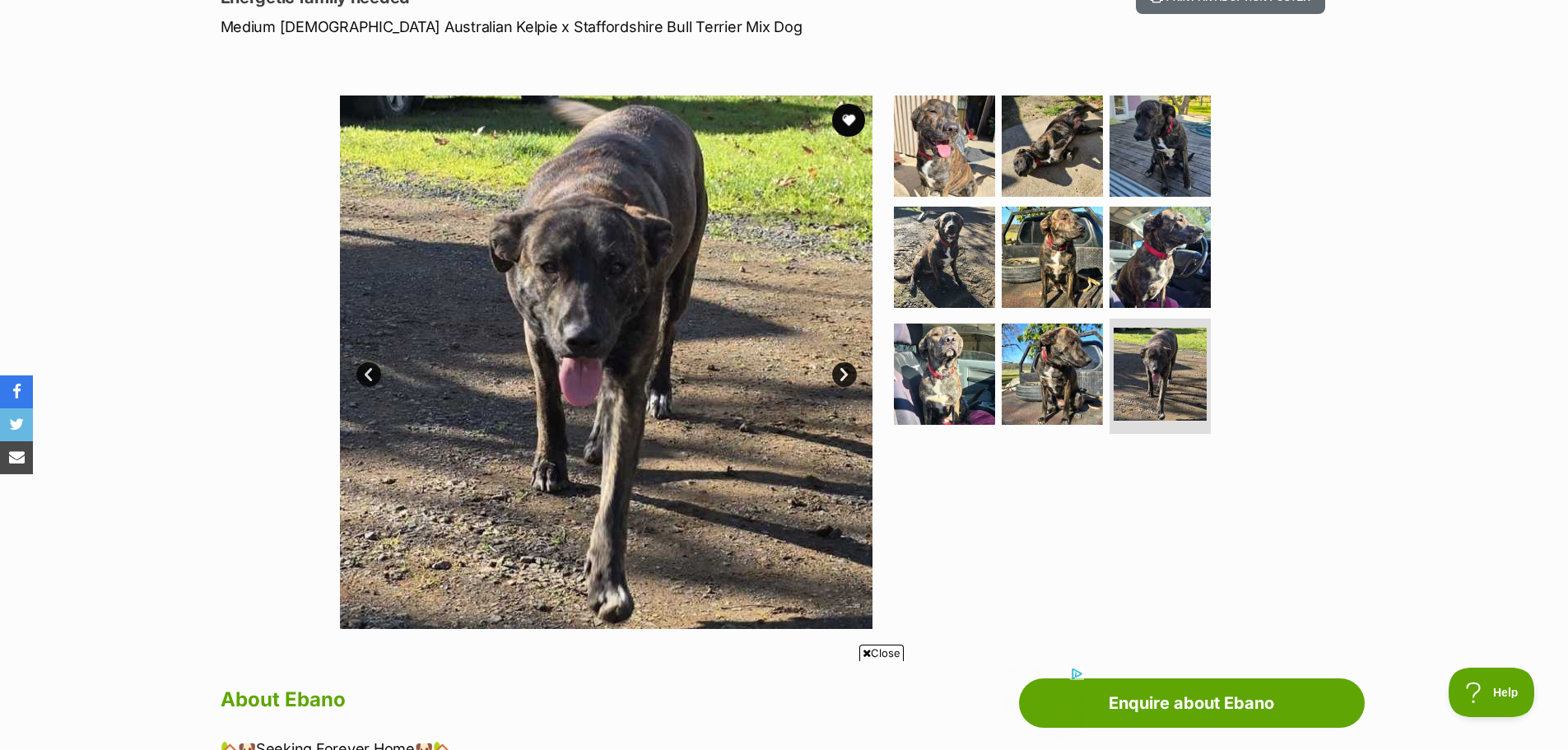
click at [863, 652] on icon at bounding box center [867, 653] width 9 height 10
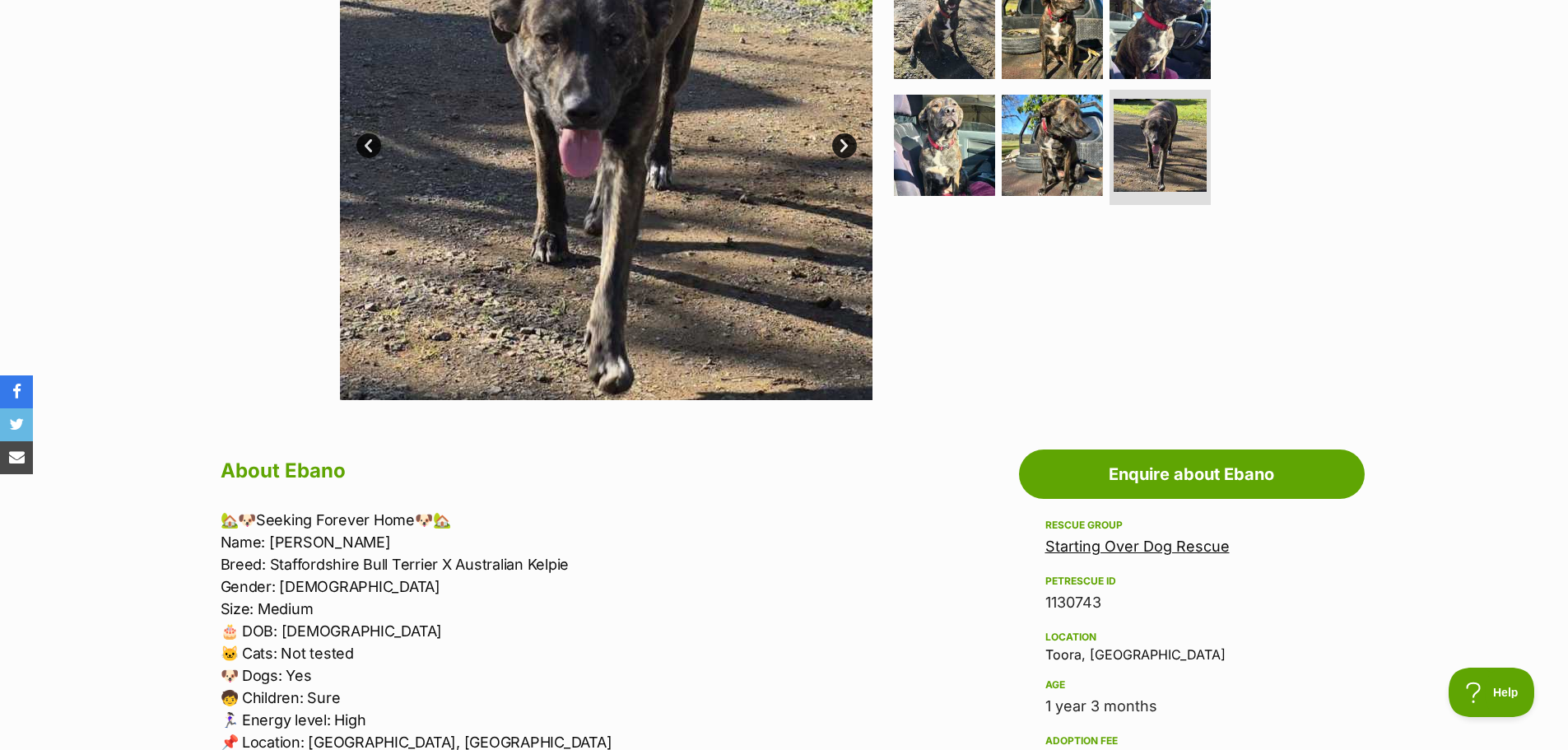
scroll to position [576, 0]
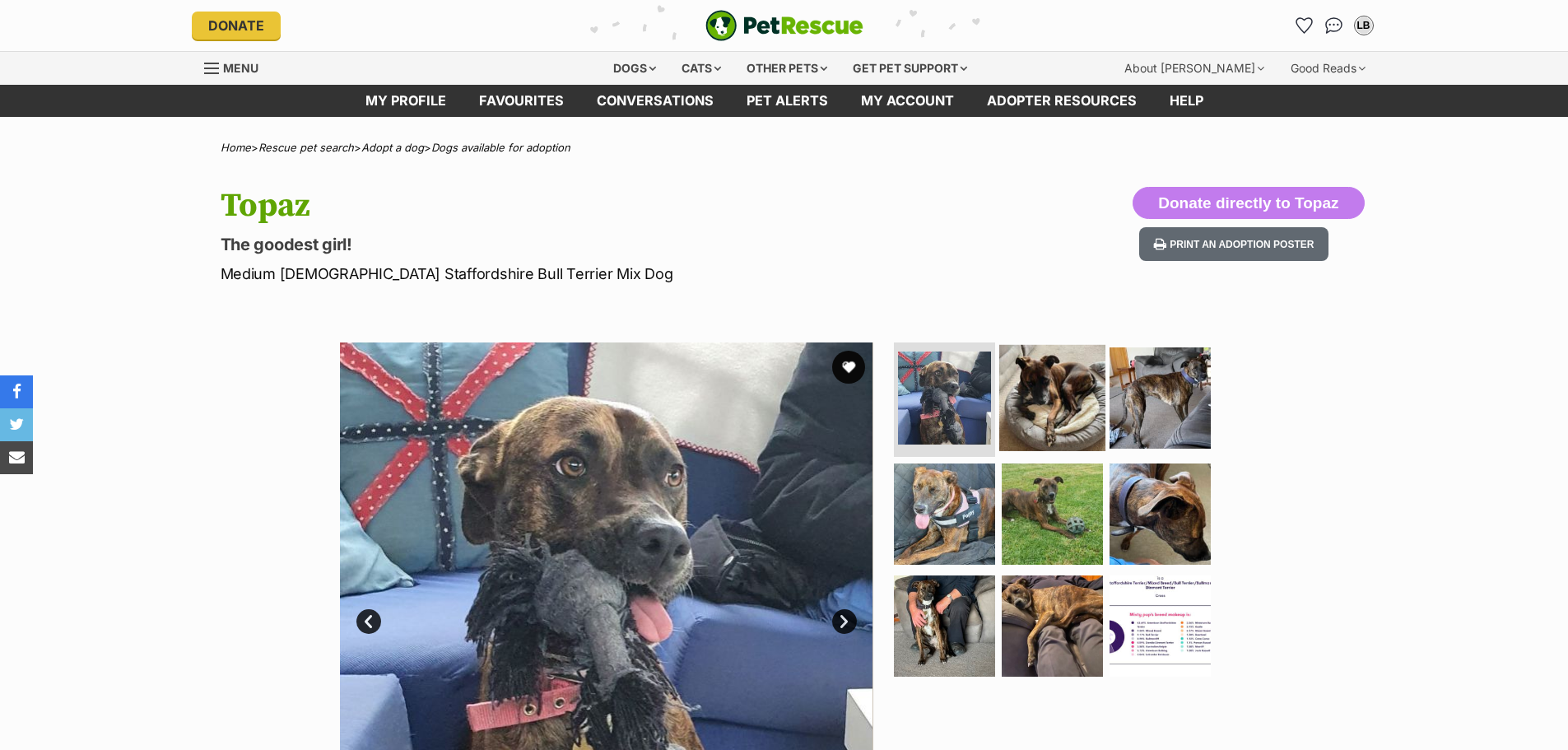
click at [1060, 388] on img at bounding box center [1052, 397] width 106 height 106
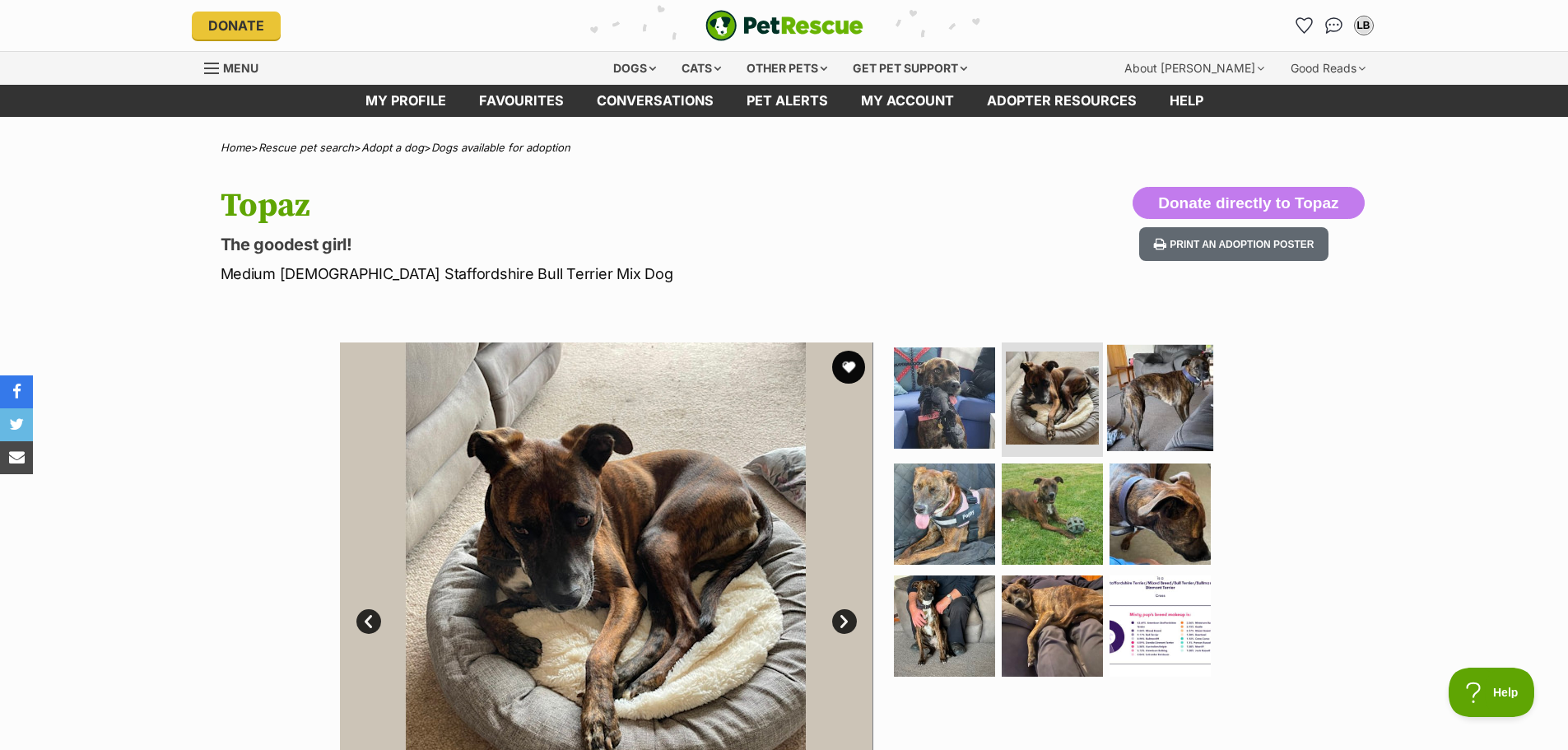
click at [1178, 394] on img at bounding box center [1159, 397] width 106 height 106
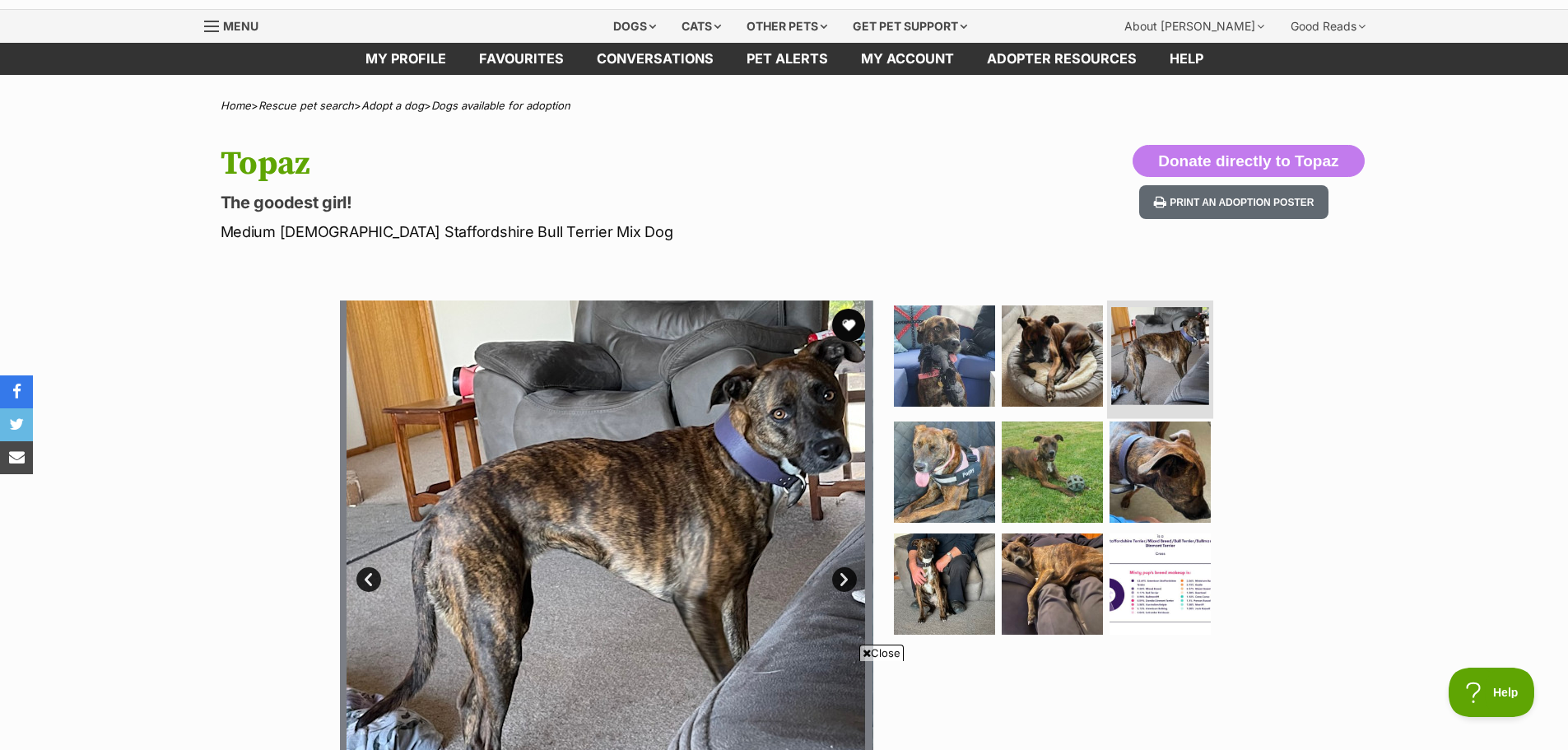
scroll to position [83, 0]
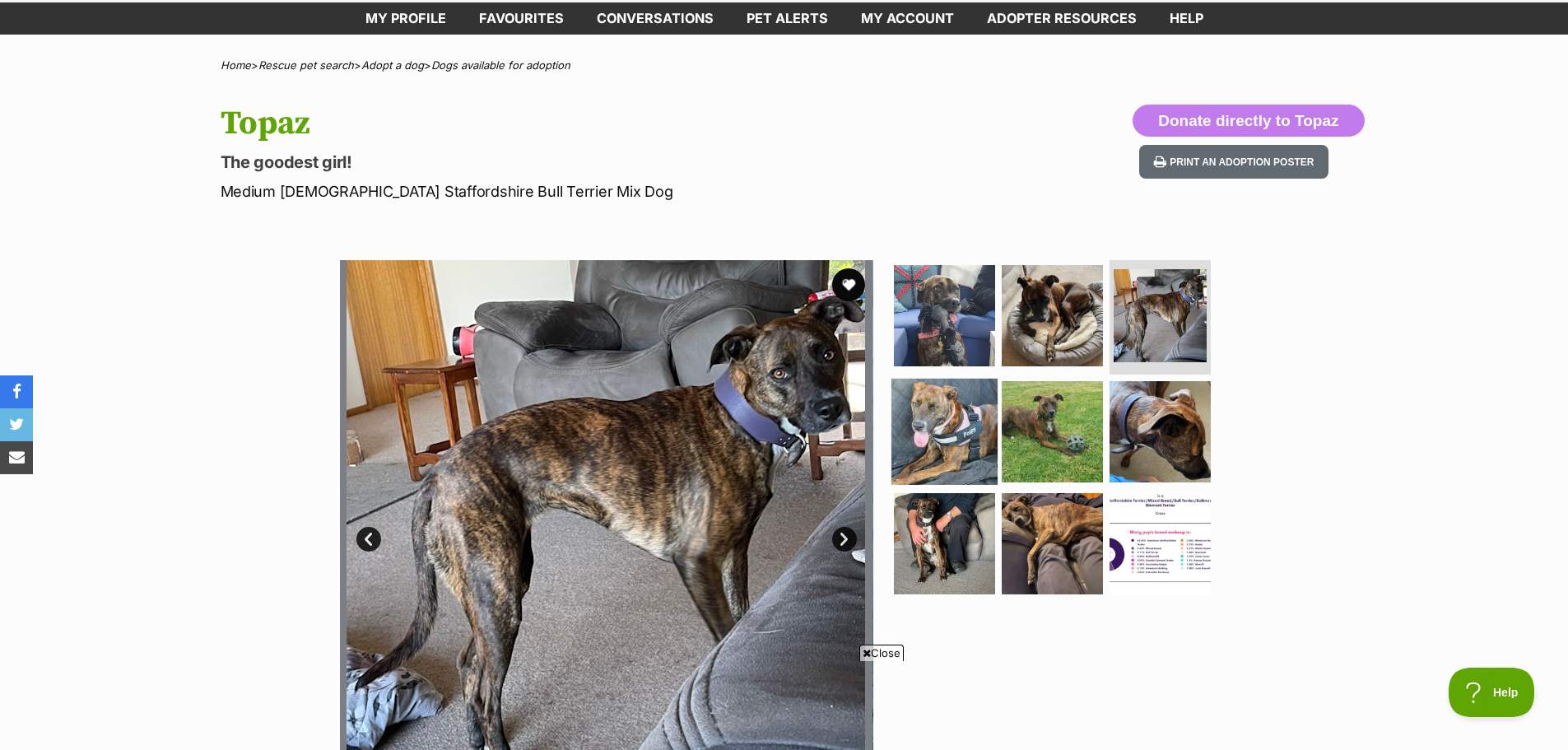
click at [942, 421] on img at bounding box center [944, 431] width 106 height 106
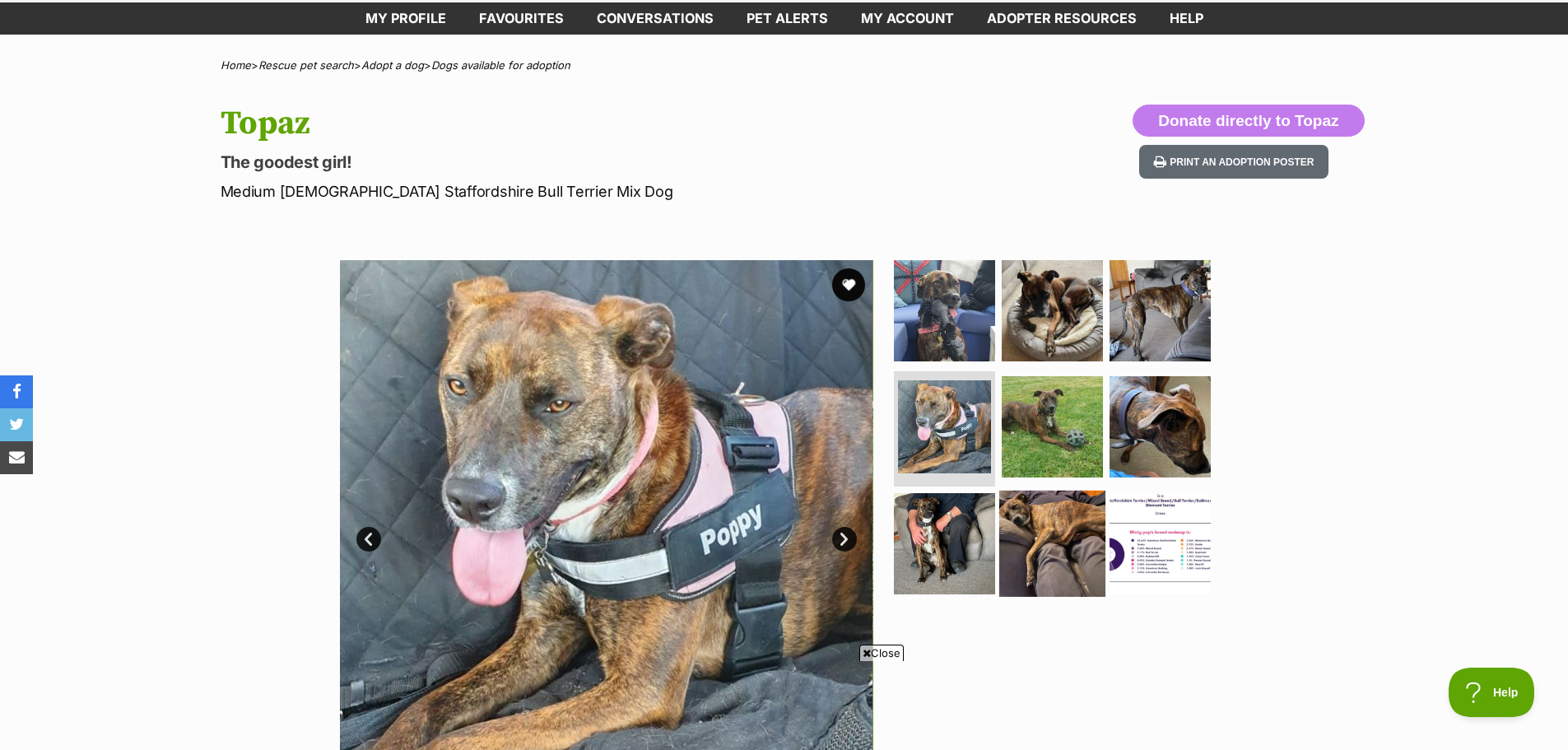
click at [1045, 516] on img at bounding box center [1052, 543] width 106 height 106
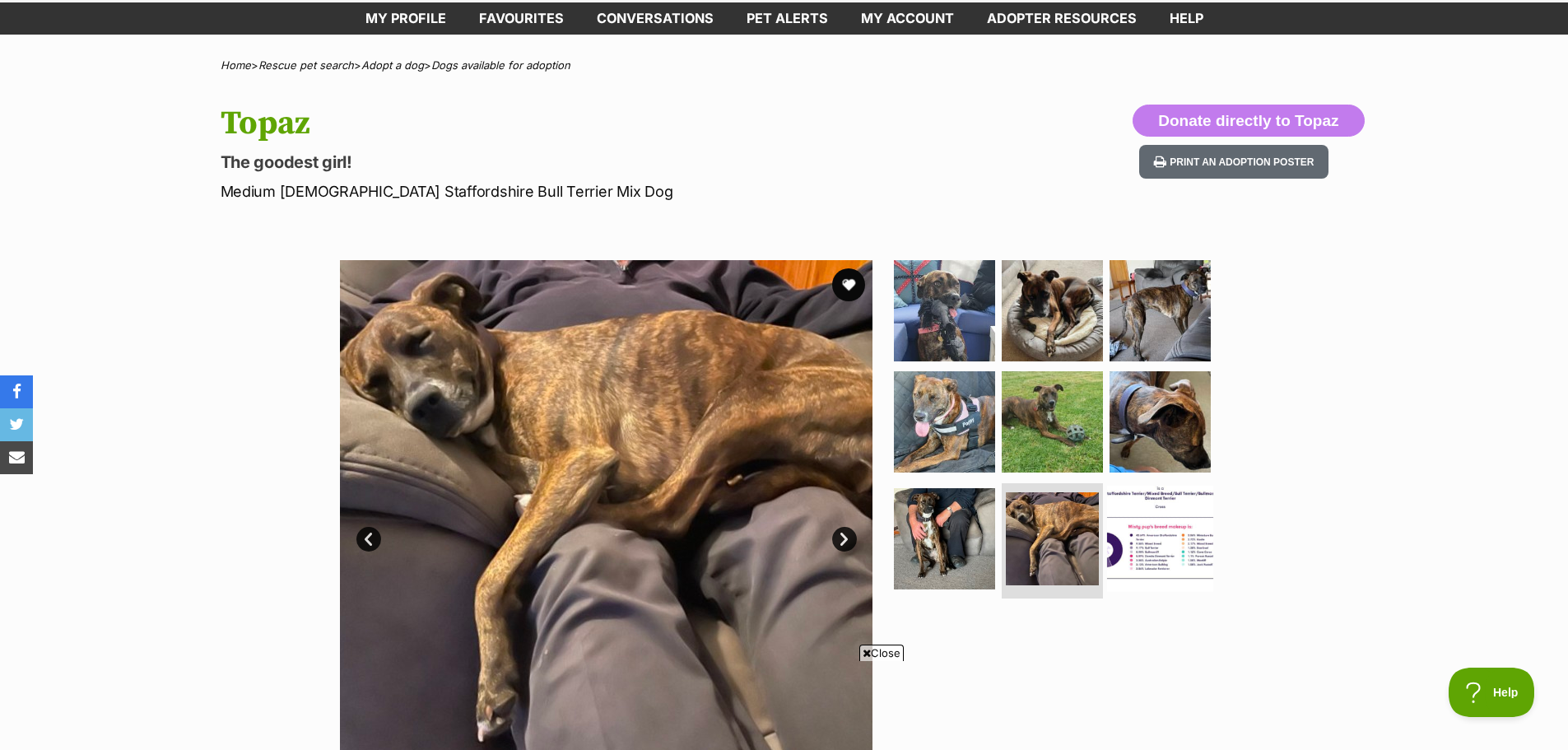
click at [1146, 529] on img at bounding box center [1159, 538] width 106 height 106
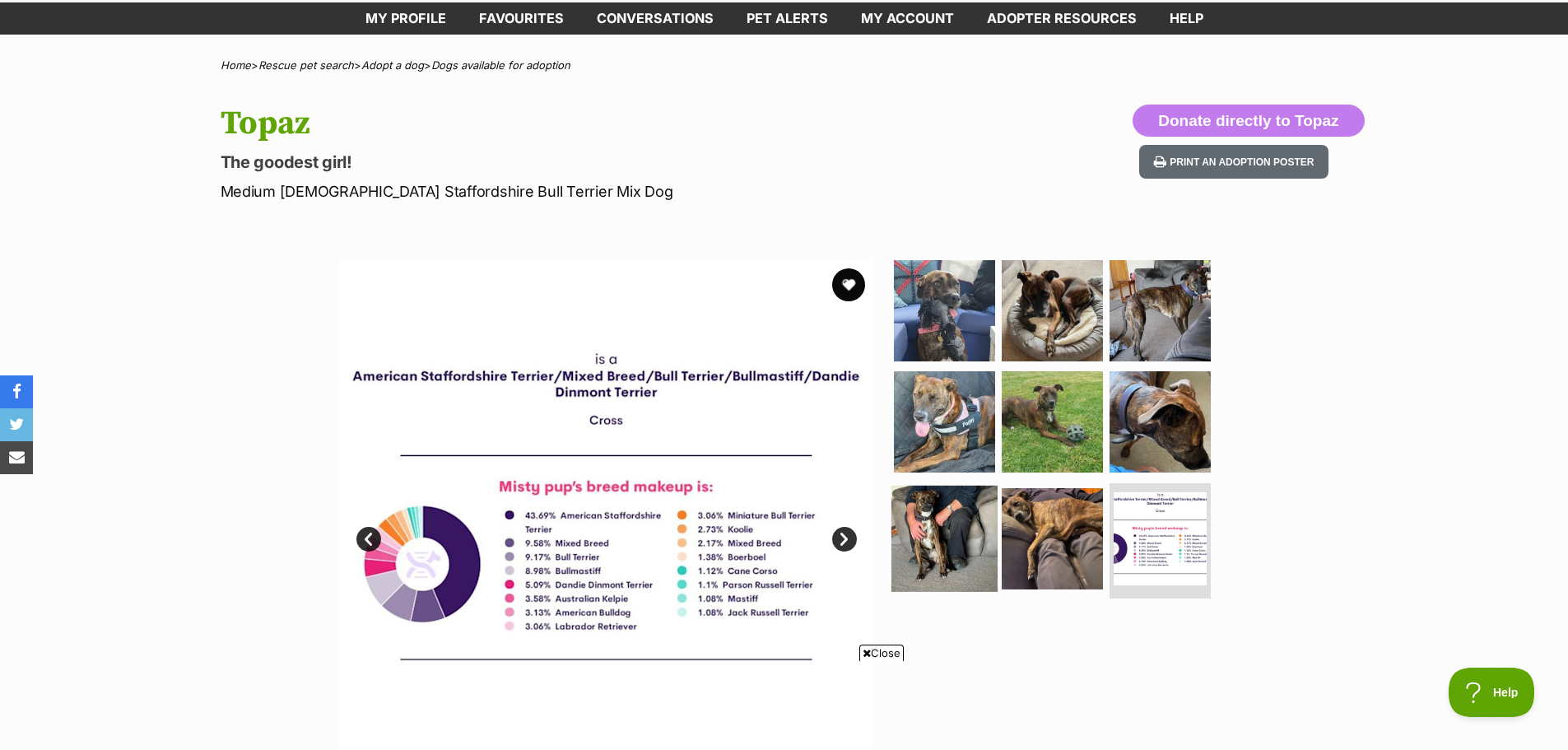
click at [953, 529] on img at bounding box center [944, 538] width 106 height 106
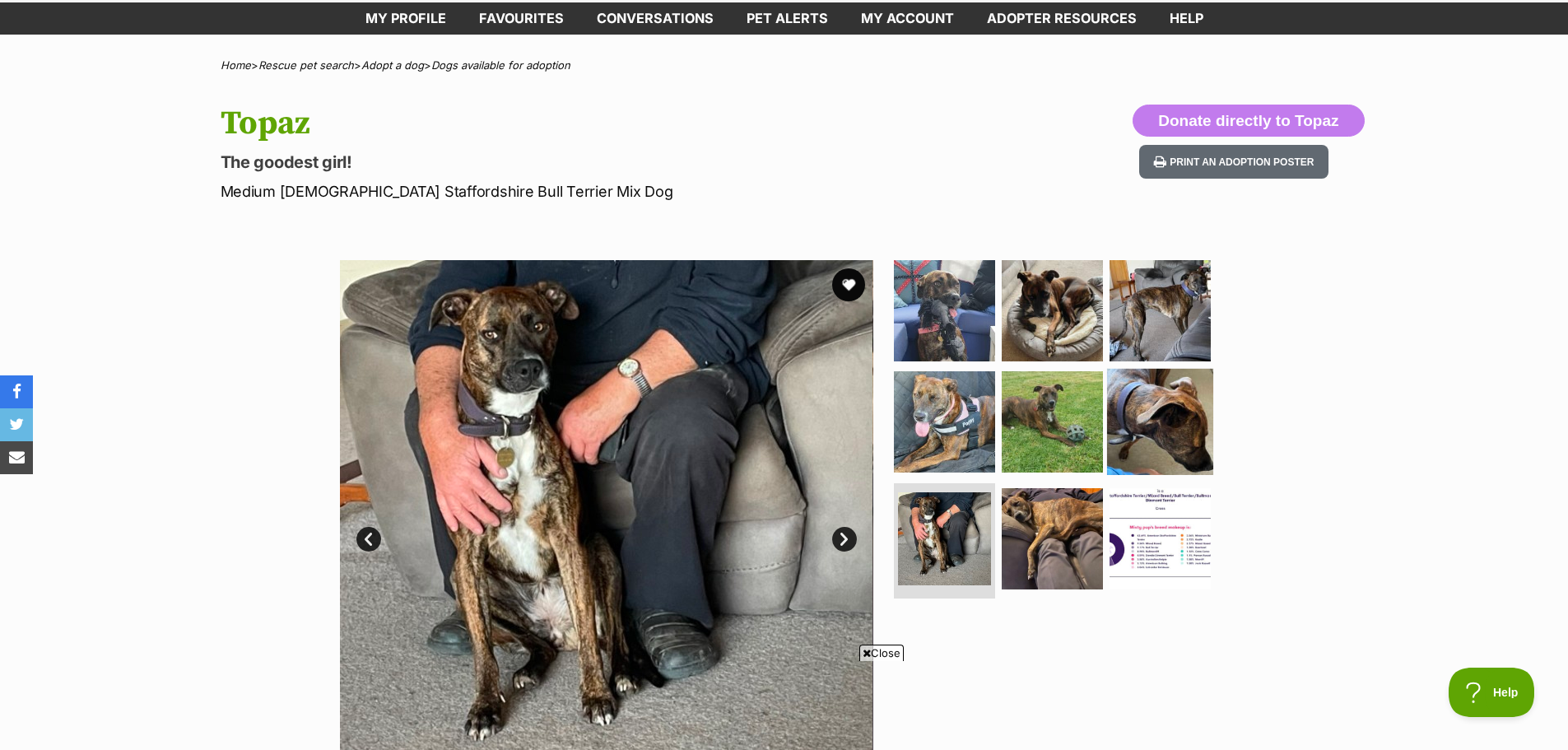
click at [1160, 428] on img at bounding box center [1159, 421] width 106 height 106
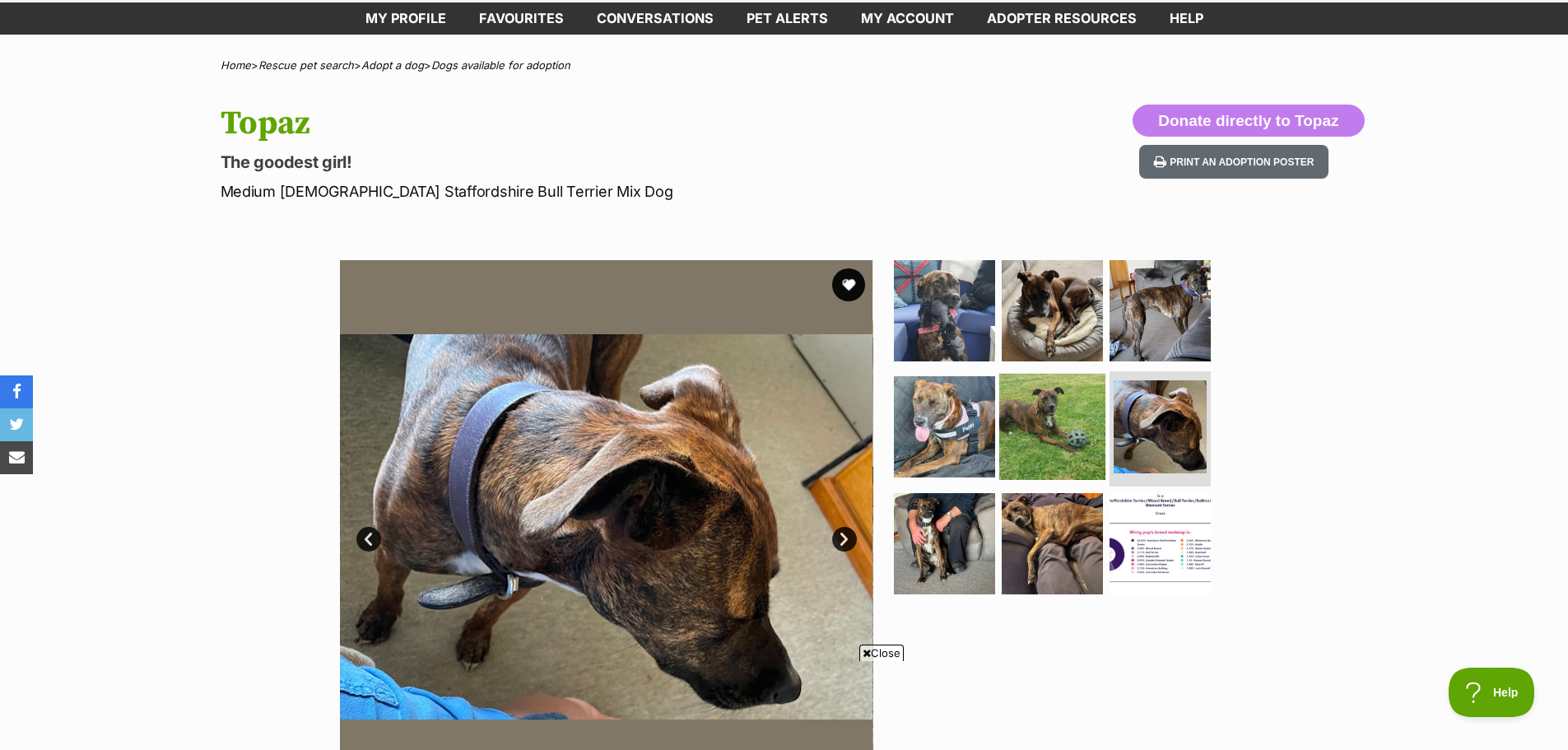
click at [1043, 424] on img at bounding box center [1052, 427] width 106 height 106
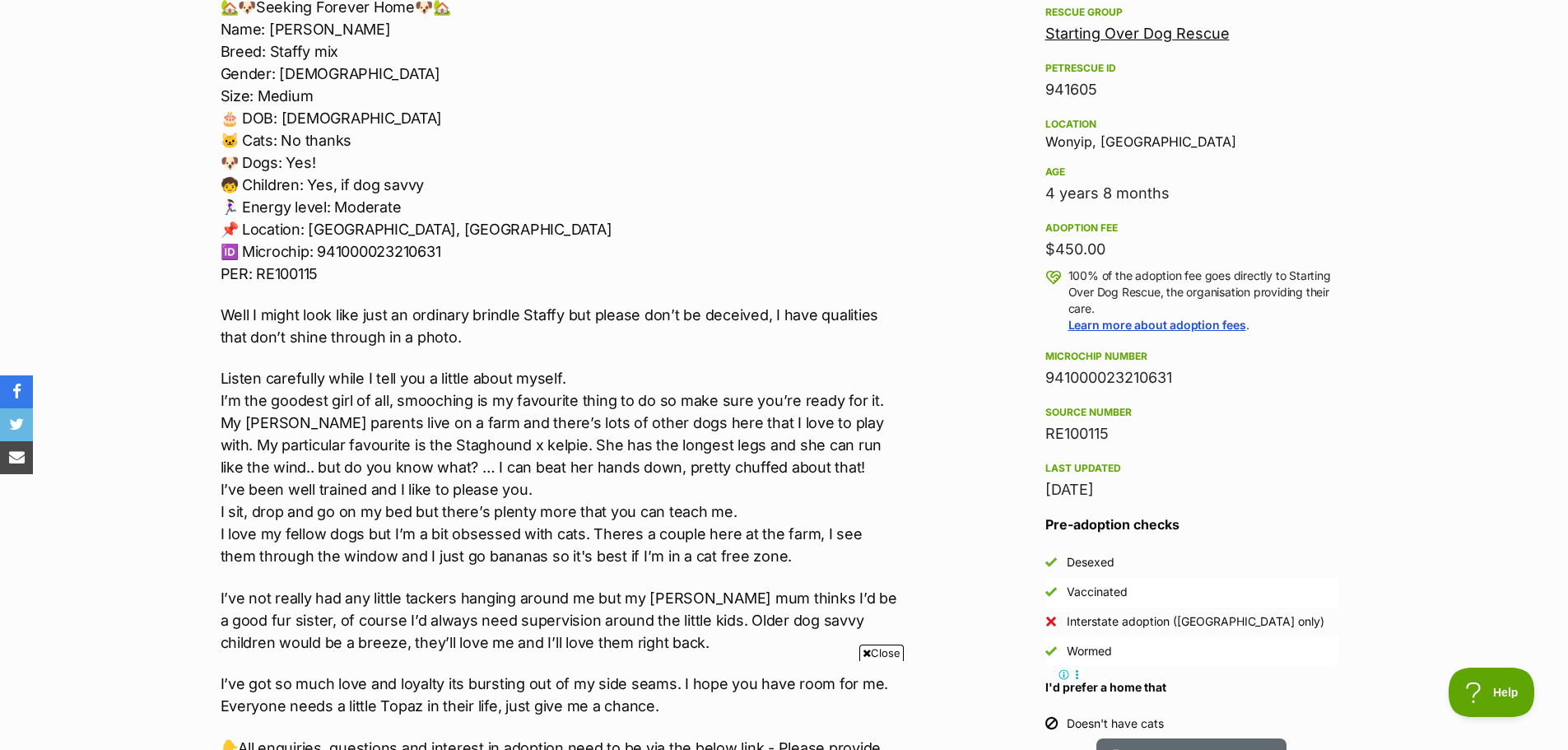
scroll to position [988, 0]
click at [864, 651] on icon at bounding box center [867, 653] width 9 height 10
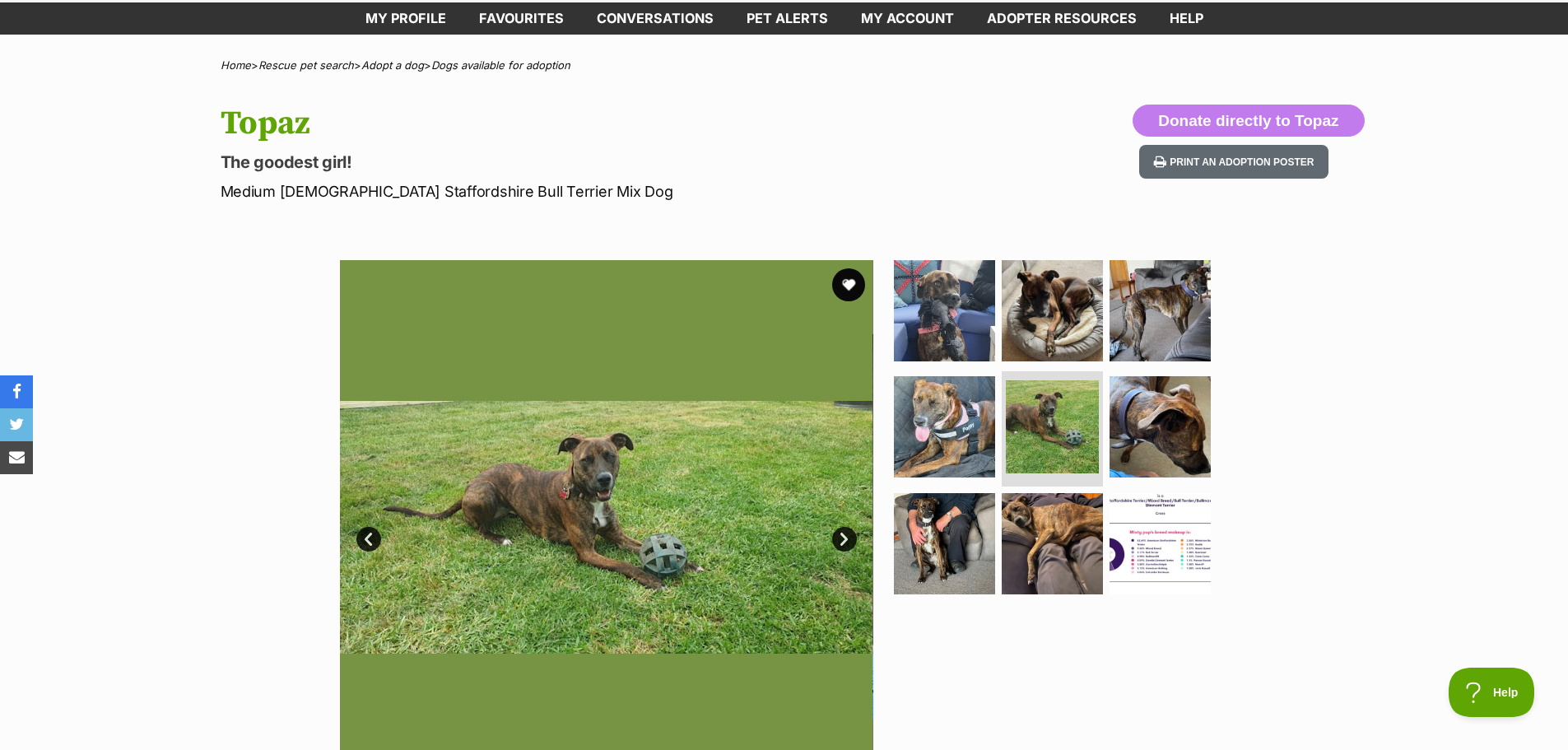
scroll to position [0, 0]
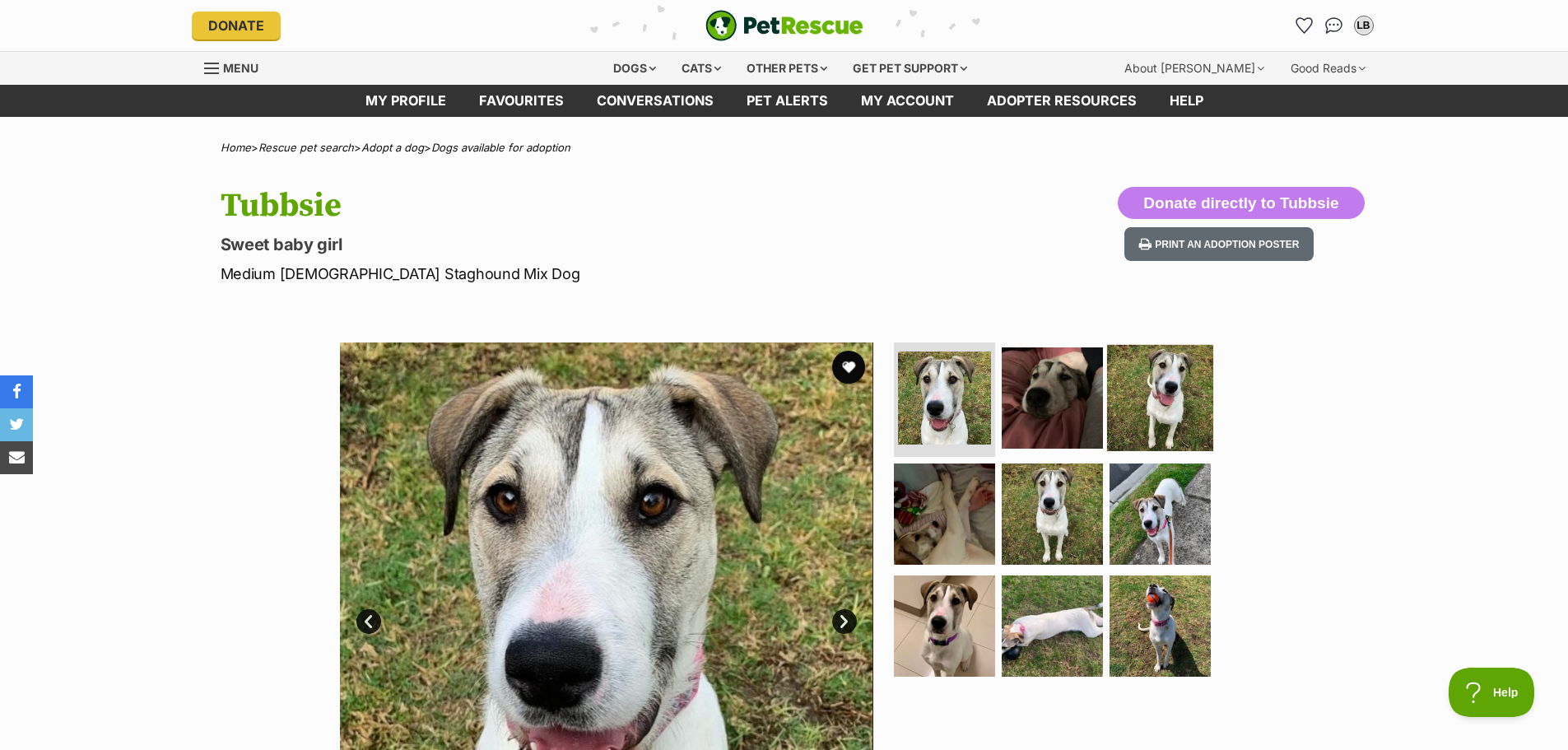
click at [1156, 391] on img at bounding box center [1159, 397] width 106 height 106
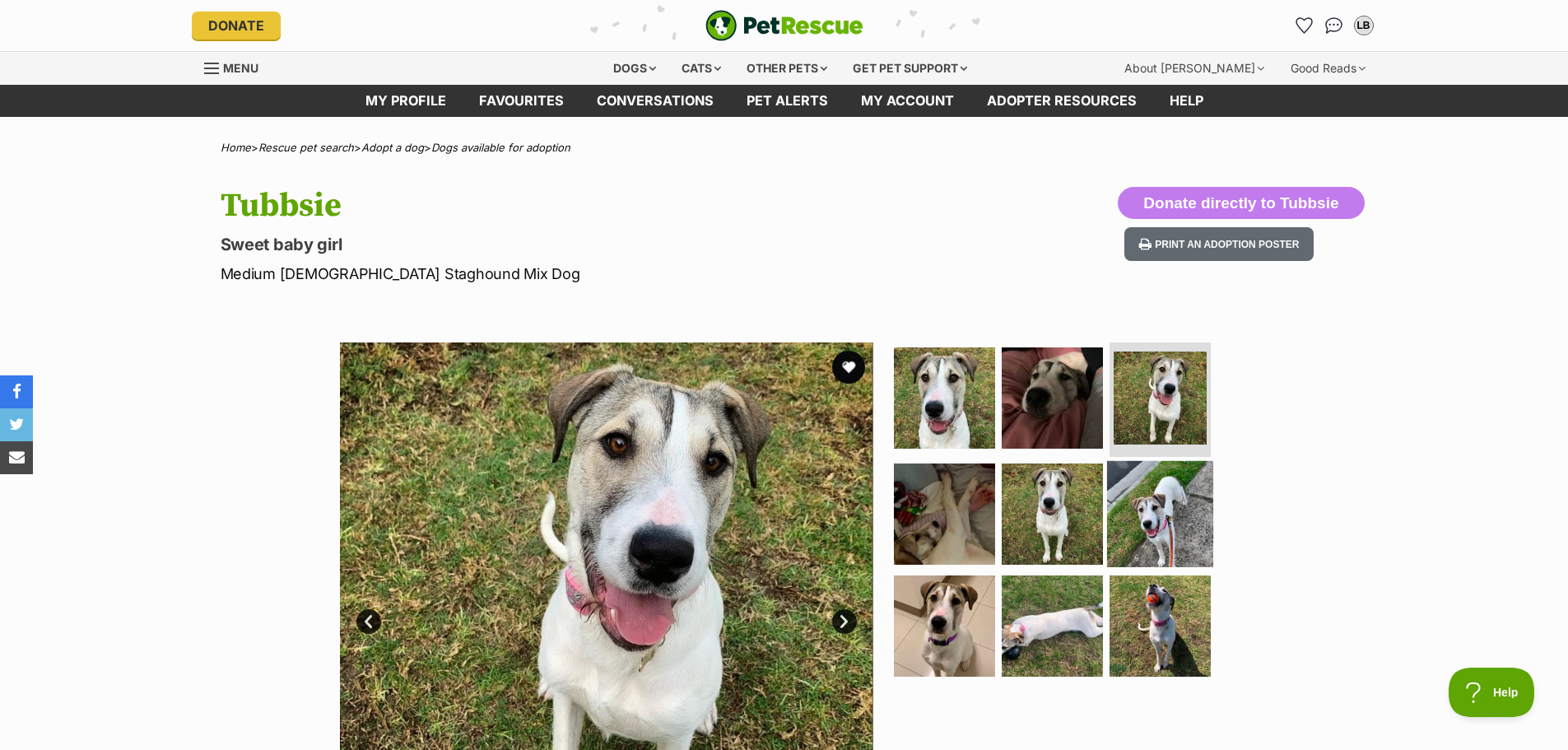
click at [1158, 501] on img at bounding box center [1159, 513] width 106 height 106
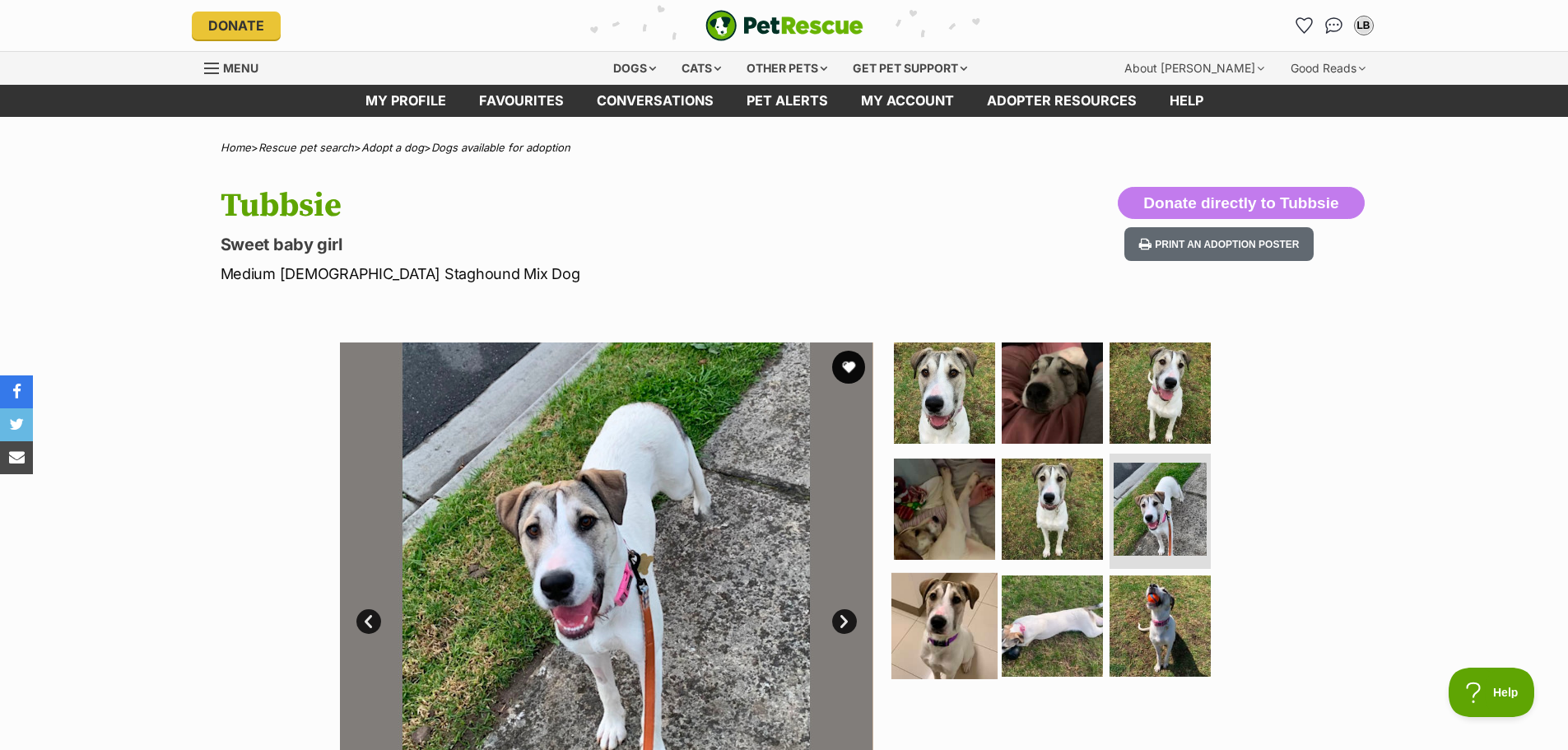
click at [955, 603] on img at bounding box center [944, 625] width 106 height 106
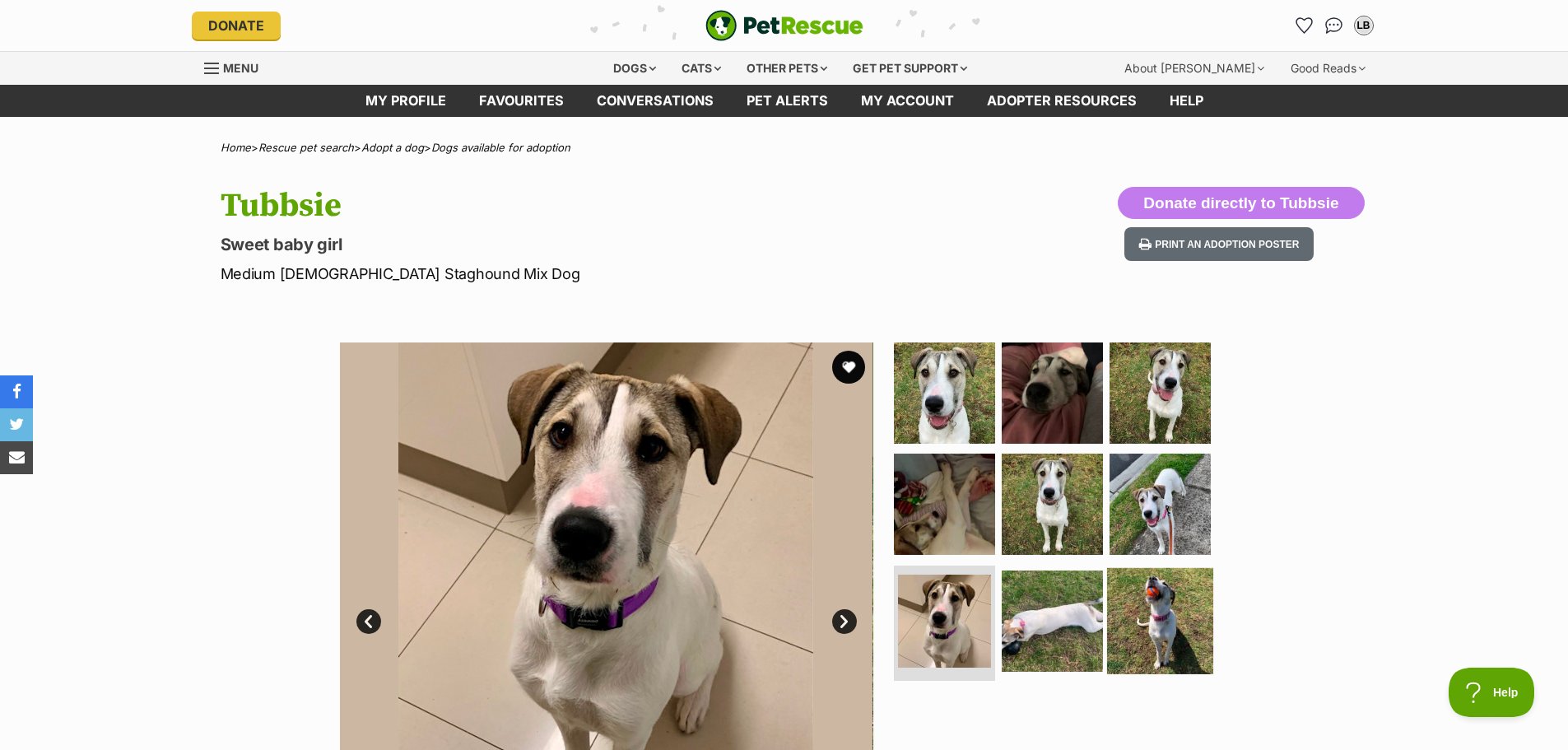
click at [1156, 622] on img at bounding box center [1159, 620] width 106 height 106
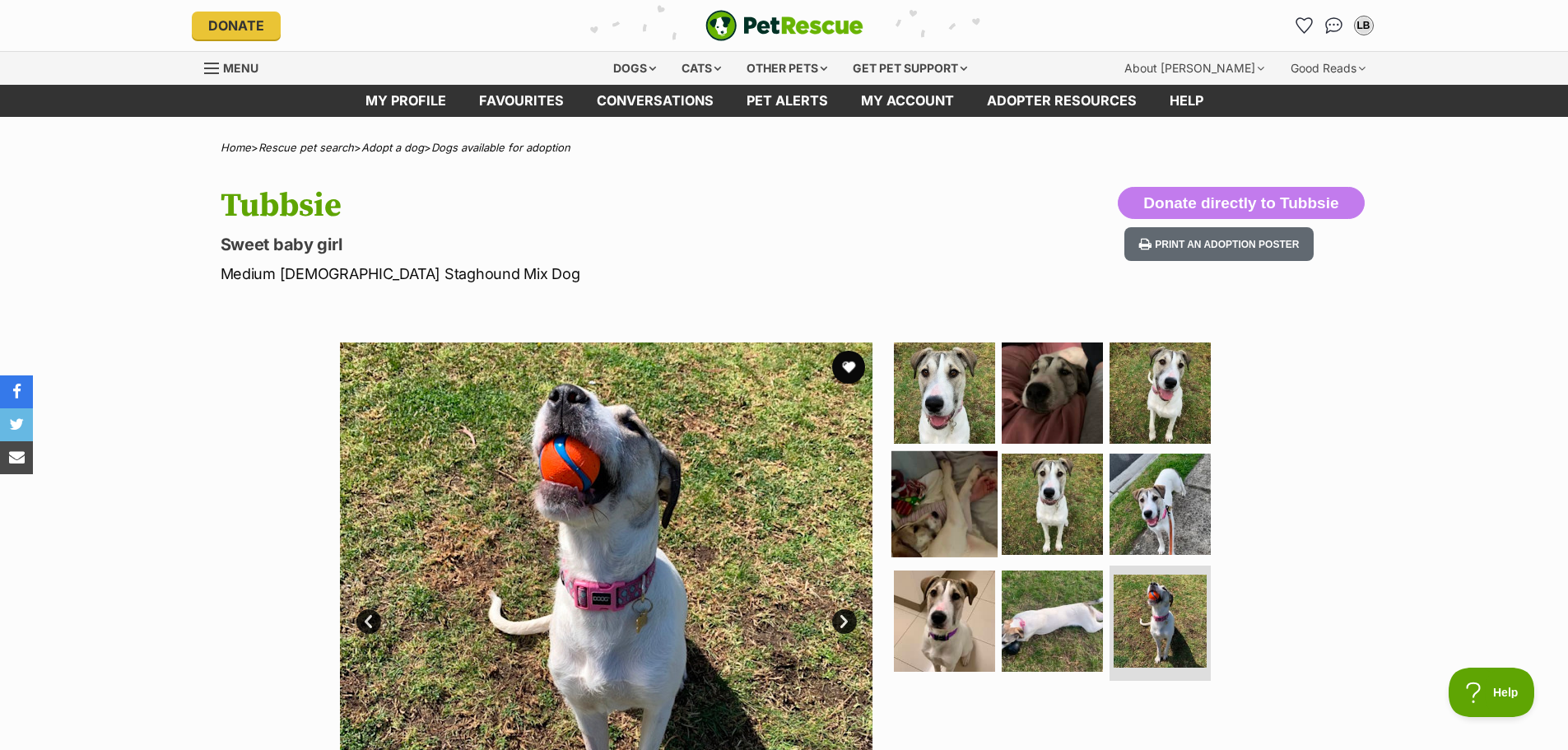
click at [953, 490] on img at bounding box center [944, 504] width 106 height 106
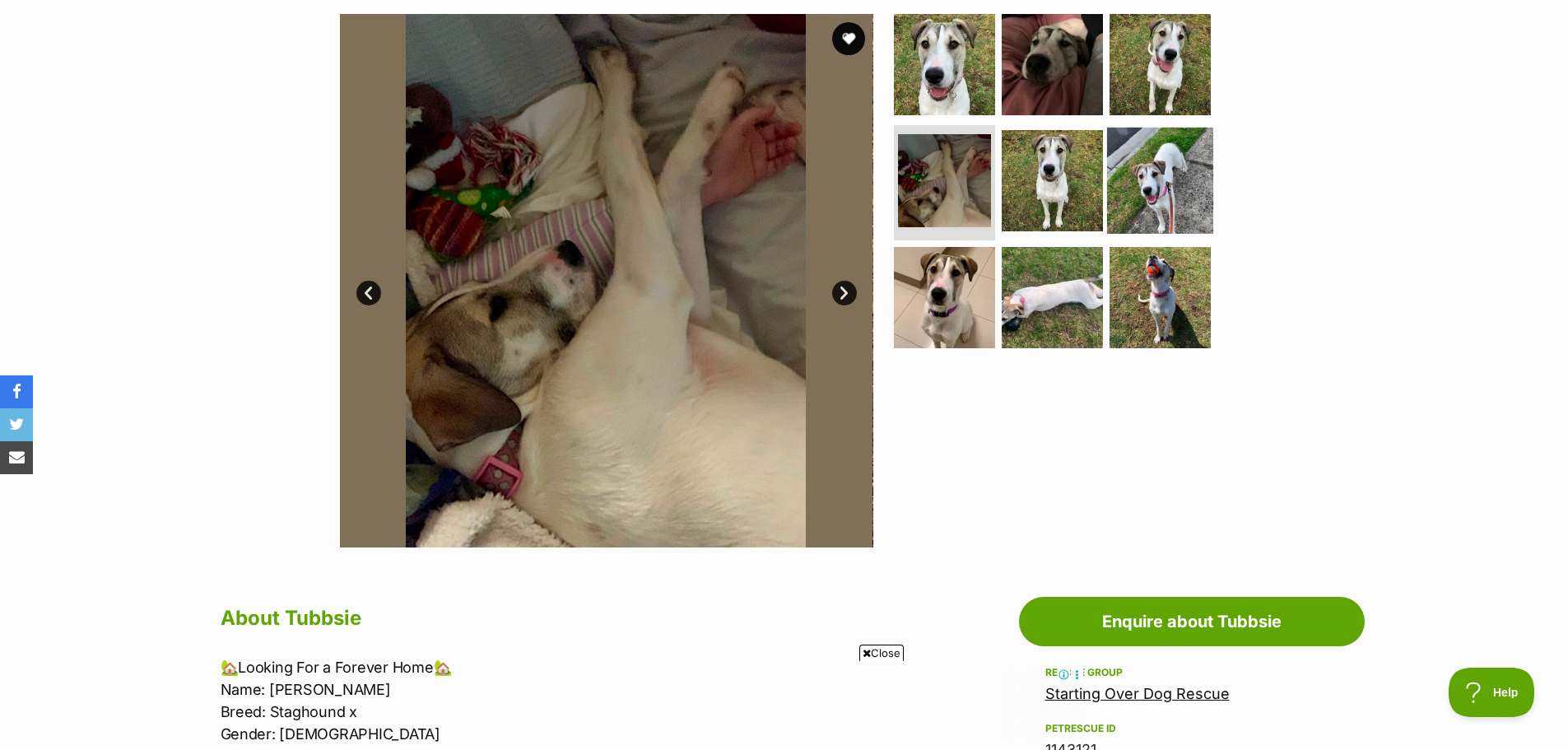
scroll to position [329, 0]
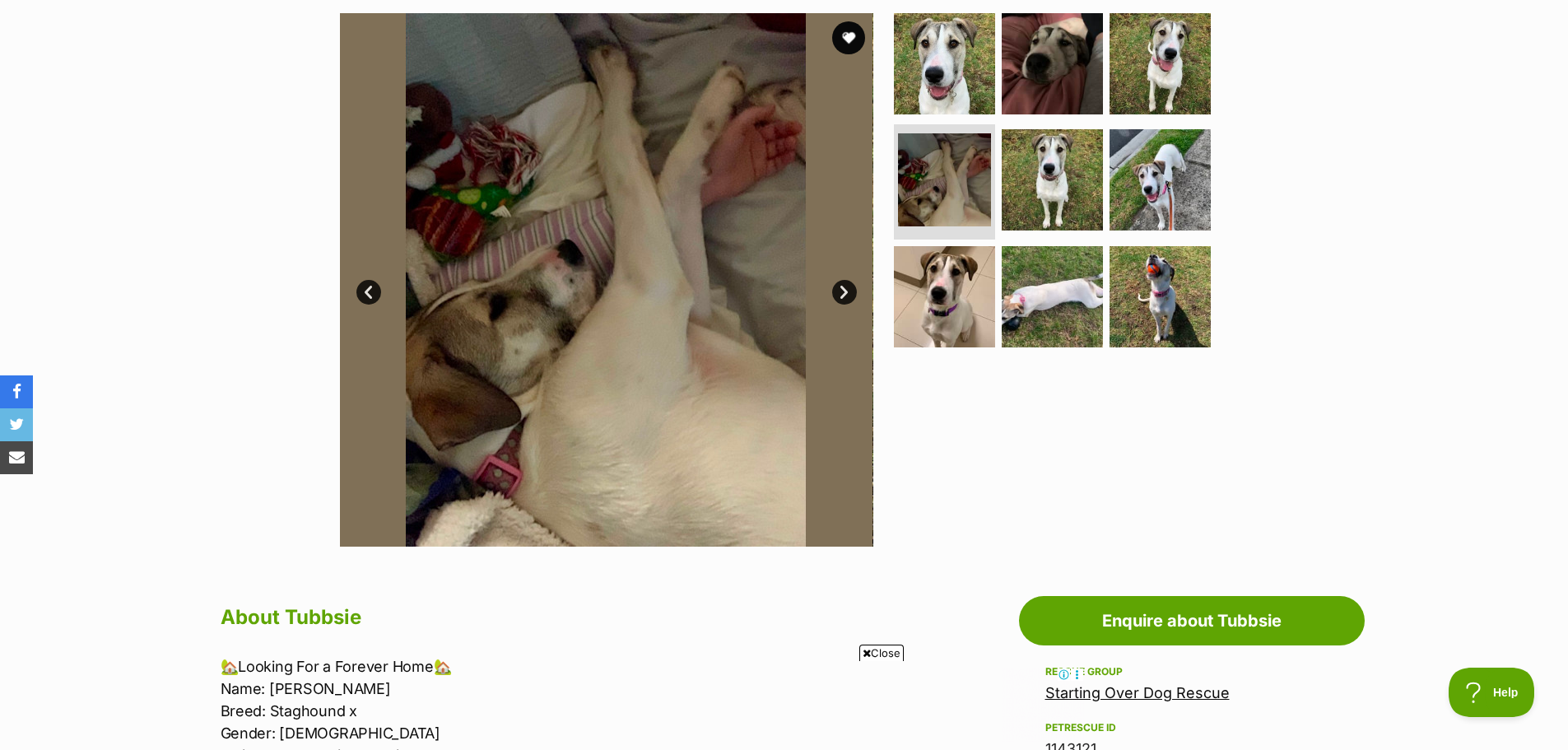
click at [863, 653] on icon at bounding box center [867, 653] width 9 height 10
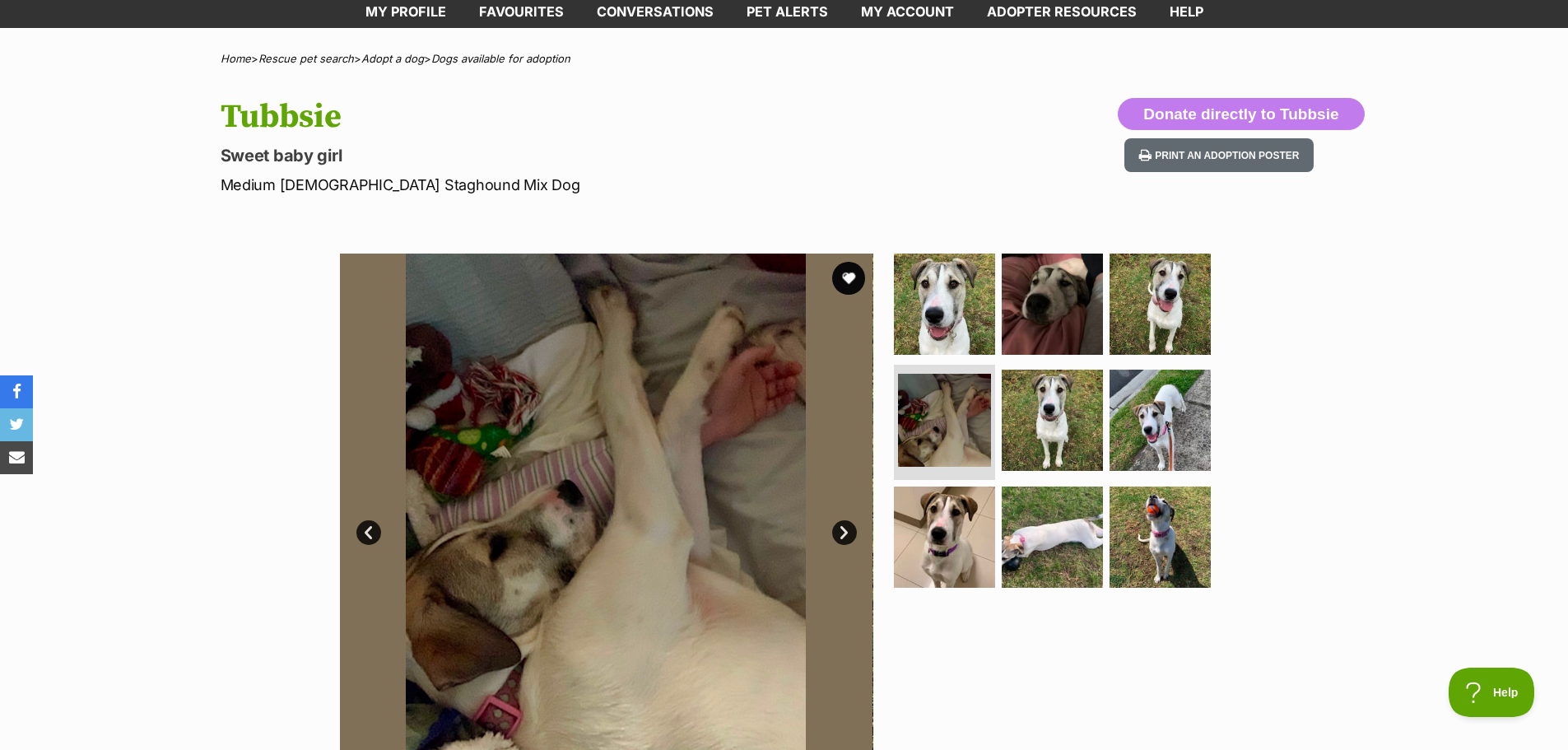
scroll to position [83, 0]
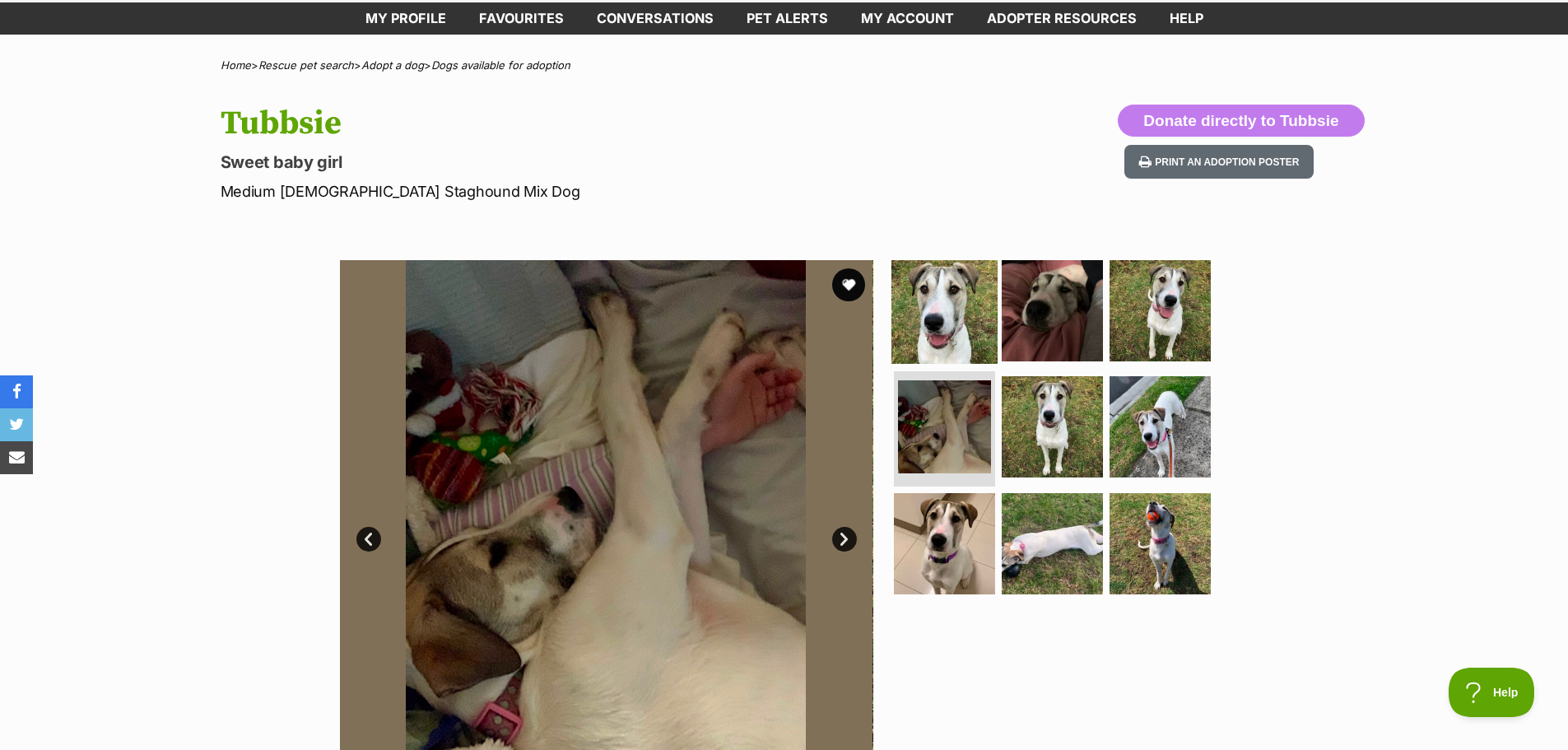
click at [927, 313] on img at bounding box center [944, 310] width 106 height 106
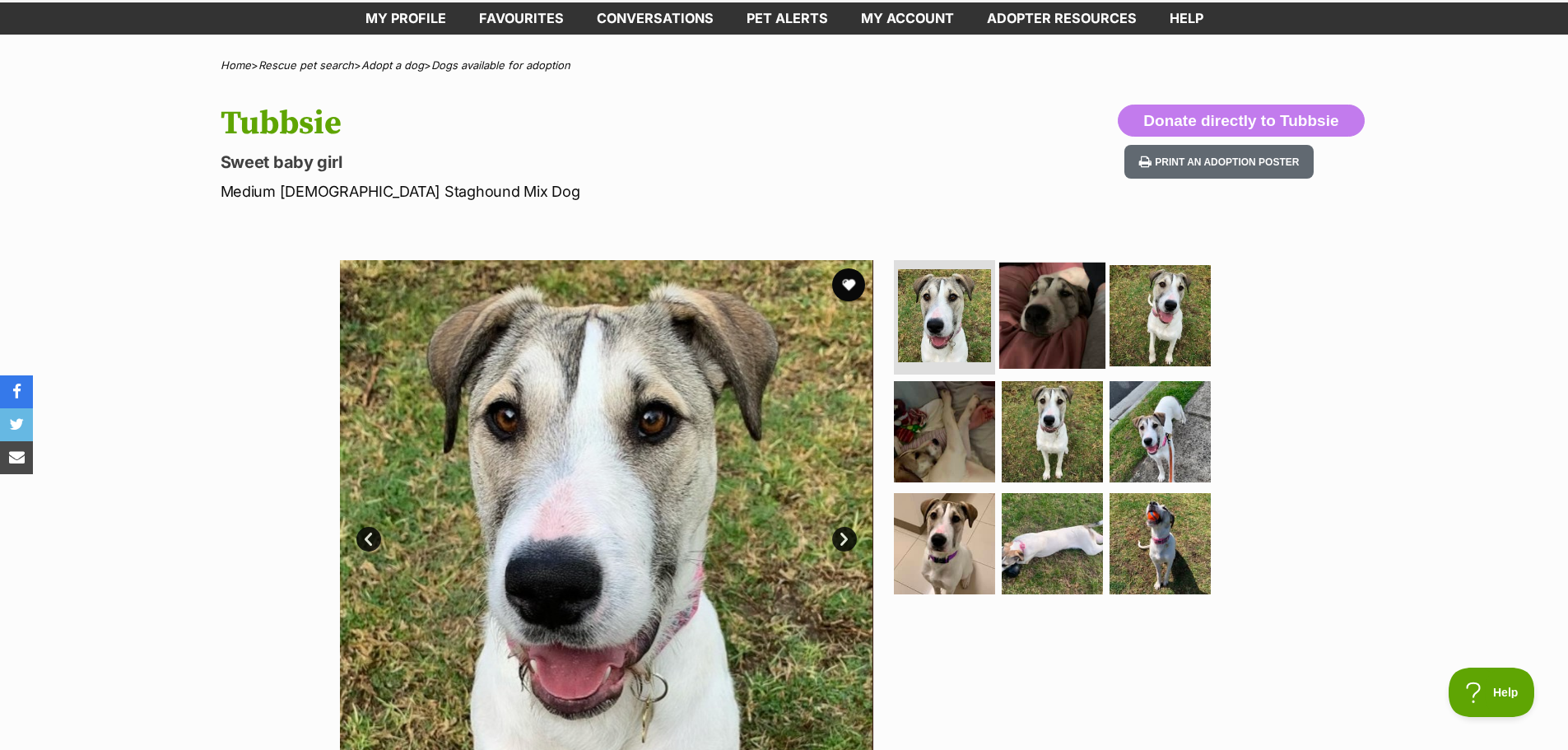
click at [1067, 310] on img at bounding box center [1052, 314] width 106 height 106
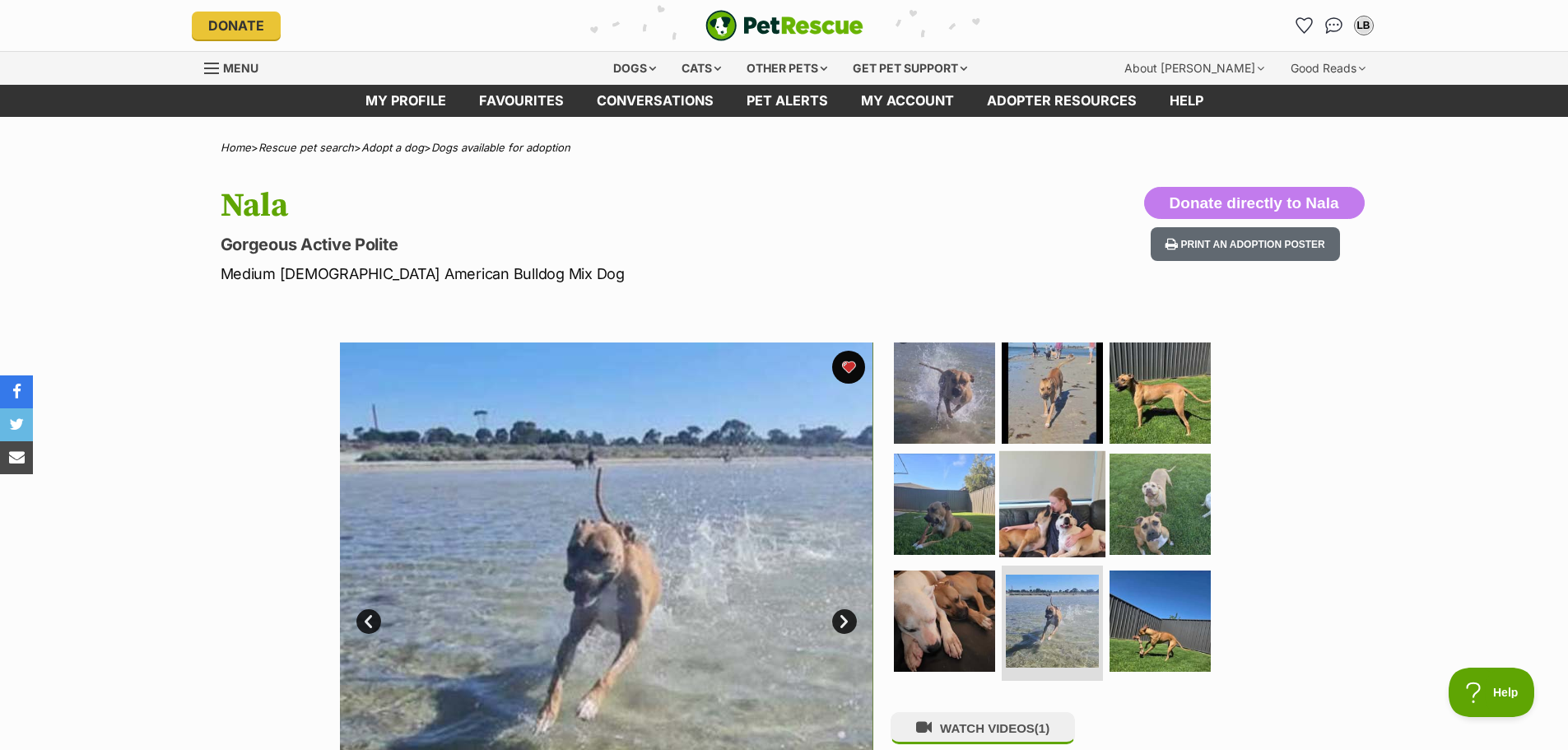
click at [1044, 509] on img at bounding box center [1052, 504] width 106 height 106
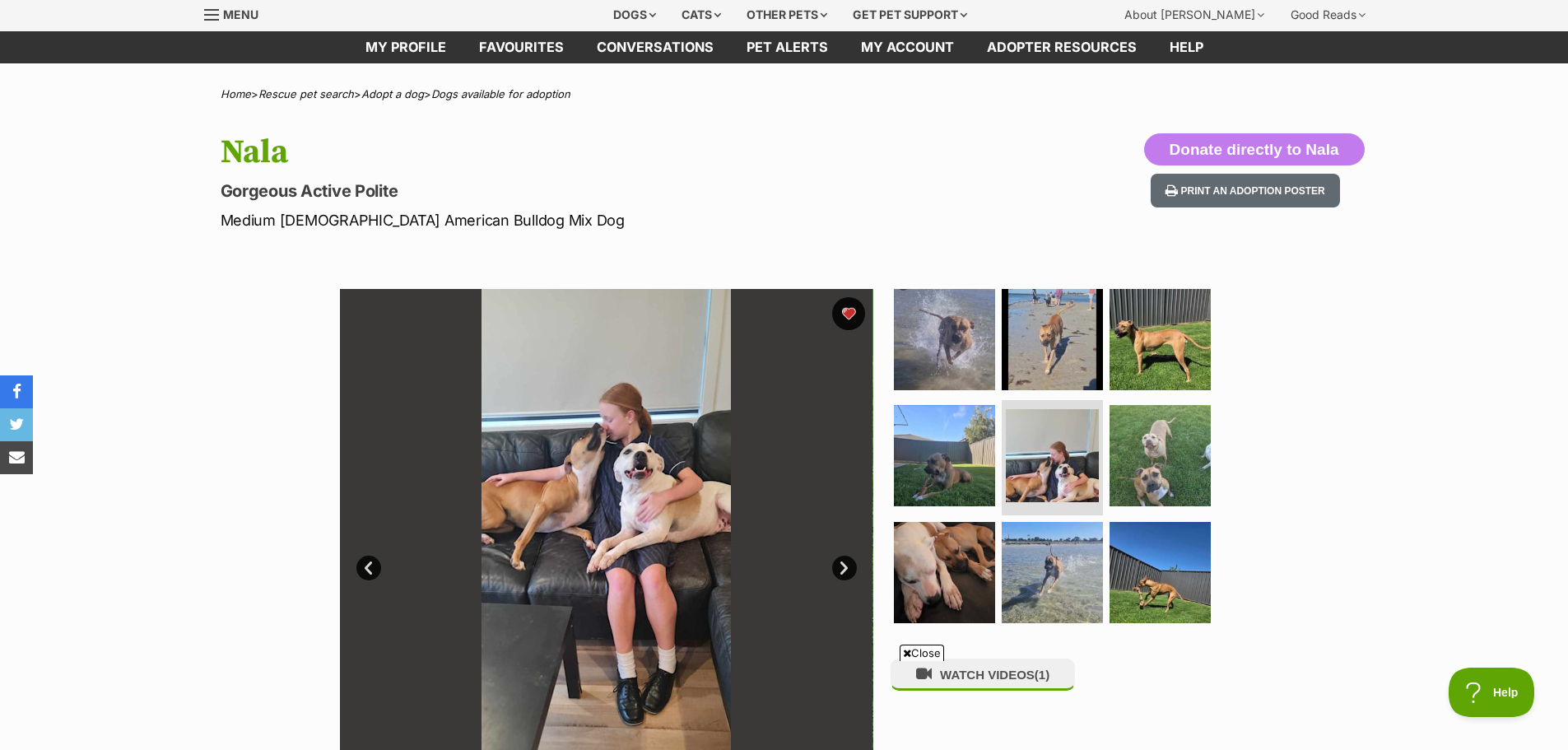
scroll to position [83, 0]
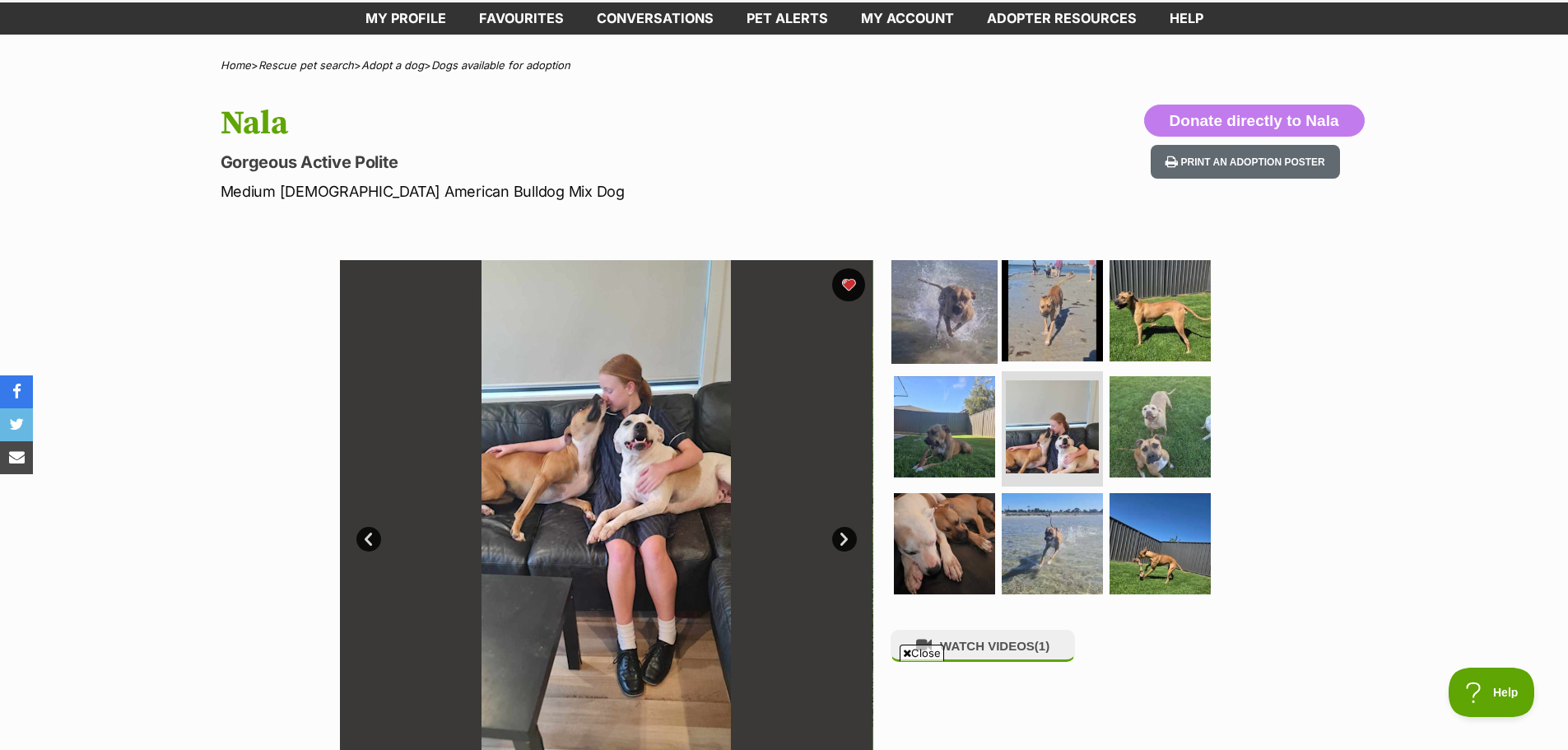
click at [957, 323] on img at bounding box center [944, 310] width 106 height 106
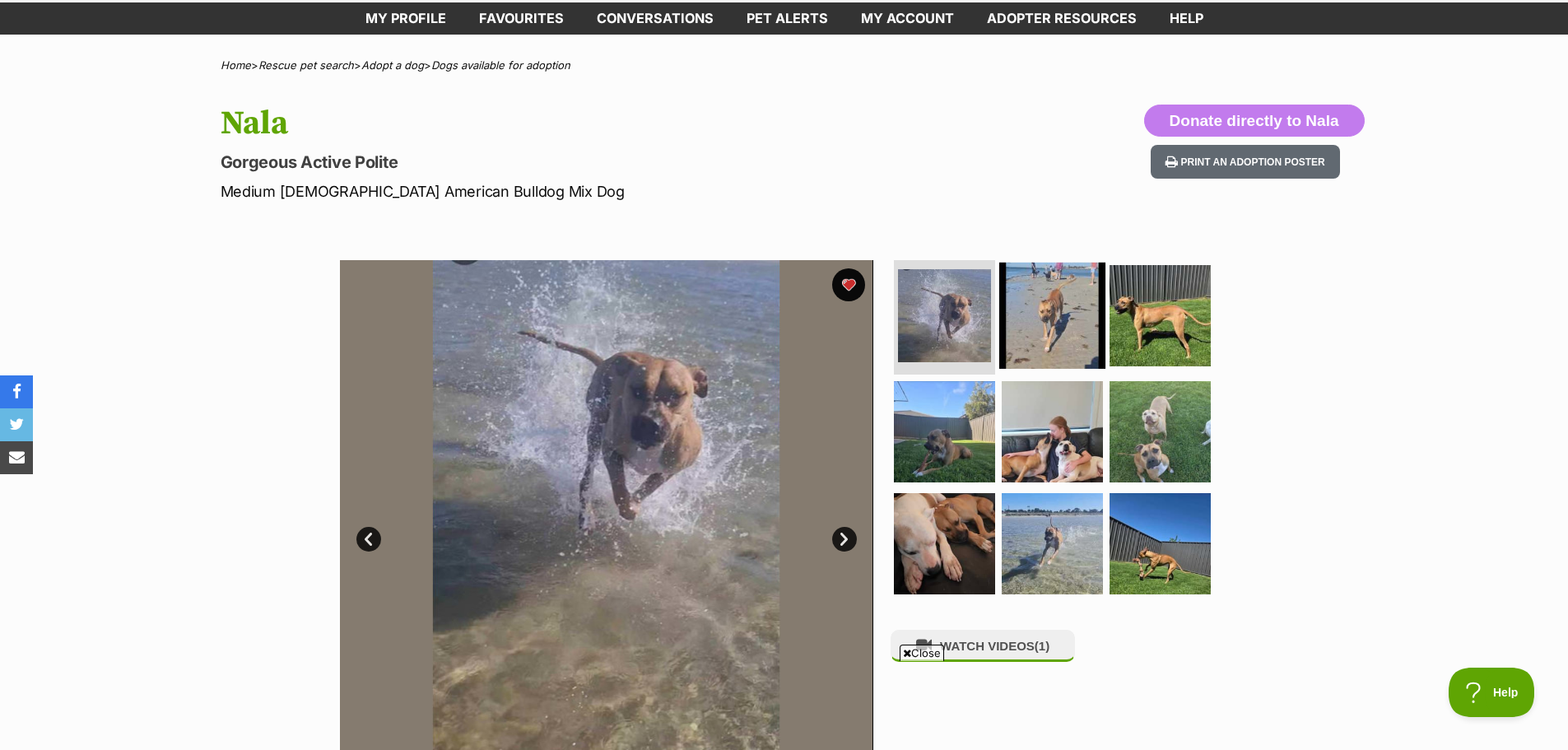
click at [1062, 320] on img at bounding box center [1052, 314] width 106 height 106
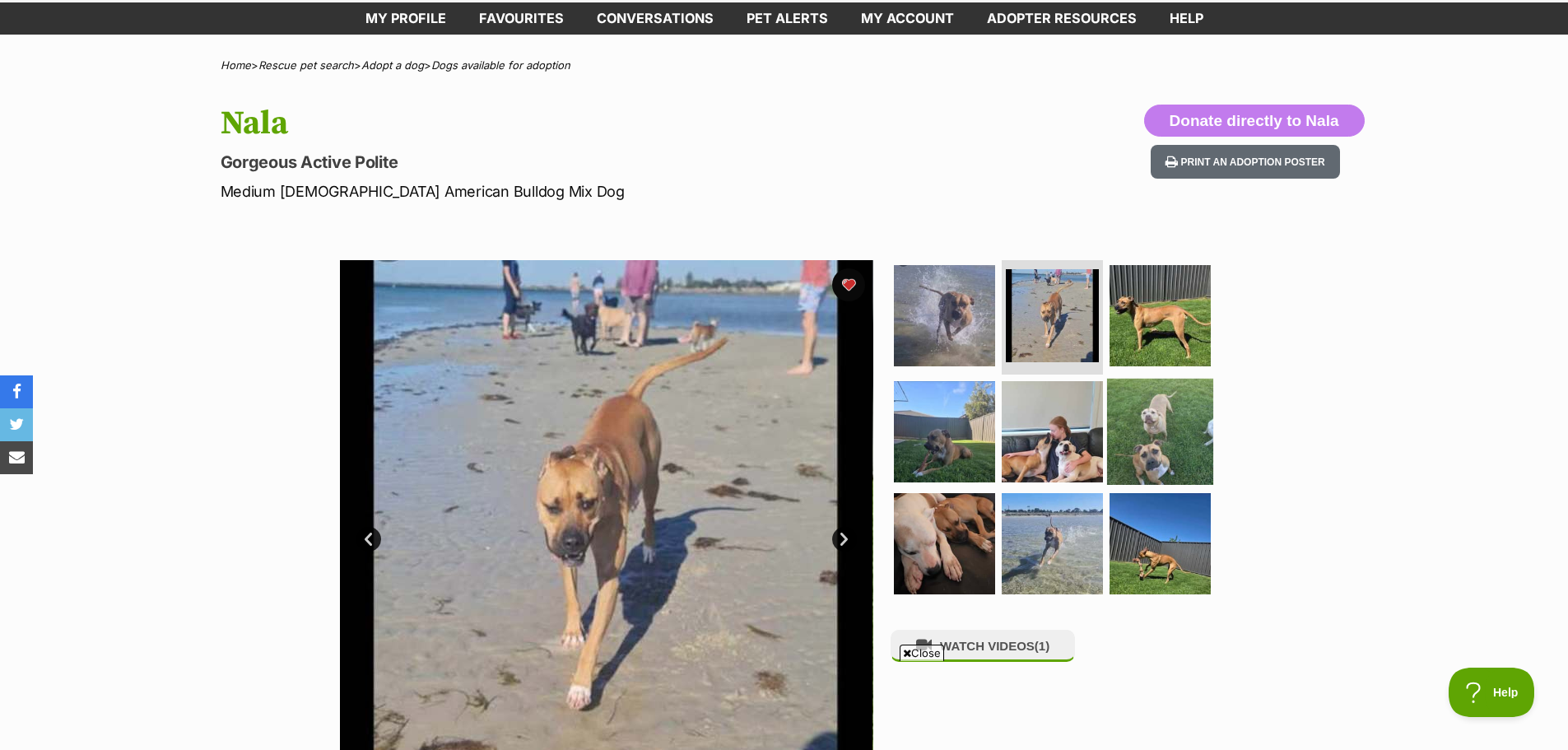
click at [1150, 446] on img at bounding box center [1159, 431] width 106 height 106
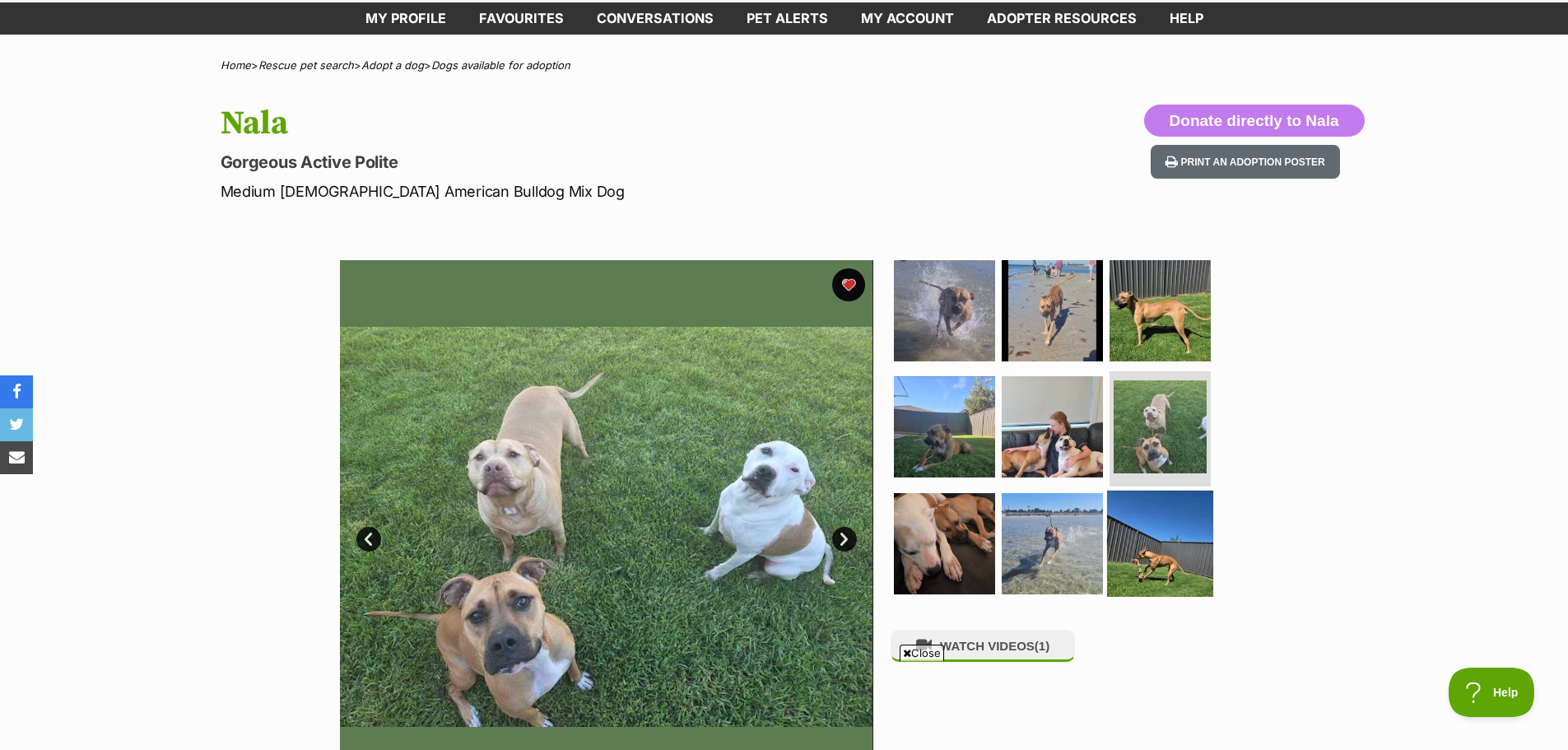
click at [1174, 553] on img at bounding box center [1159, 543] width 106 height 106
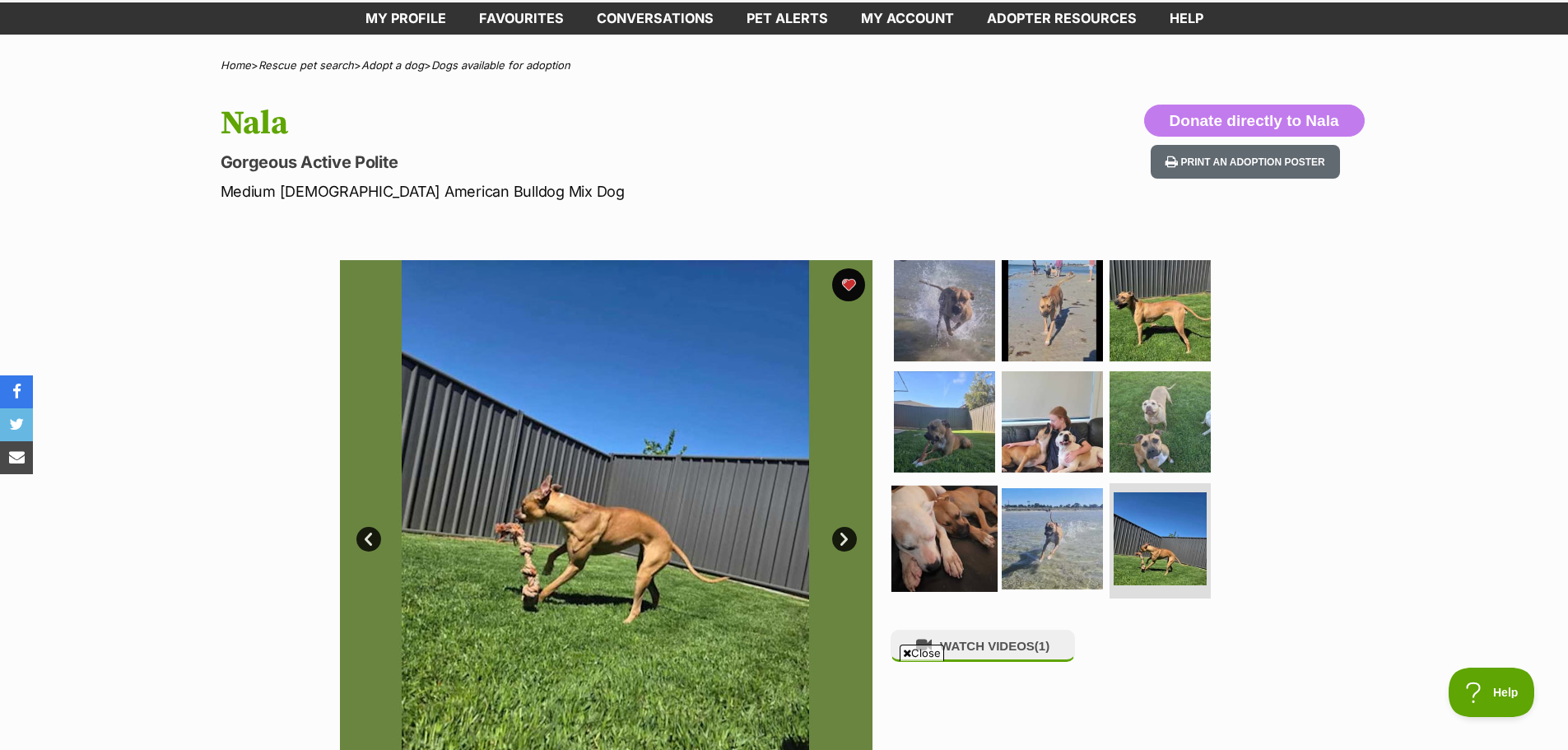
click at [945, 541] on img at bounding box center [944, 538] width 106 height 106
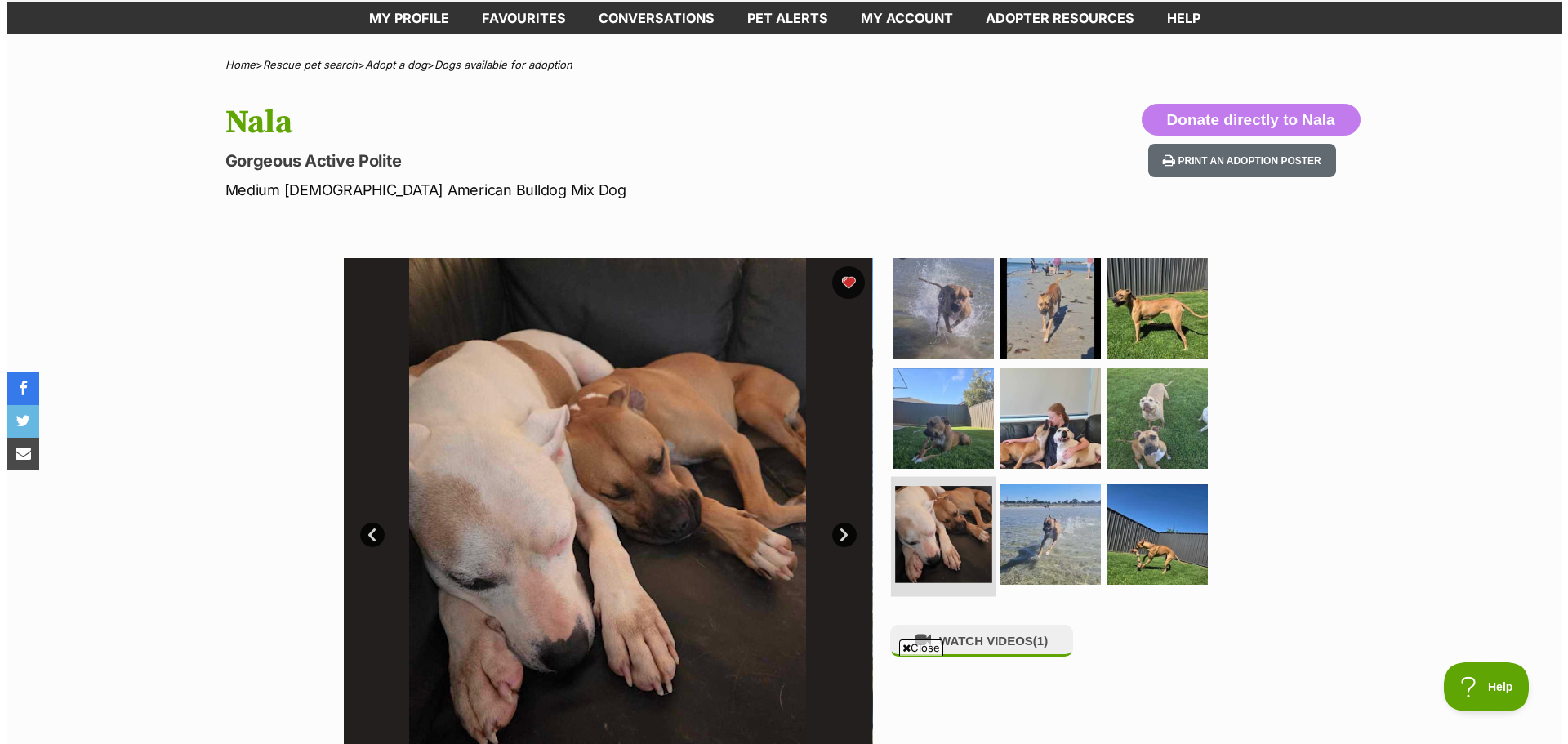
scroll to position [409, 0]
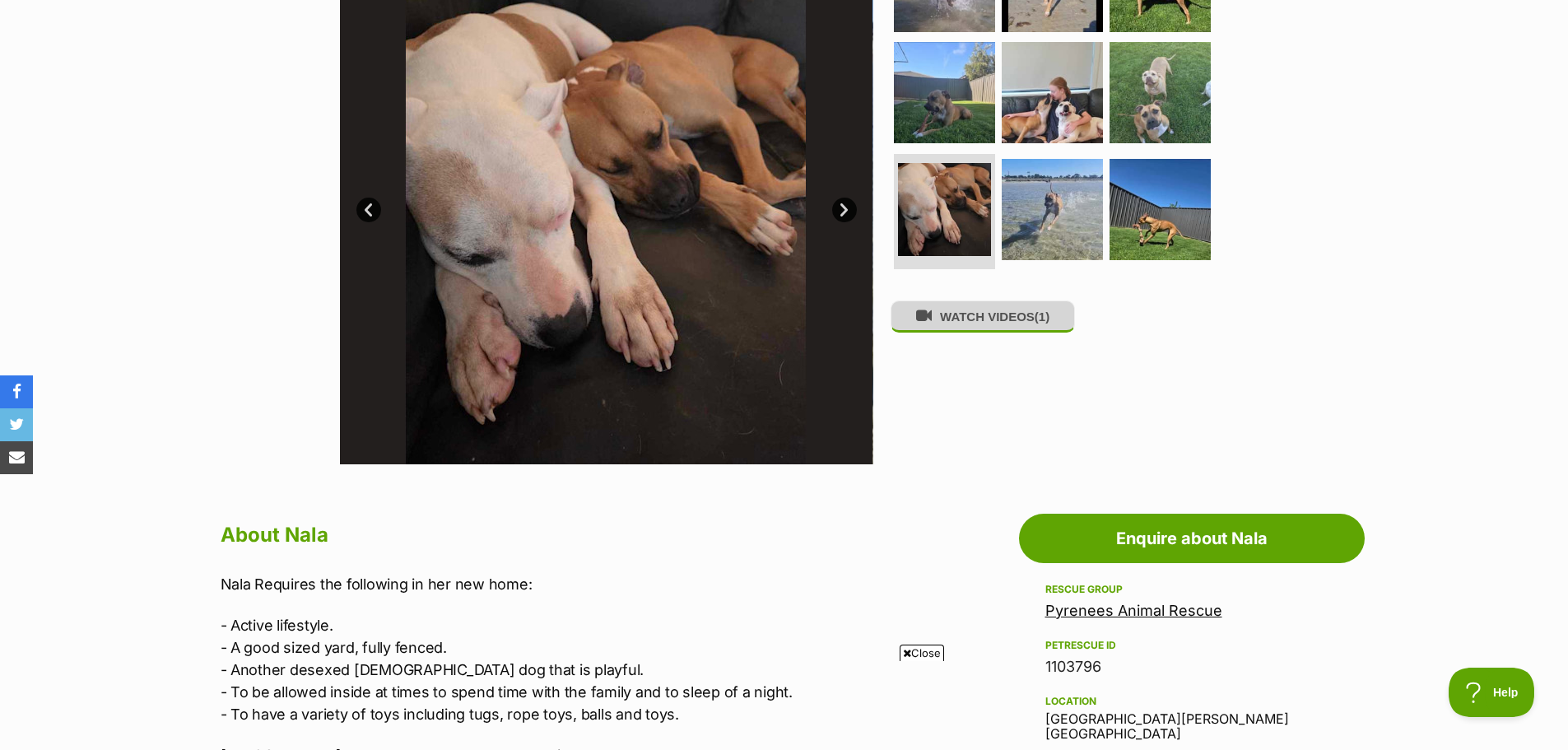
click at [971, 321] on button "WATCH VIDEOS (1)" at bounding box center [983, 316] width 184 height 32
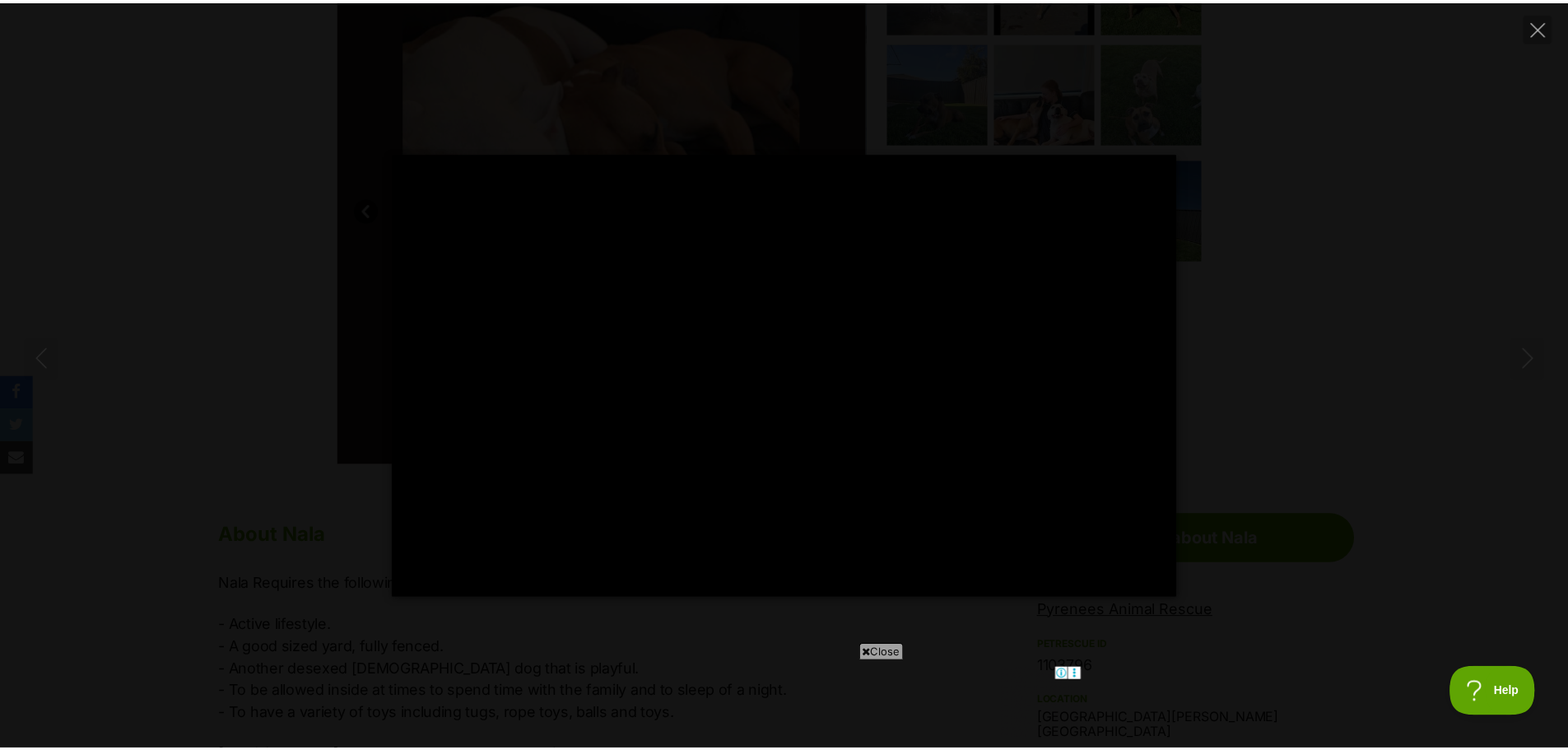
scroll to position [0, 0]
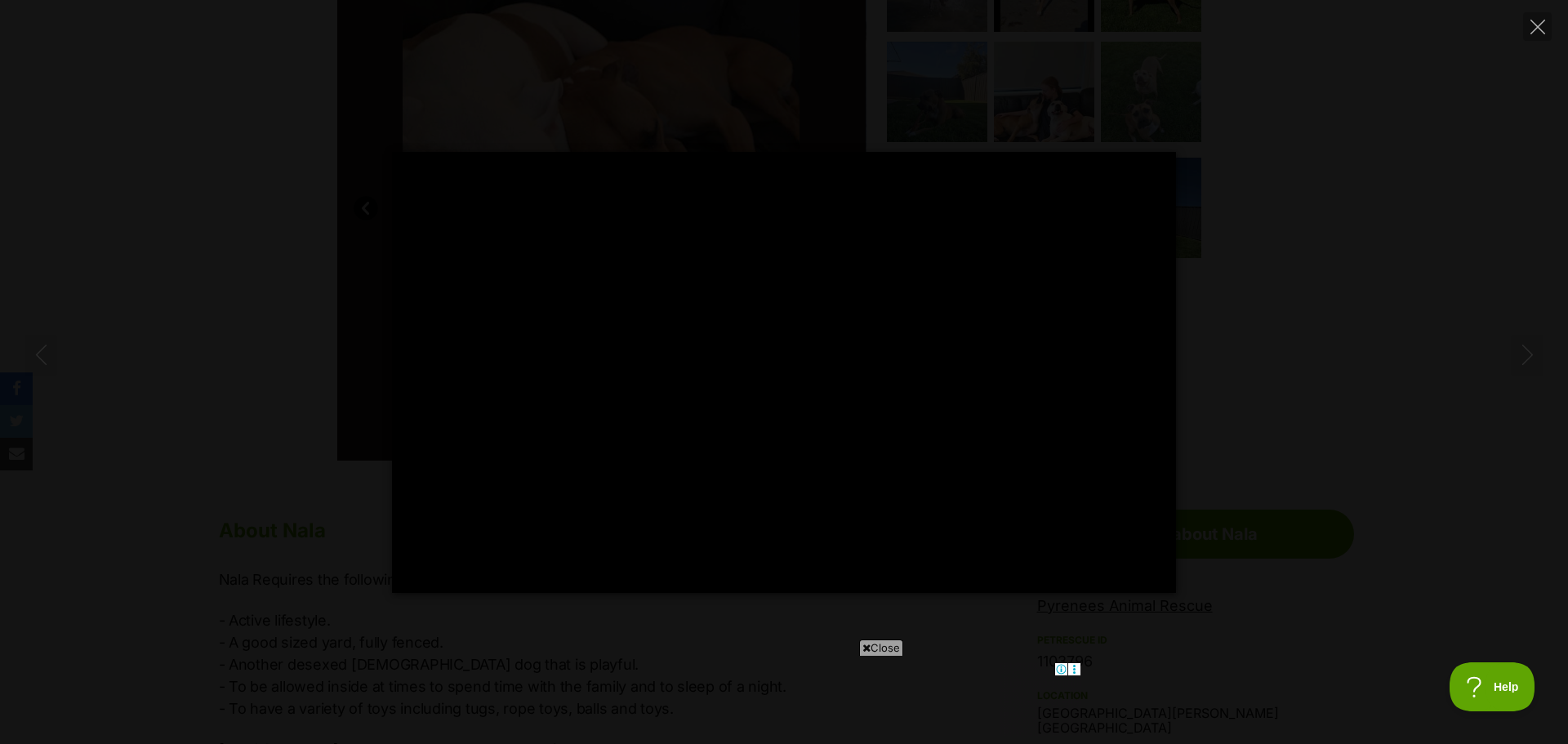
click at [862, 649] on icon at bounding box center [867, 648] width 9 height 10
click at [1542, 26] on icon "Close" at bounding box center [1537, 26] width 15 height 15
type input "65.1"
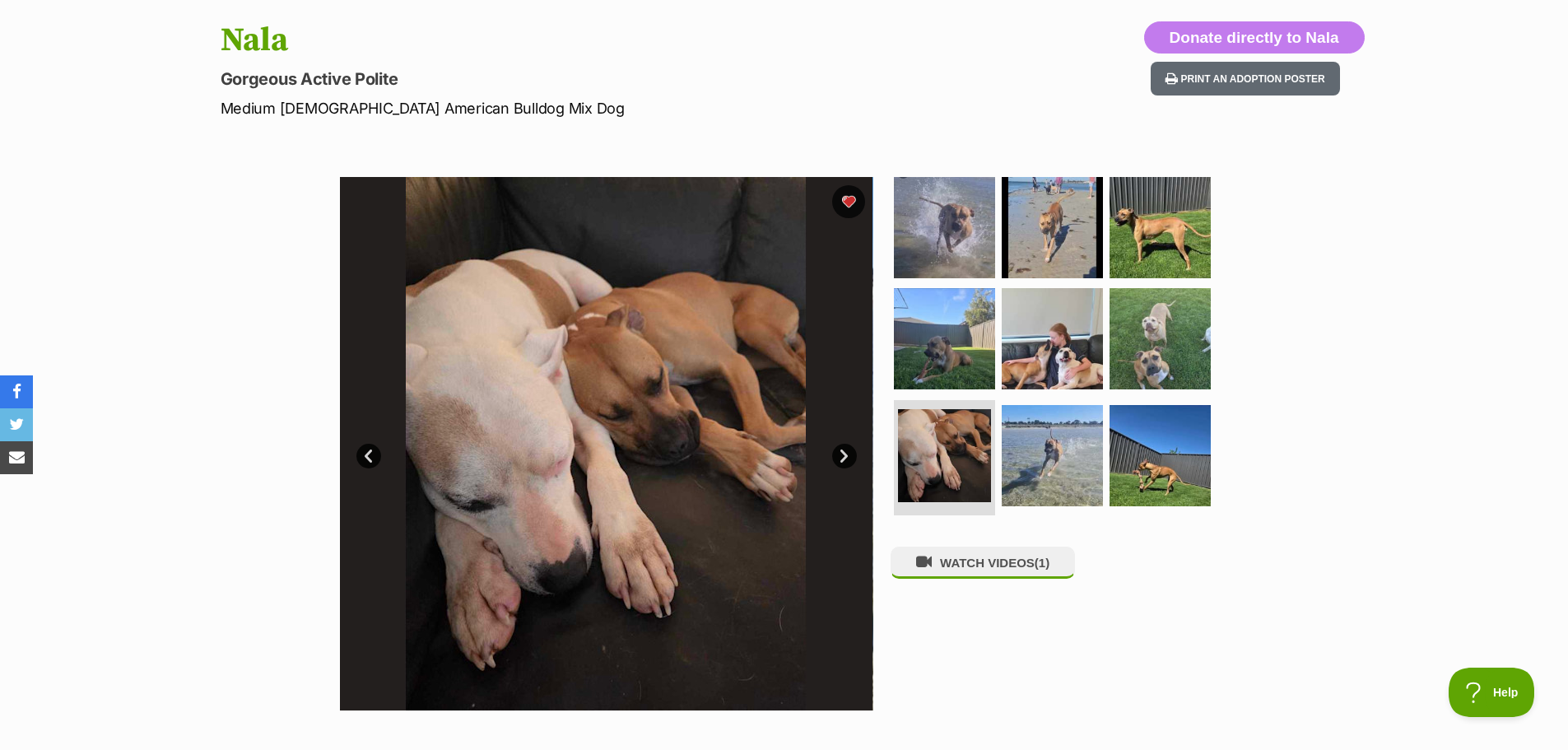
scroll to position [164, 0]
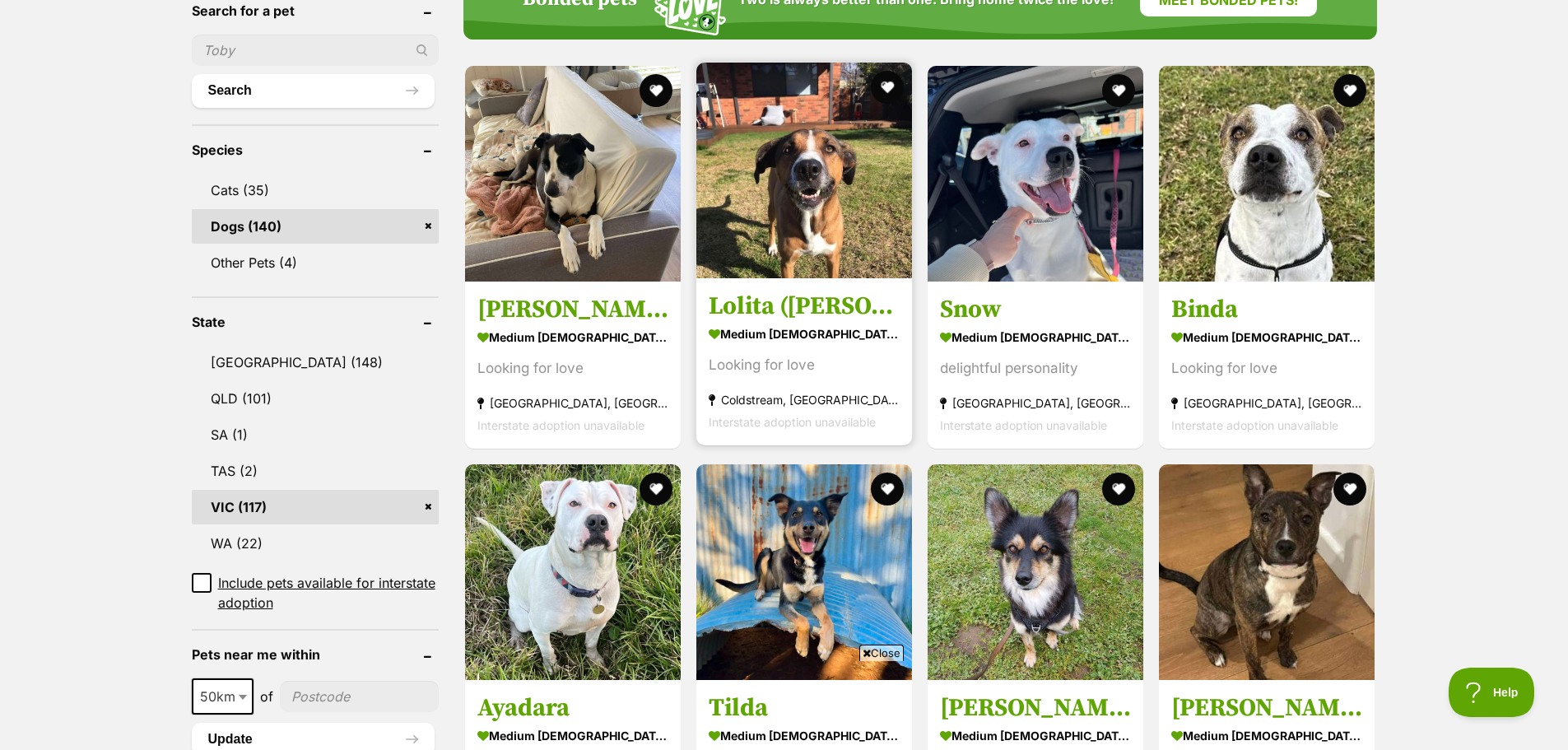
click at [821, 191] on img at bounding box center [804, 170] width 216 height 216
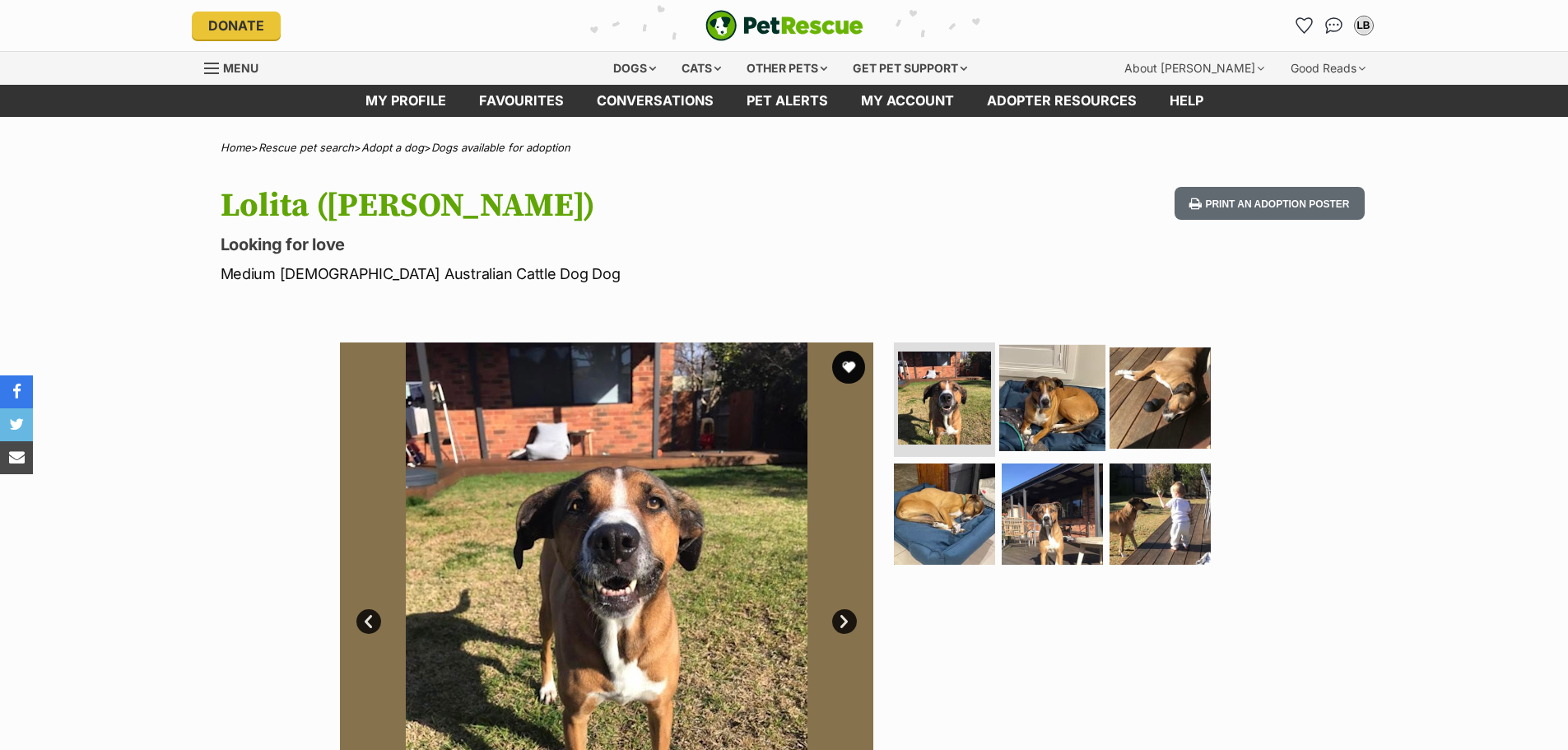
click at [1062, 395] on img at bounding box center [1052, 397] width 106 height 106
